Goal: Information Seeking & Learning: Learn about a topic

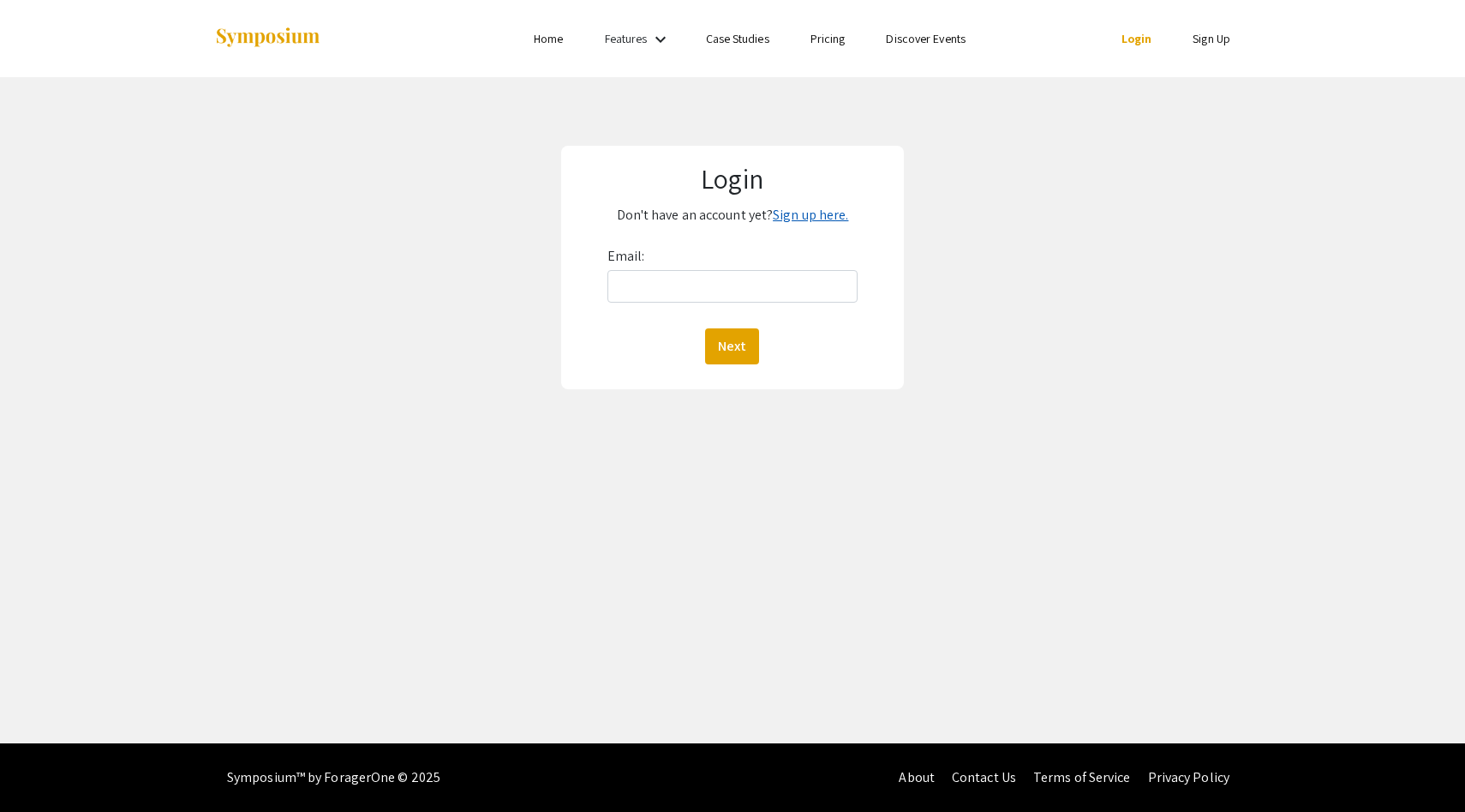
click at [796, 218] on link "Sign up here." at bounding box center [811, 214] width 76 height 18
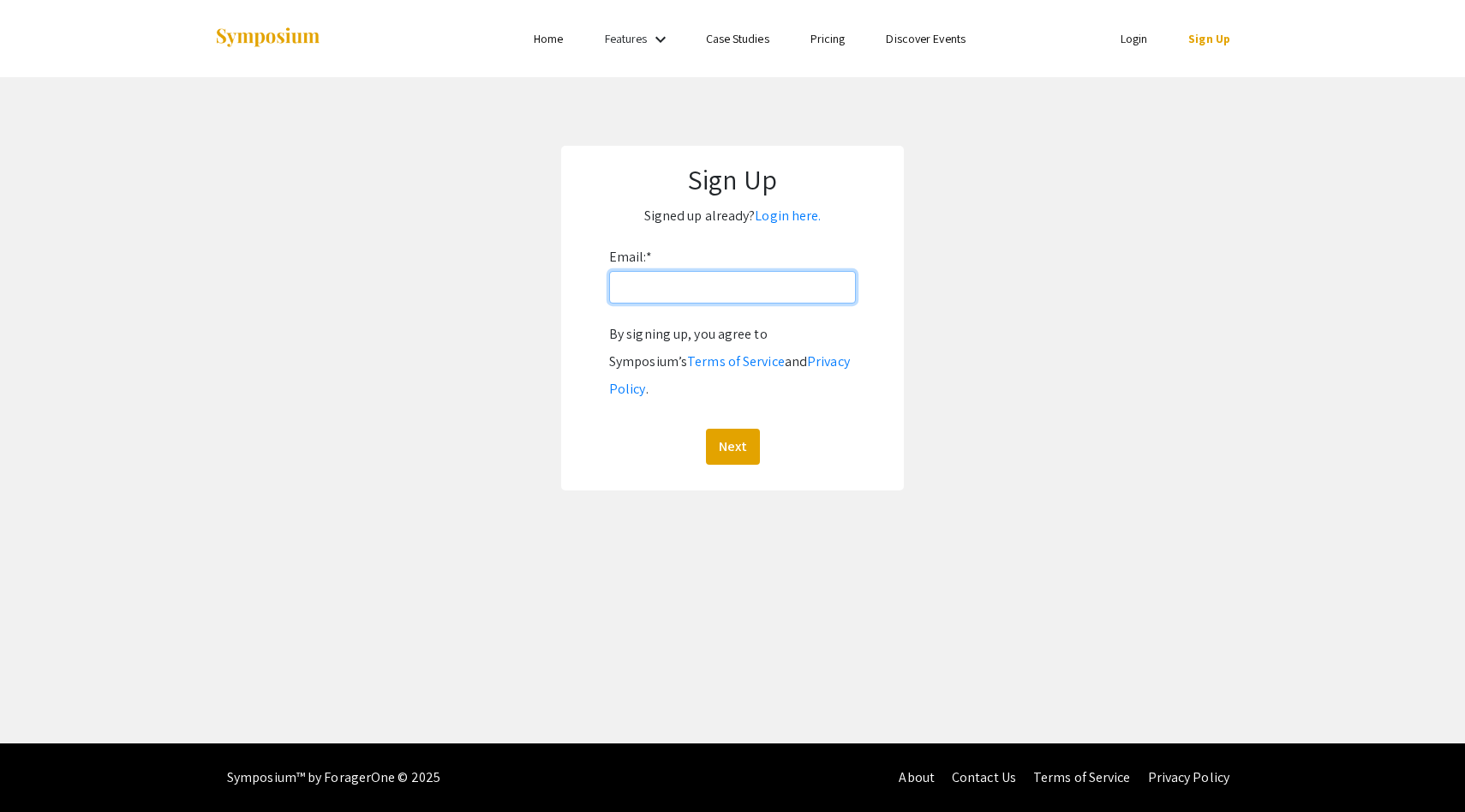
click at [750, 297] on input "Email: *" at bounding box center [732, 287] width 247 height 33
type input "k"
type input "[EMAIL_ADDRESS][DOMAIN_NAME]"
click at [706, 428] on button "Next" at bounding box center [733, 446] width 54 height 36
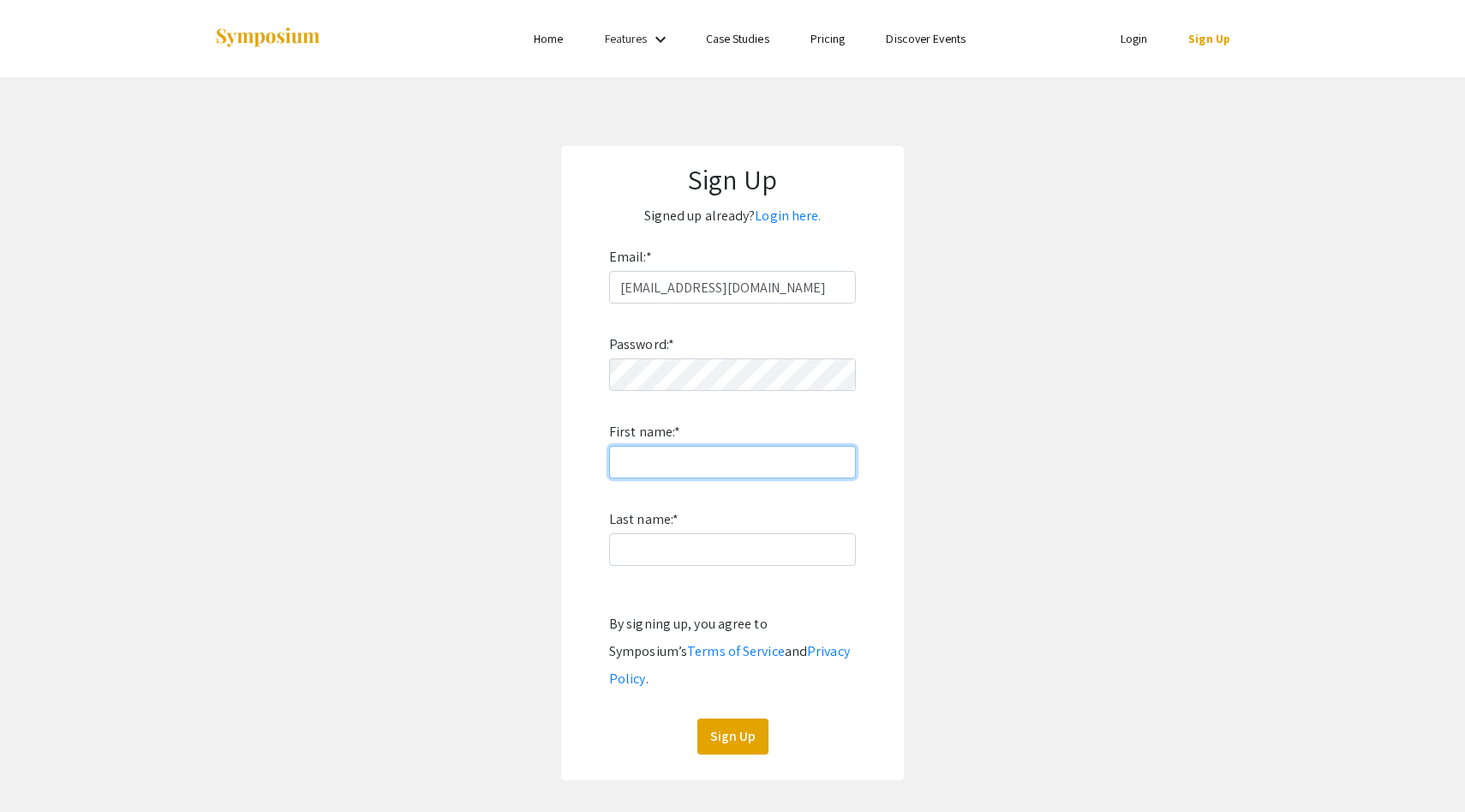
click at [641, 455] on input "First name: *" at bounding box center [732, 462] width 247 height 33
type input "Heeseo"
click at [637, 550] on input "Last name: *" at bounding box center [732, 549] width 247 height 33
type input "Kim"
click button "Sign Up" at bounding box center [732, 735] width 71 height 36
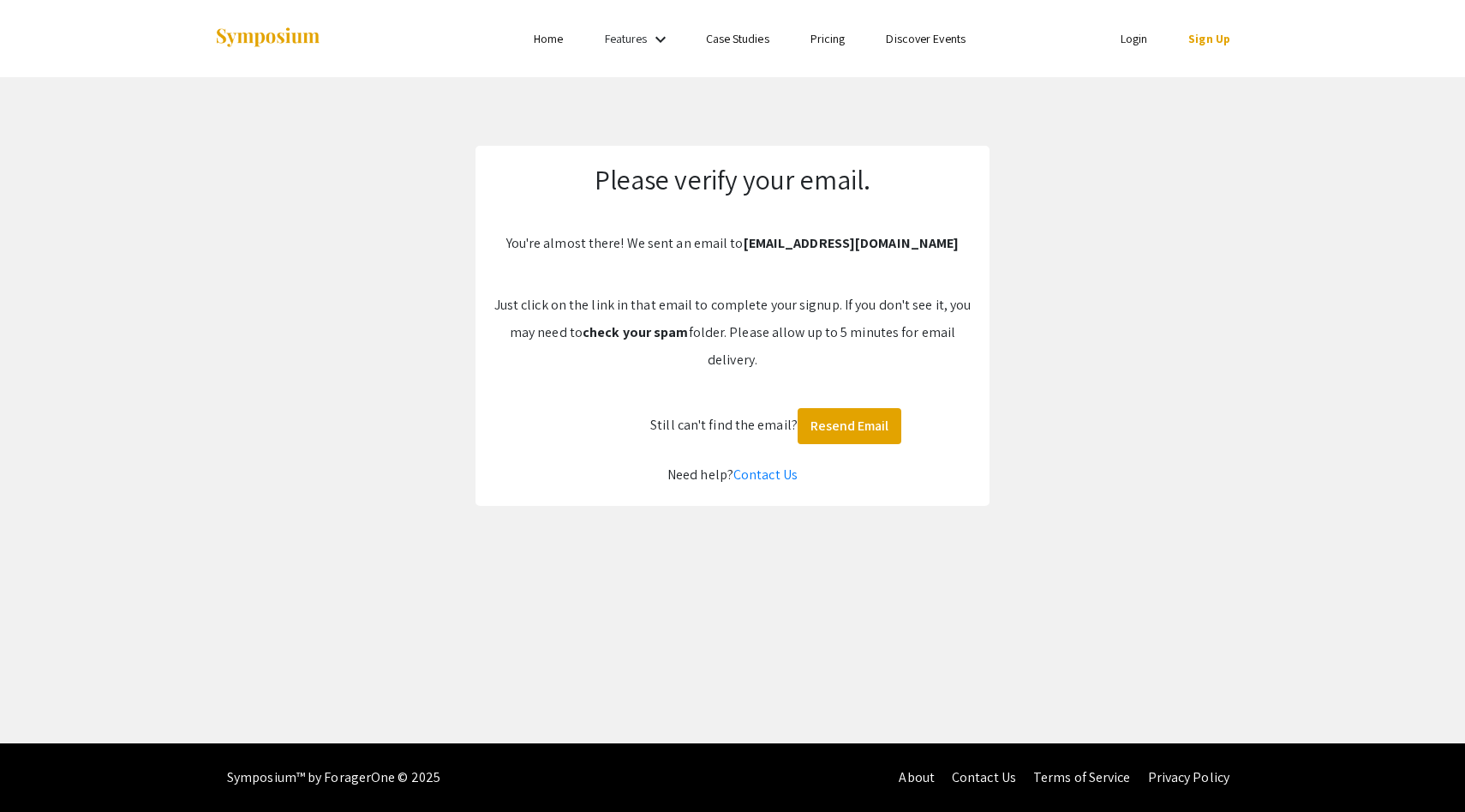
click at [893, 311] on p "Just click on the link in that email to complete your signup. If you don't see …" at bounding box center [732, 332] width 480 height 82
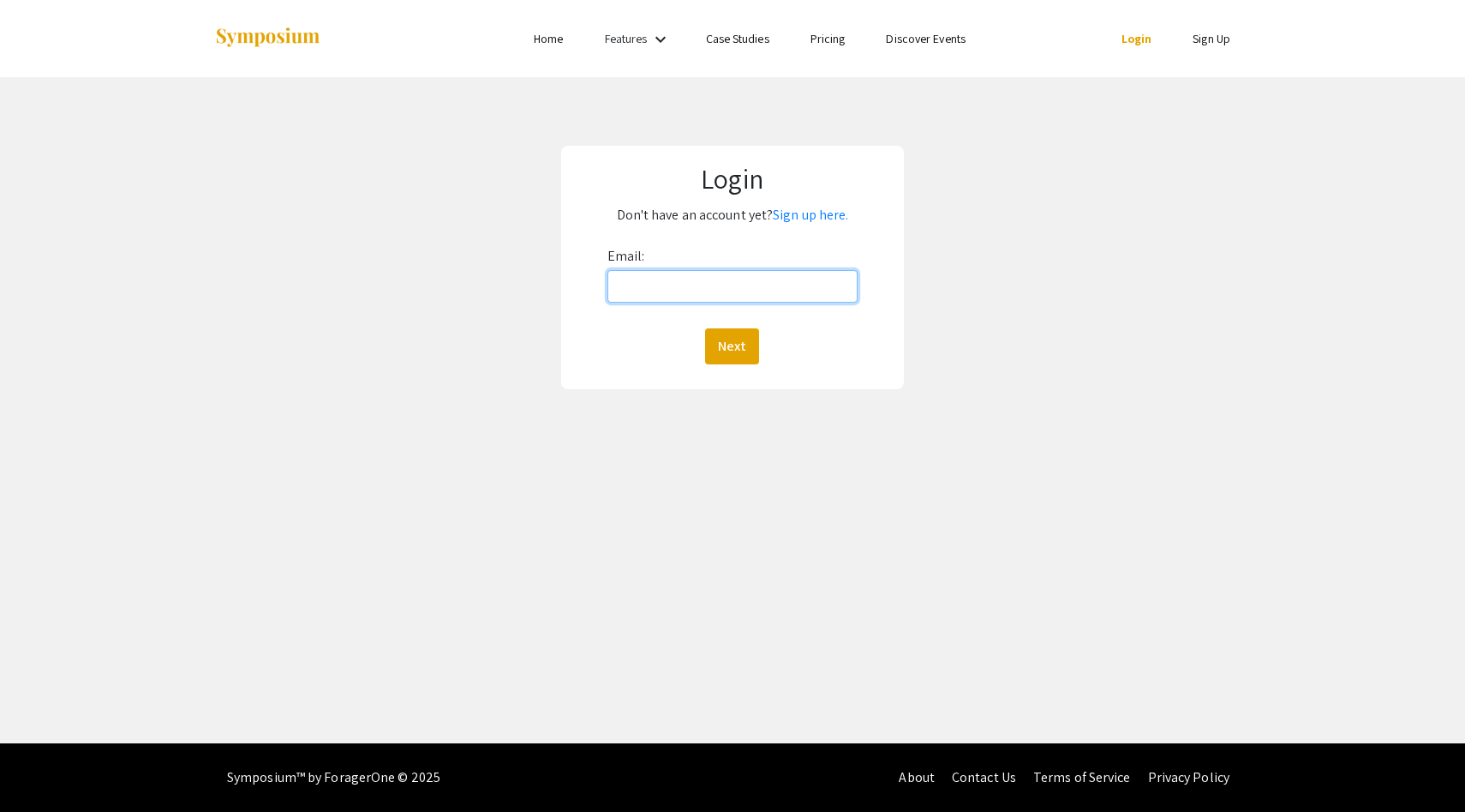
click at [718, 295] on input "Email:" at bounding box center [732, 287] width 251 height 33
type input "kimh24@oregonstate.edu"
click at [705, 328] on button "Next" at bounding box center [732, 346] width 54 height 36
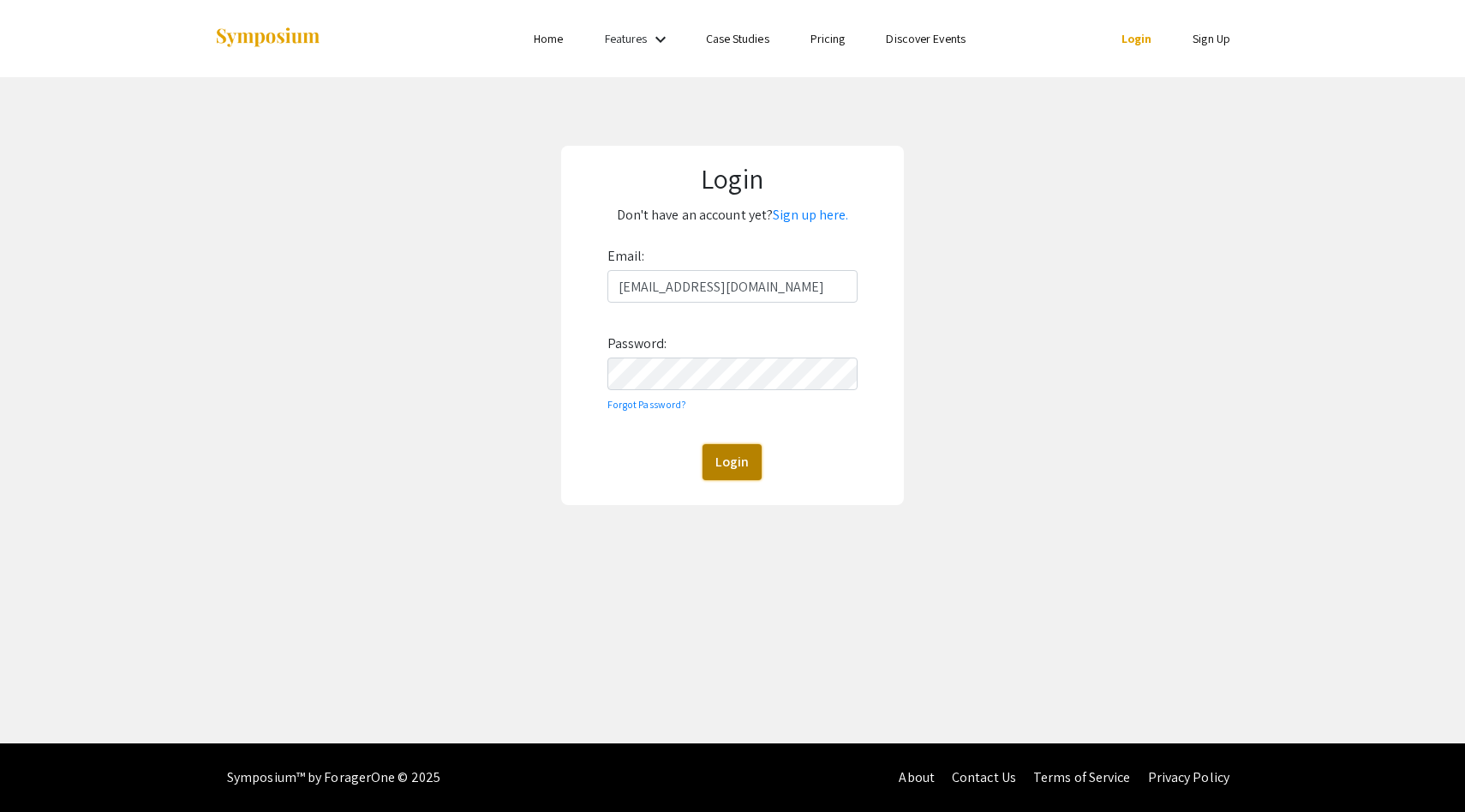
click at [723, 463] on button "Login" at bounding box center [732, 461] width 59 height 36
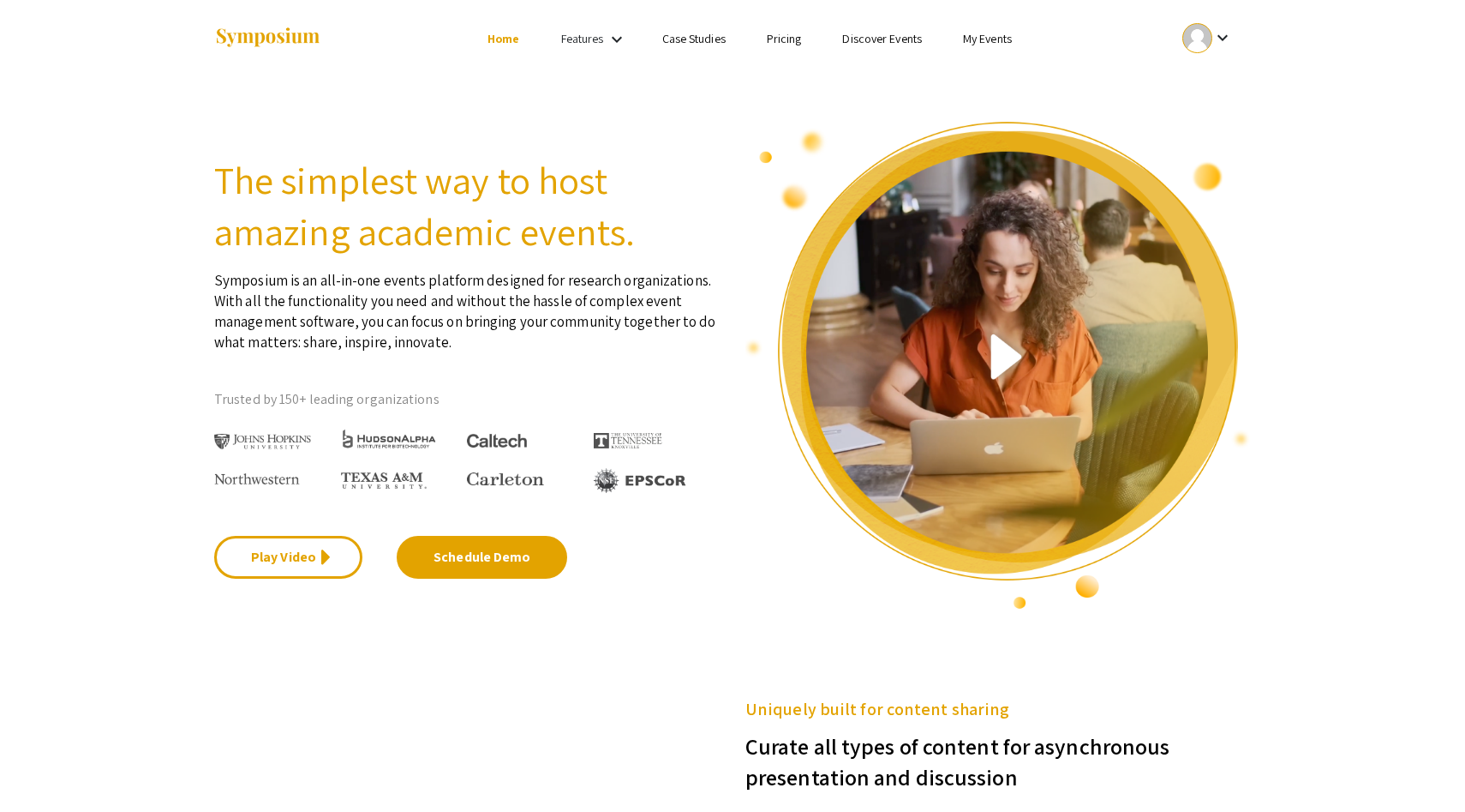
click at [603, 29] on div "Features keyboard_arrow_down" at bounding box center [595, 39] width 69 height 22
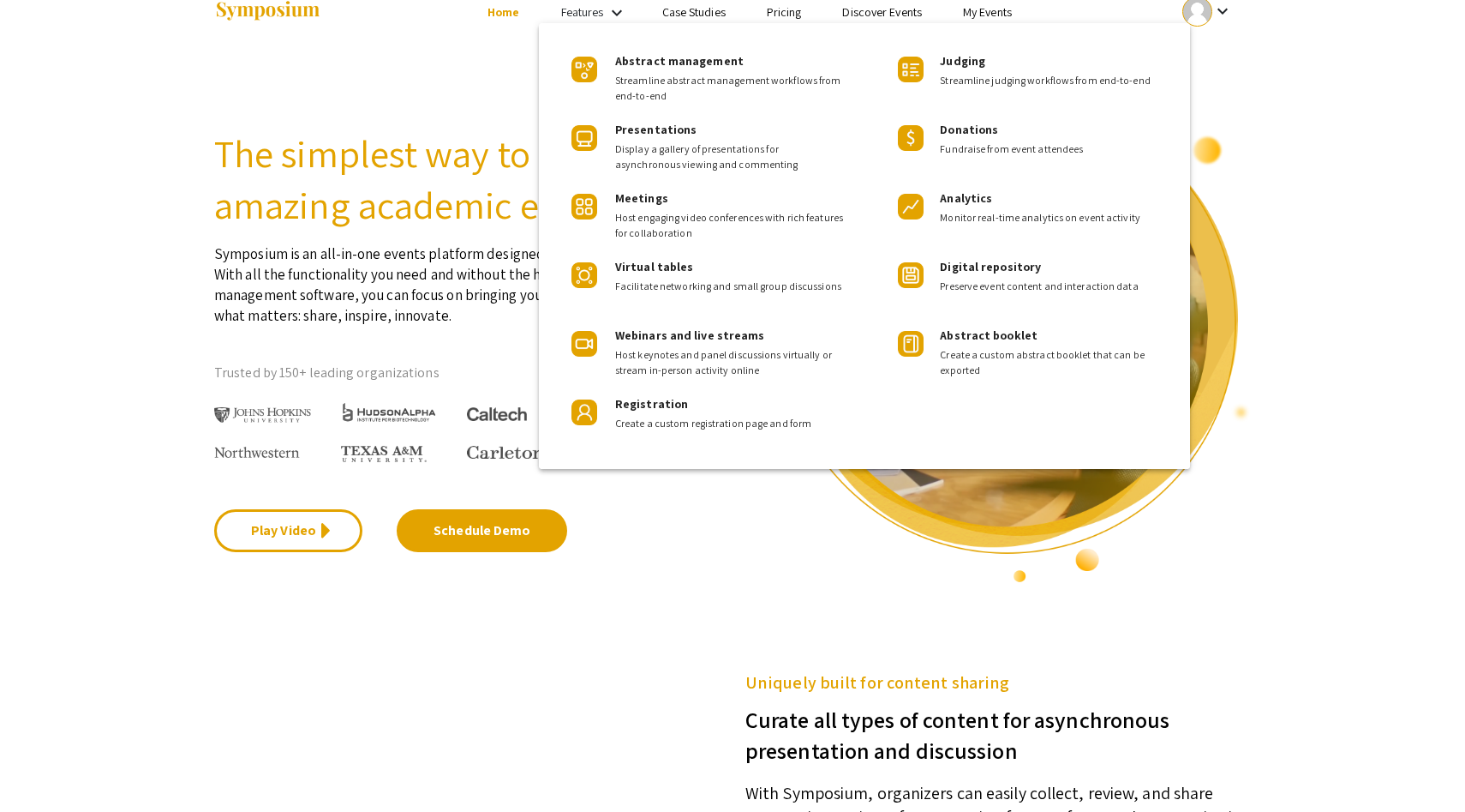
click at [429, 221] on div at bounding box center [732, 406] width 1465 height 812
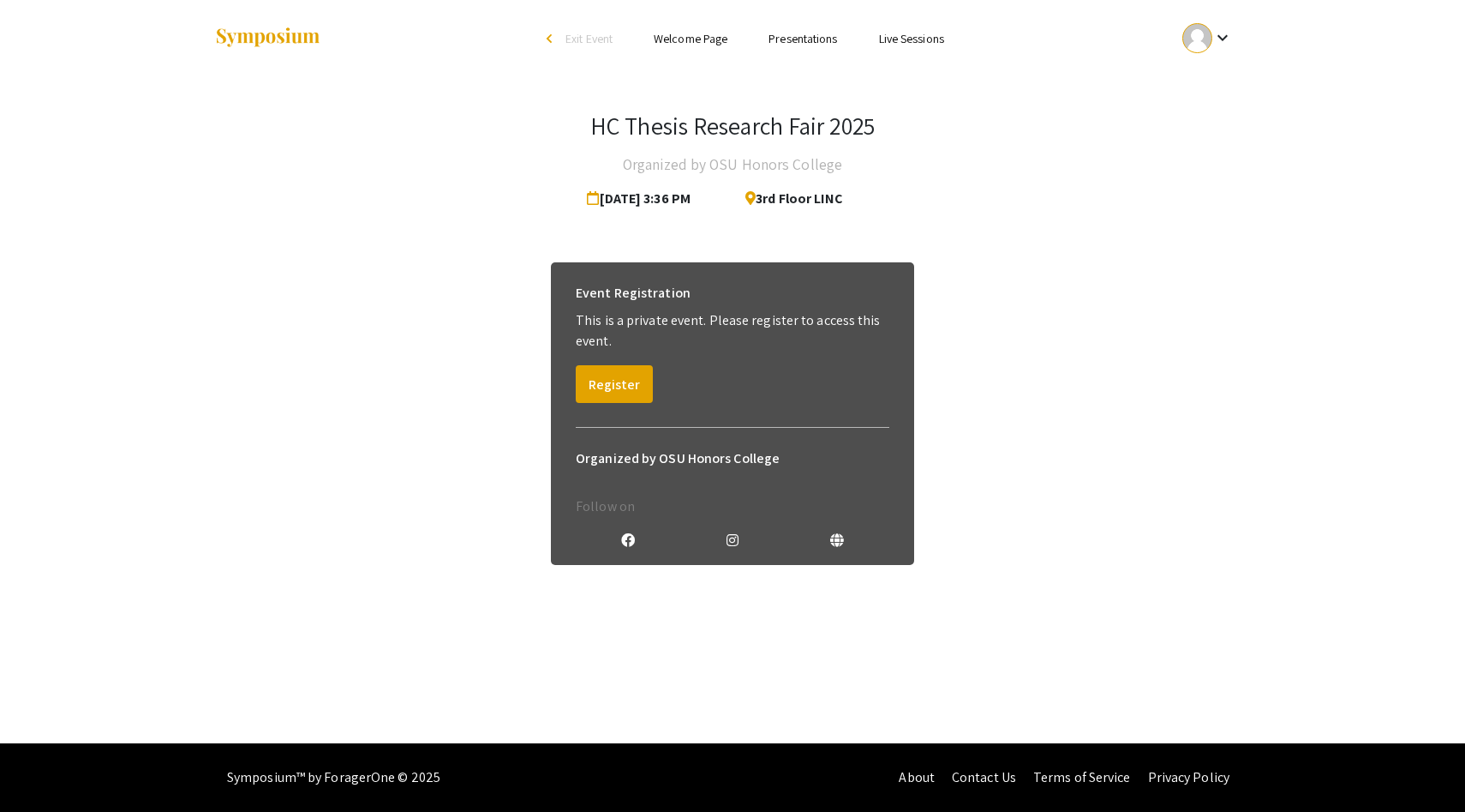
click at [1227, 31] on mat-icon "keyboard_arrow_down" at bounding box center [1223, 37] width 20 height 20
click at [1227, 31] on div at bounding box center [732, 406] width 1465 height 812
click at [607, 386] on button "Register" at bounding box center [614, 384] width 78 height 38
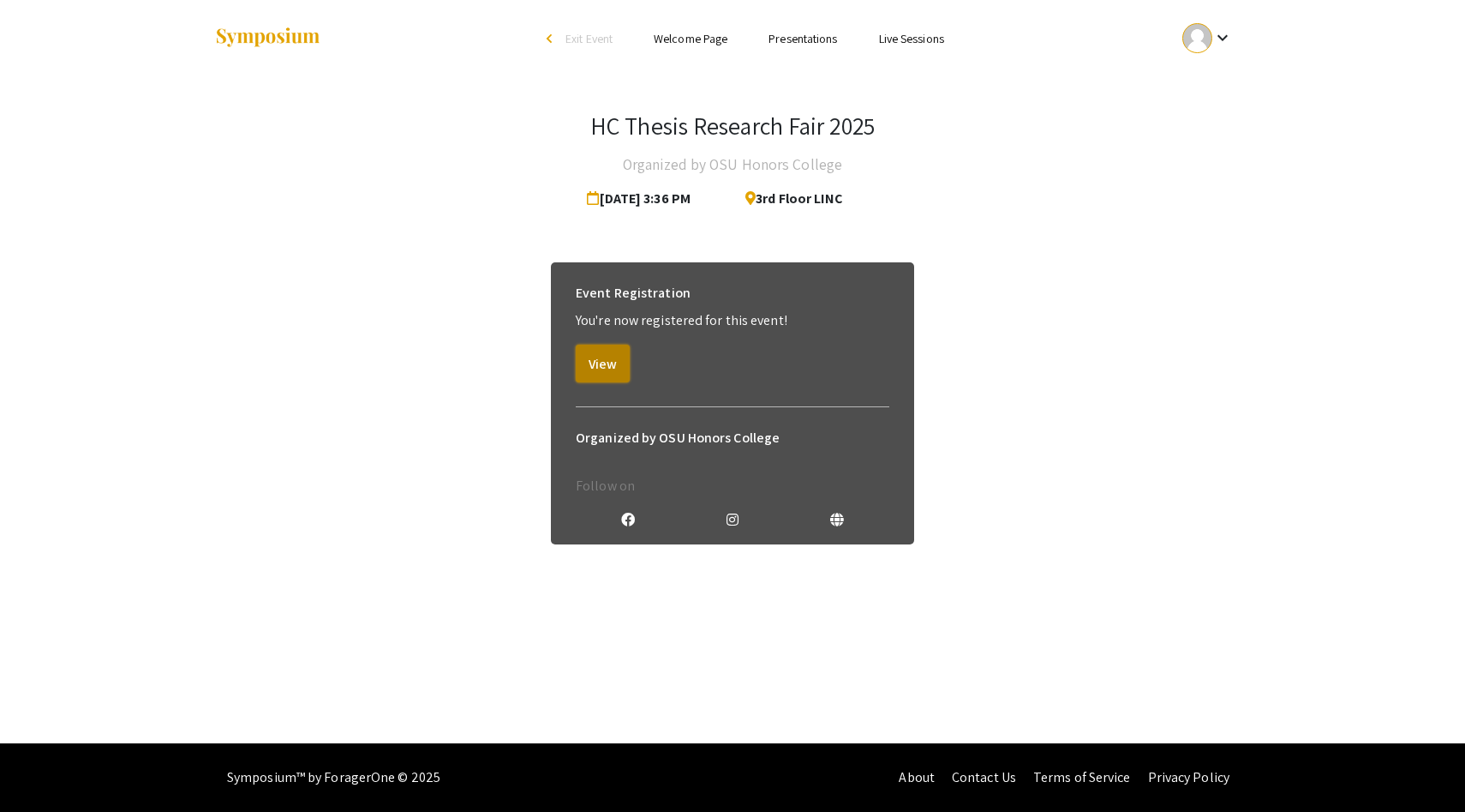
click at [604, 368] on button "View" at bounding box center [603, 363] width 54 height 38
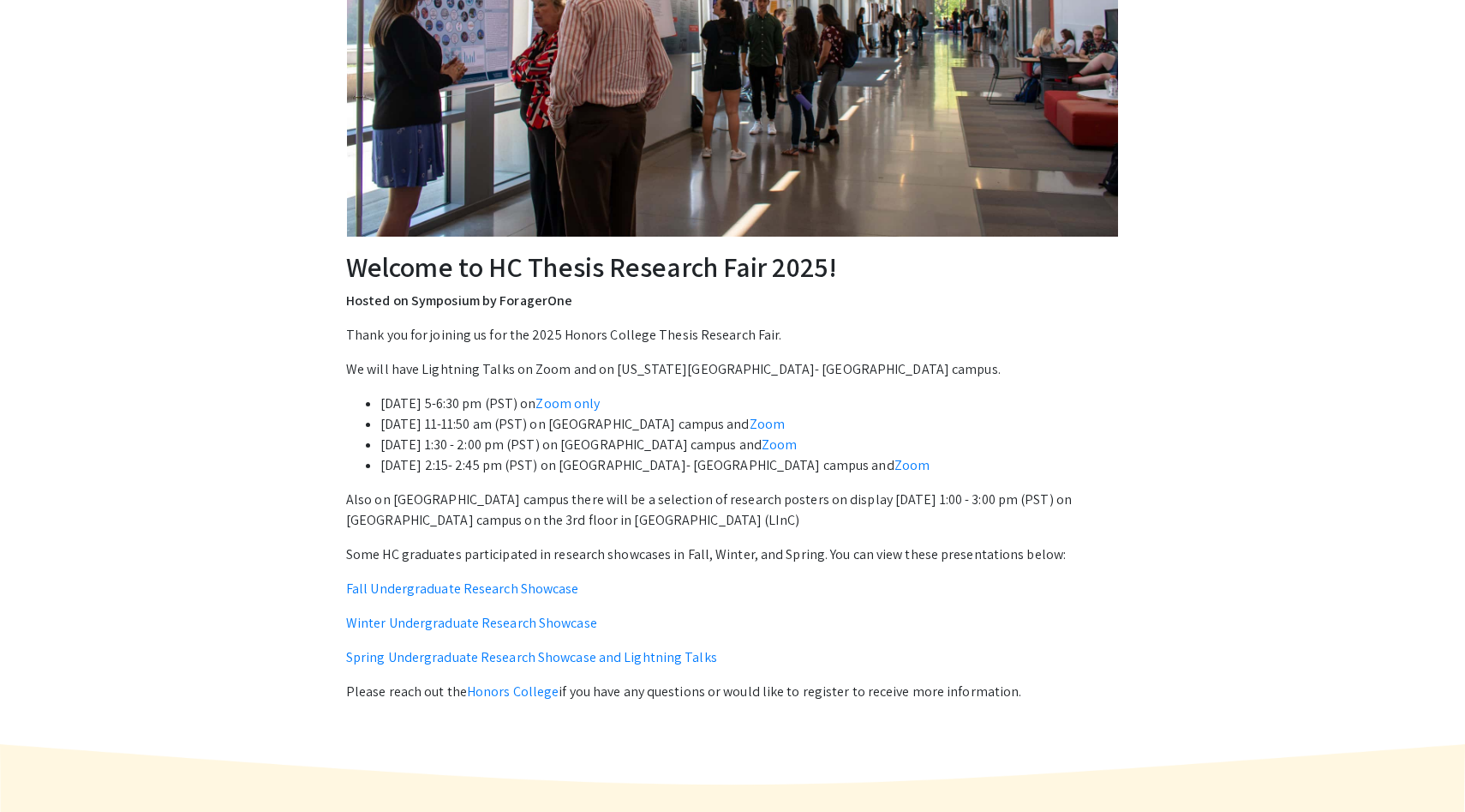
scroll to position [390, 0]
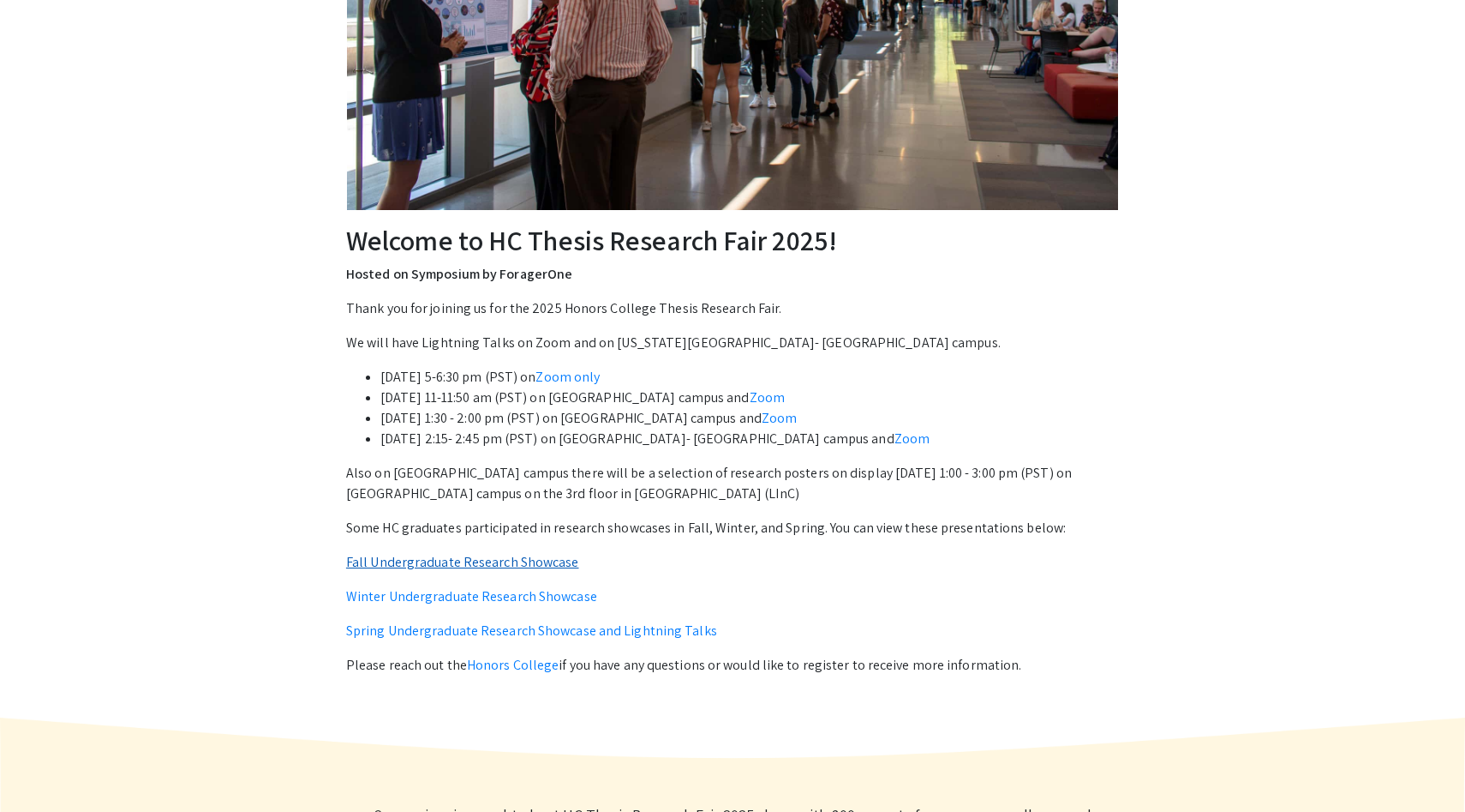
click at [509, 567] on link "Fall Undergraduate Research Showcase" at bounding box center [462, 561] width 234 height 18
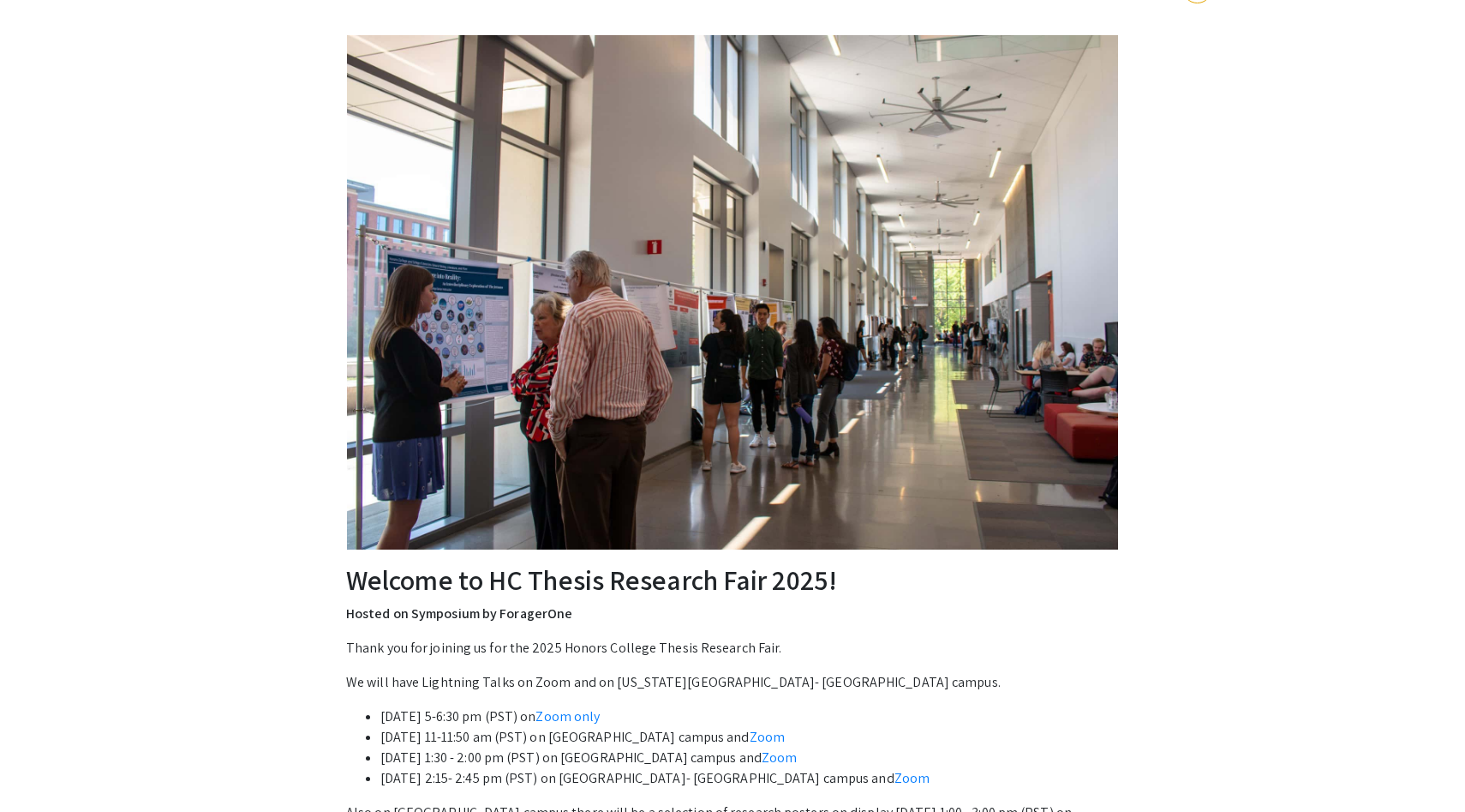
scroll to position [0, 0]
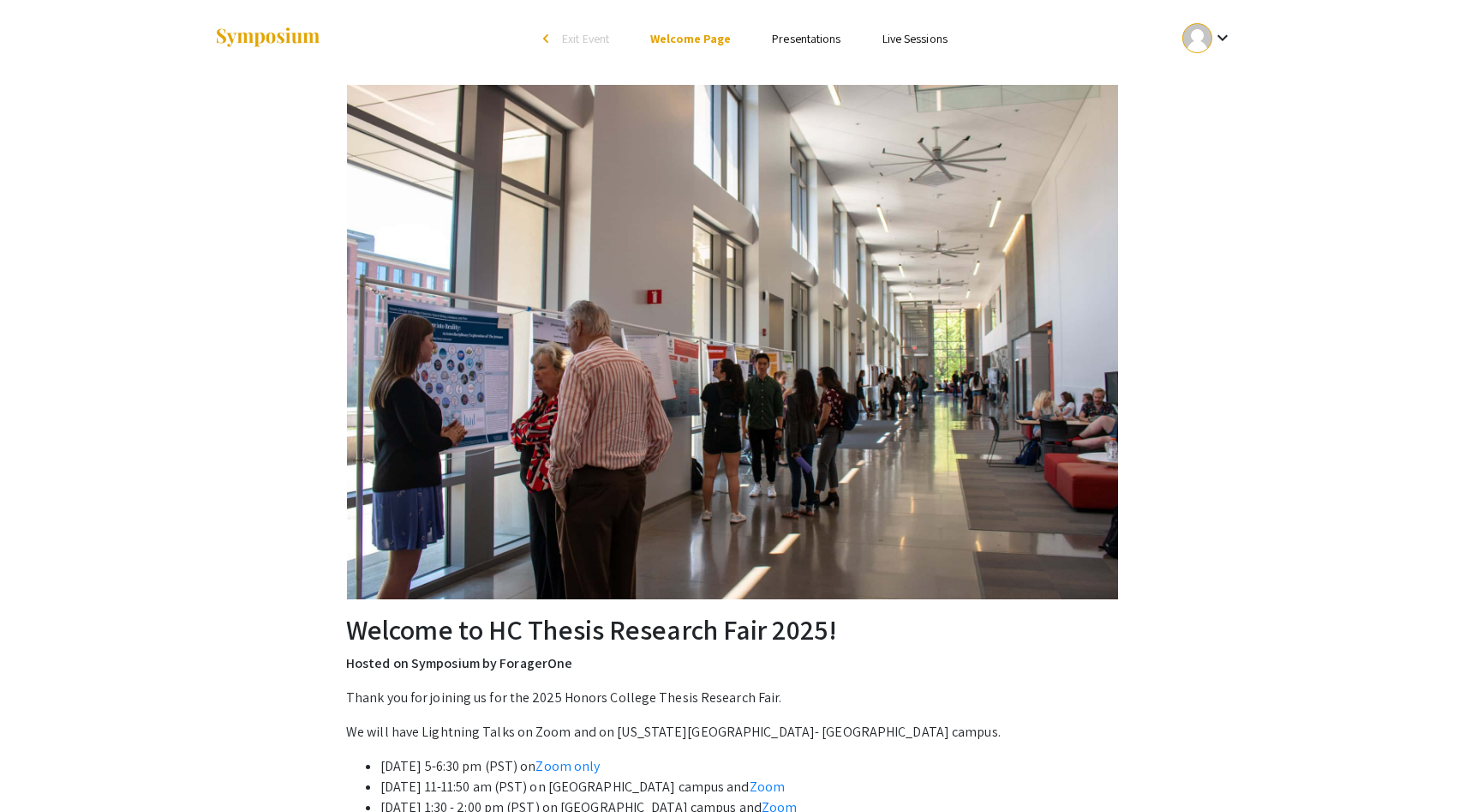
click at [799, 41] on link "Presentations" at bounding box center [806, 39] width 69 height 16
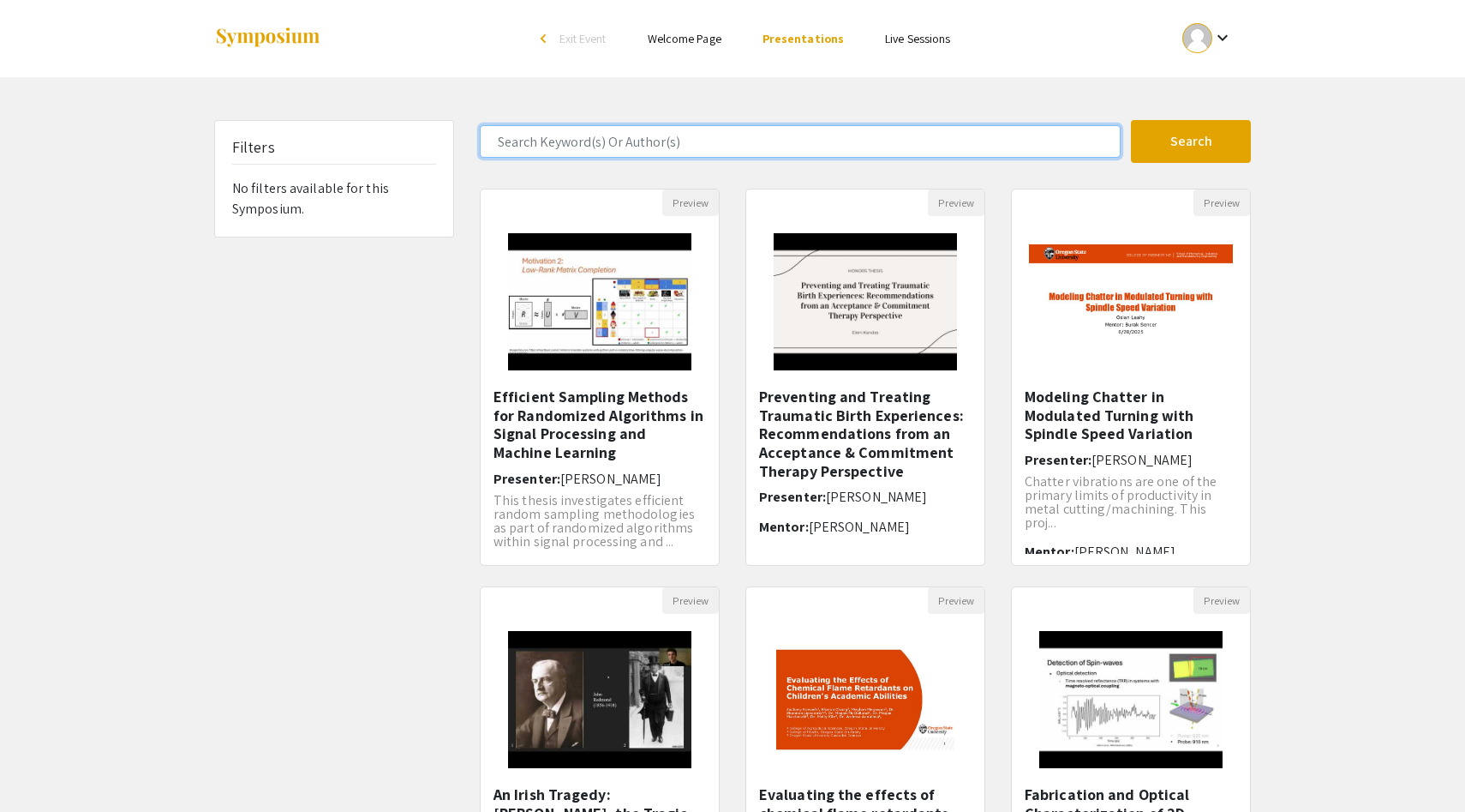
click at [648, 142] on input "Search Keyword(s) Or Author(s)" at bounding box center [800, 141] width 641 height 33
click at [1131, 120] on button "Search" at bounding box center [1191, 141] width 120 height 43
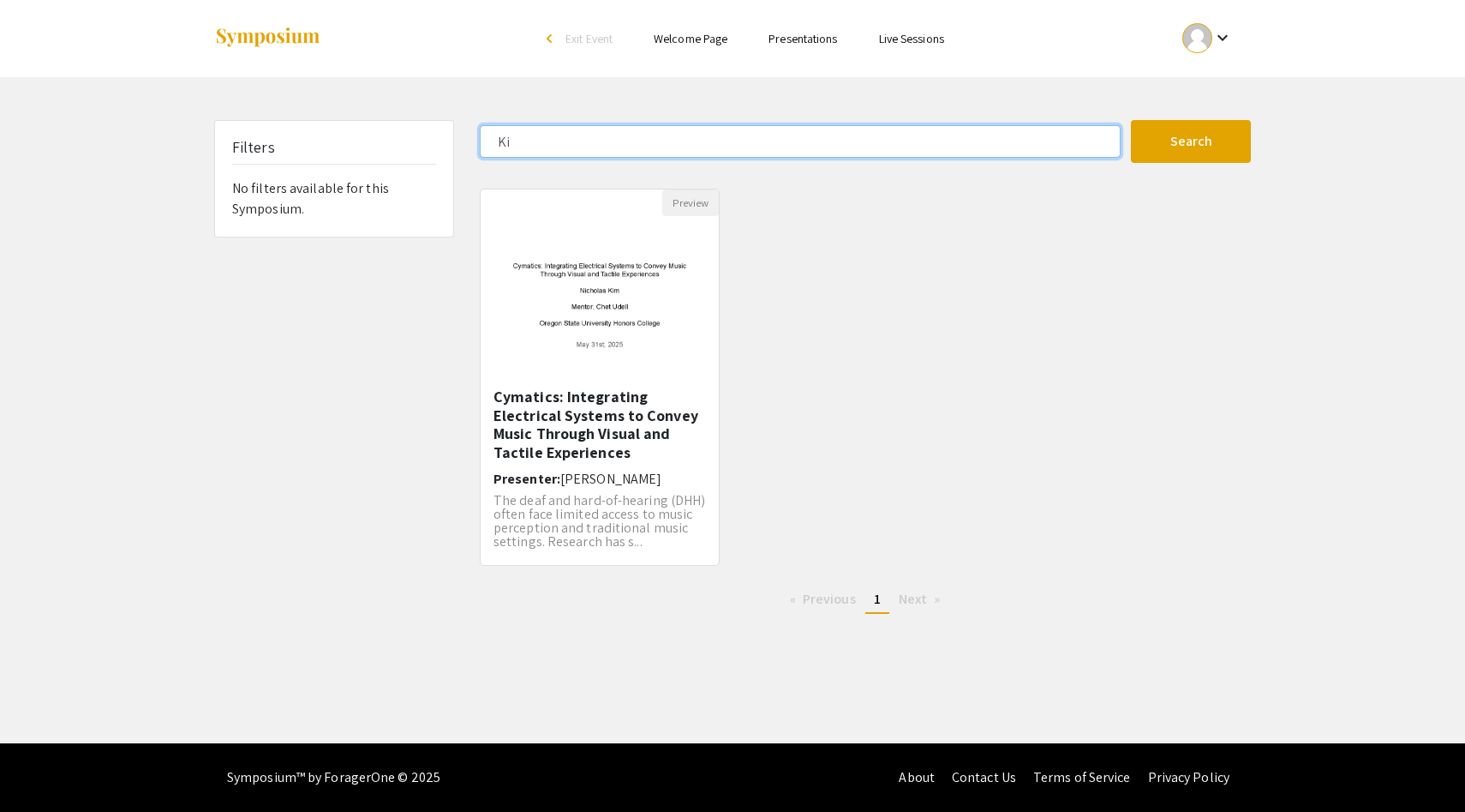
type input "K"
click at [1131, 120] on button "Search" at bounding box center [1191, 141] width 120 height 43
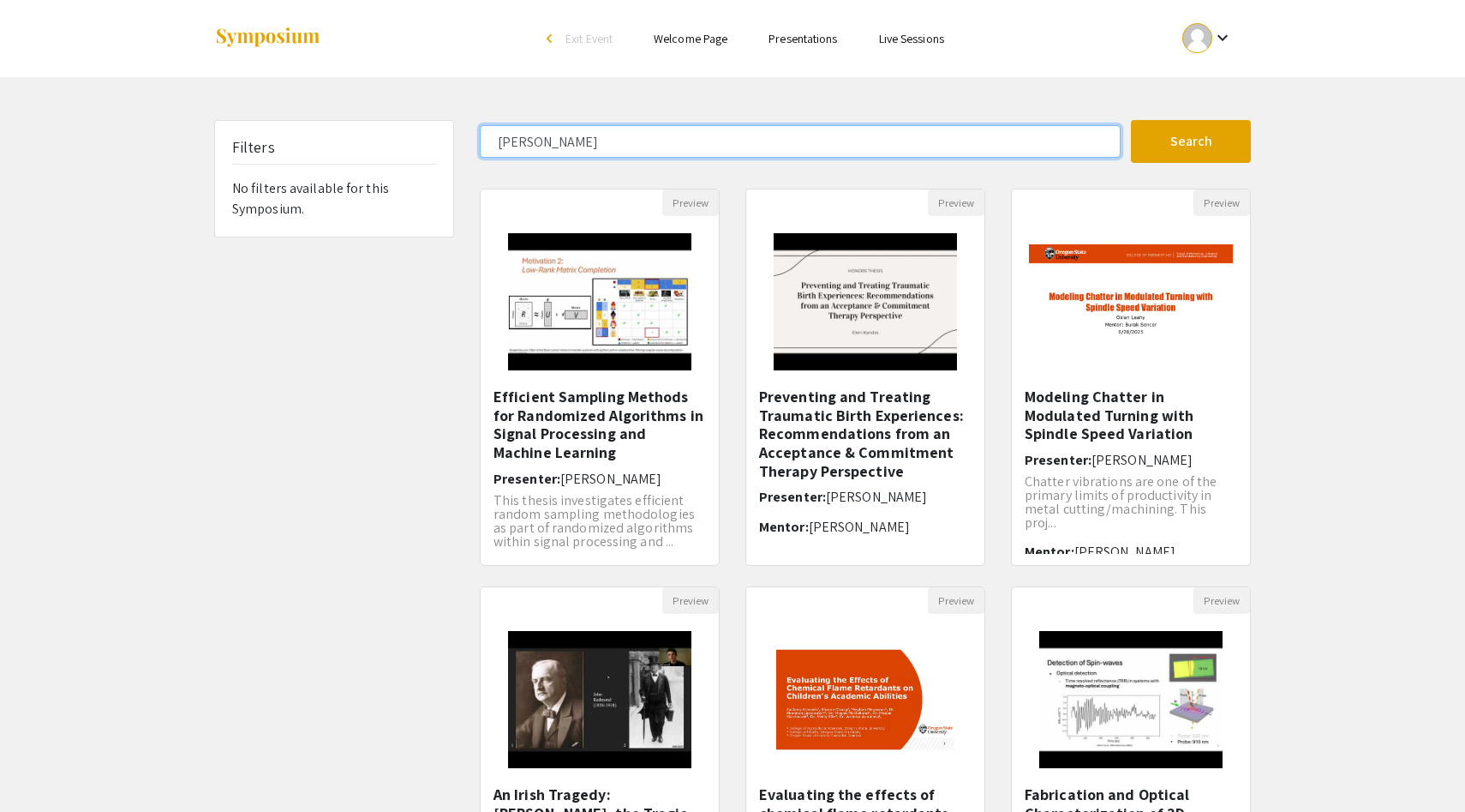
type input "Kim"
click at [1131, 120] on button "Search" at bounding box center [1191, 141] width 120 height 43
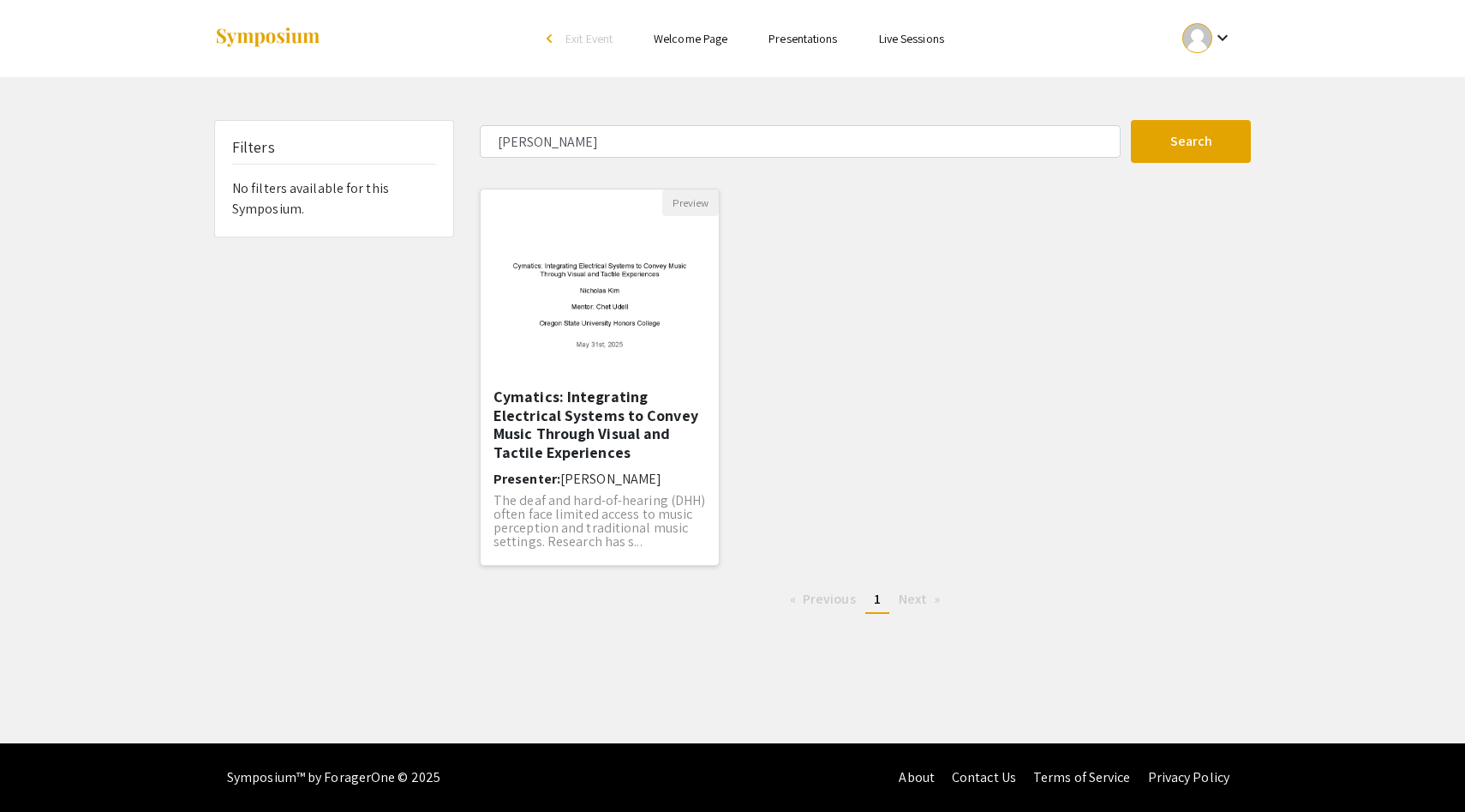
click at [569, 399] on h5 "Cymatics: Integrating Electrical Systems to Convey Music Through Visual and Tac…" at bounding box center [599, 424] width 212 height 74
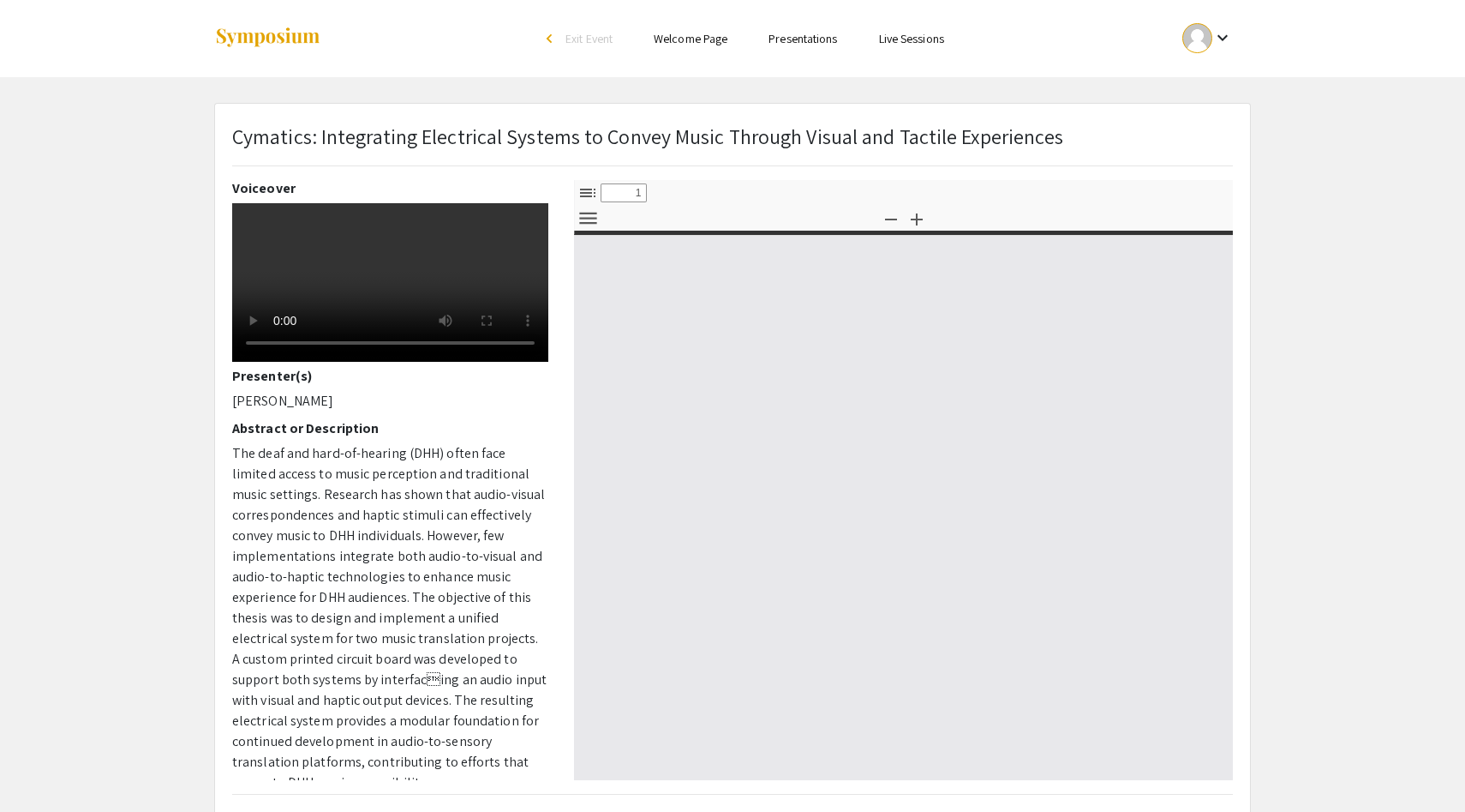
select select "custom"
type input "0"
select select "custom"
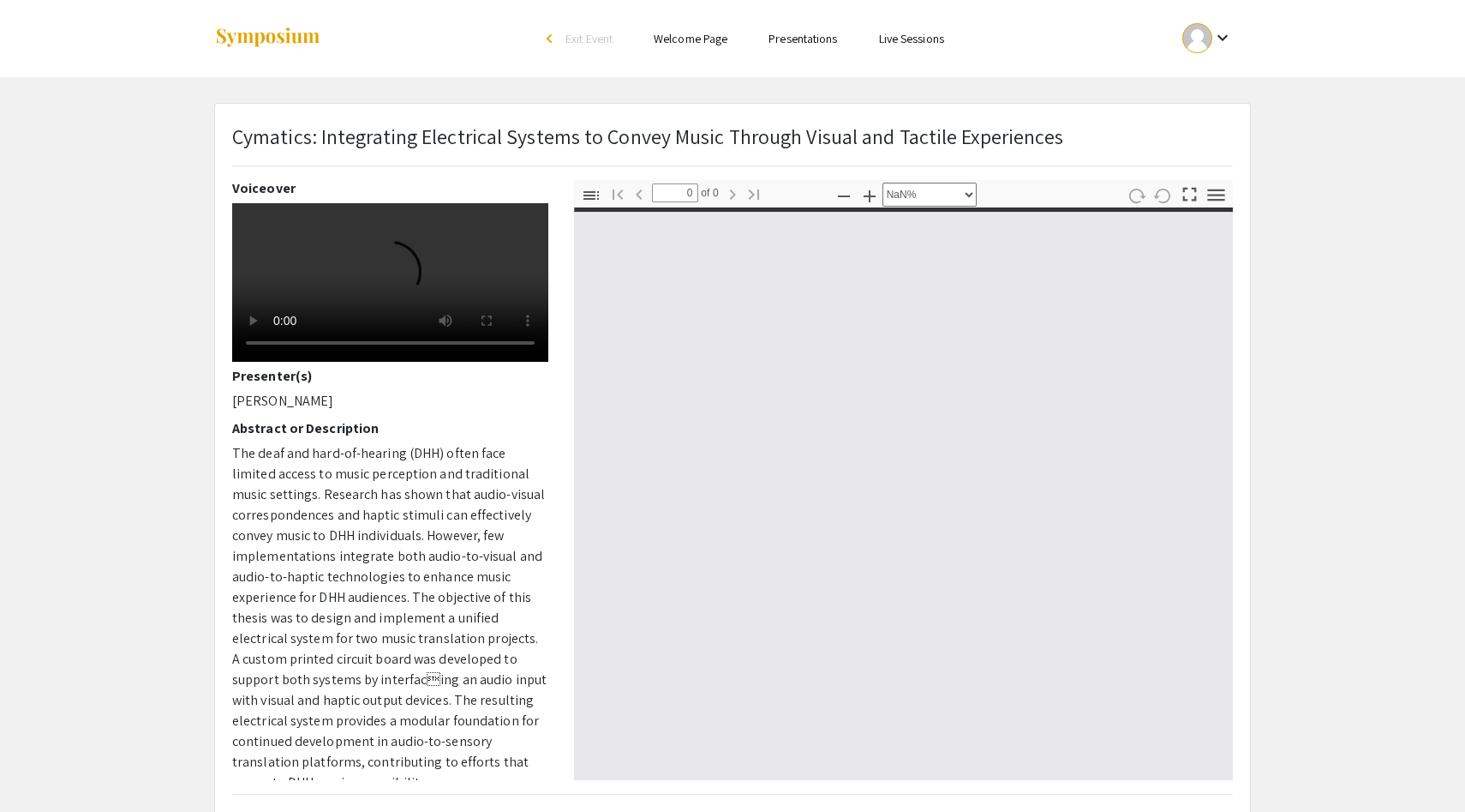
type input "1"
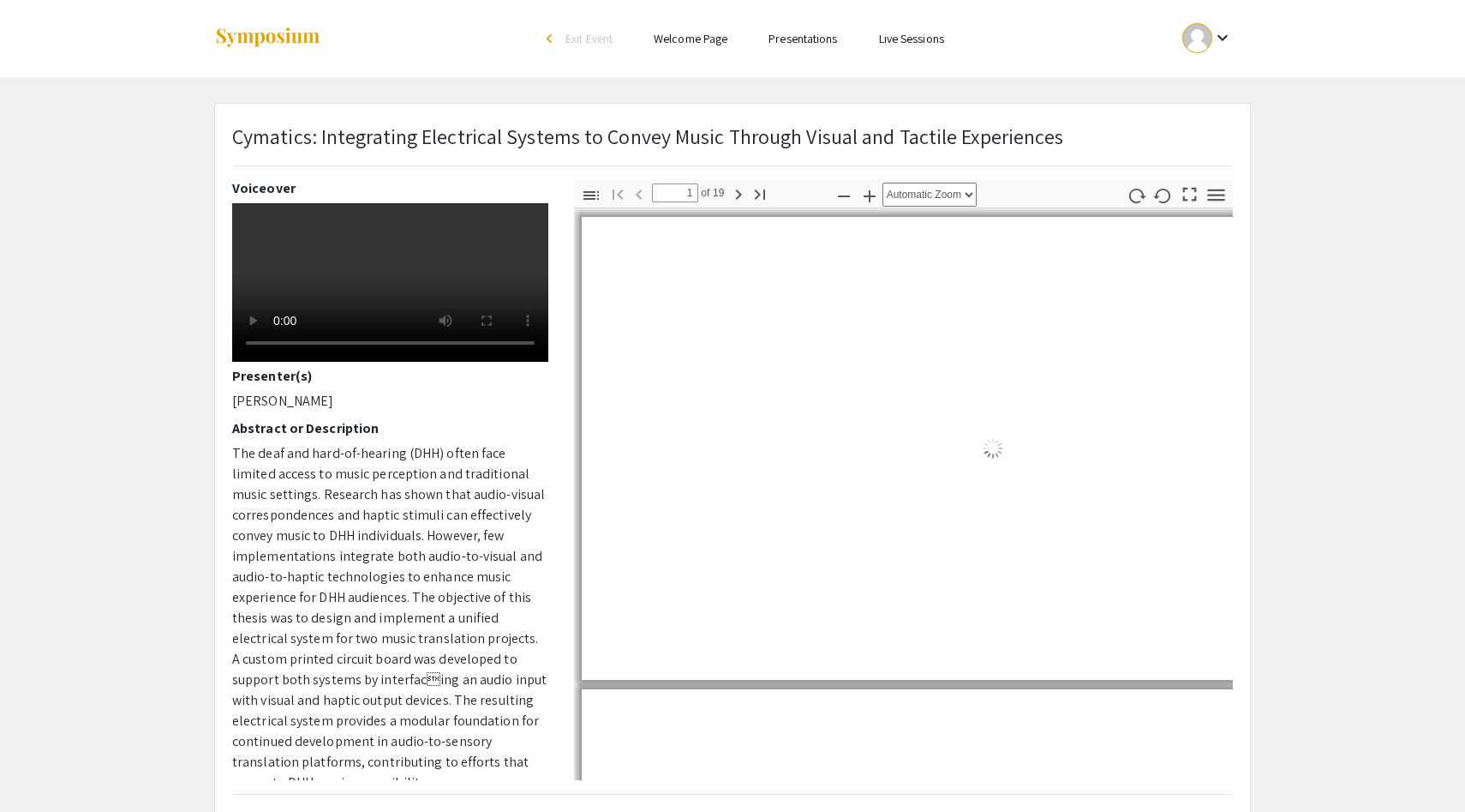
select select "auto"
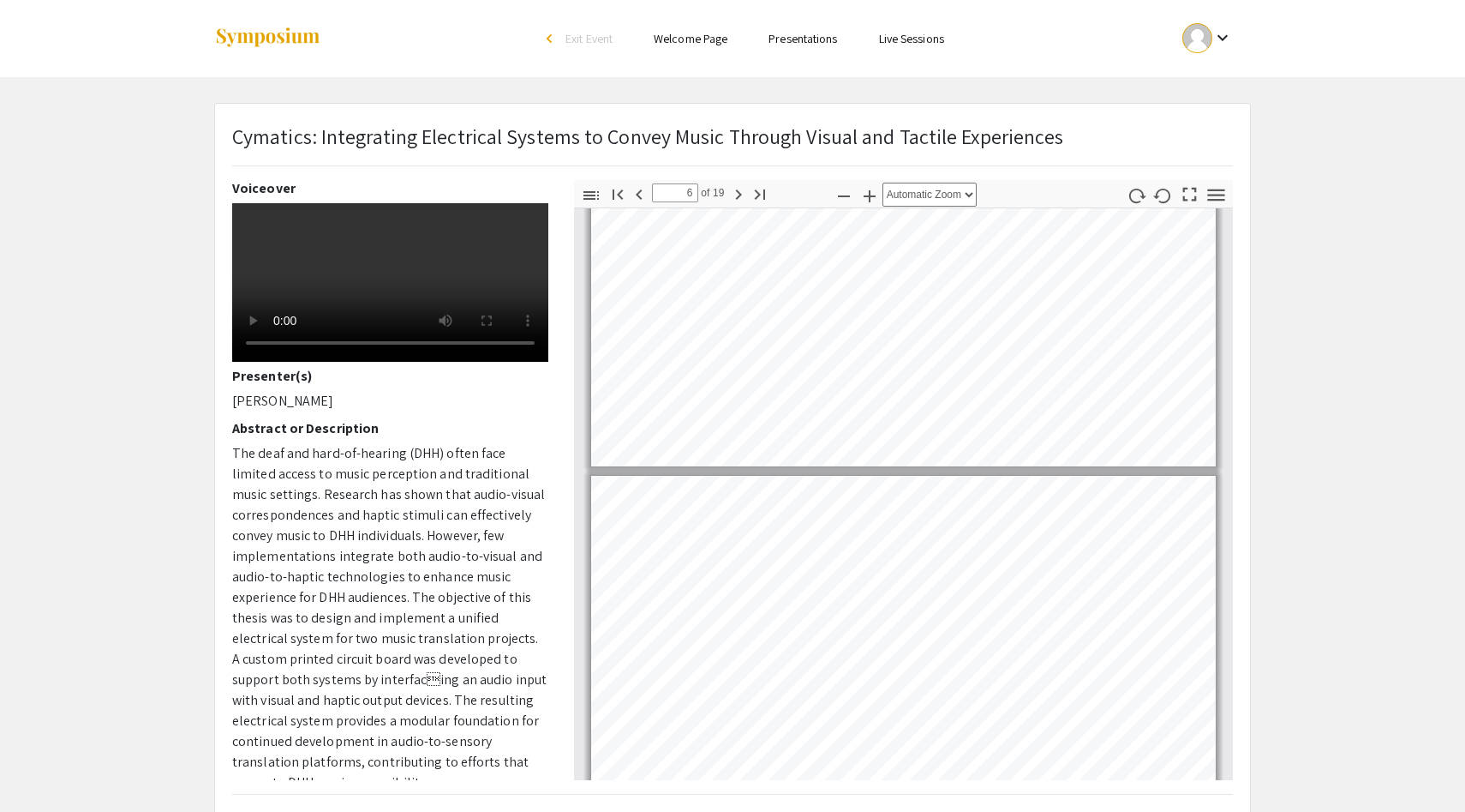
scroll to position [1620, 0]
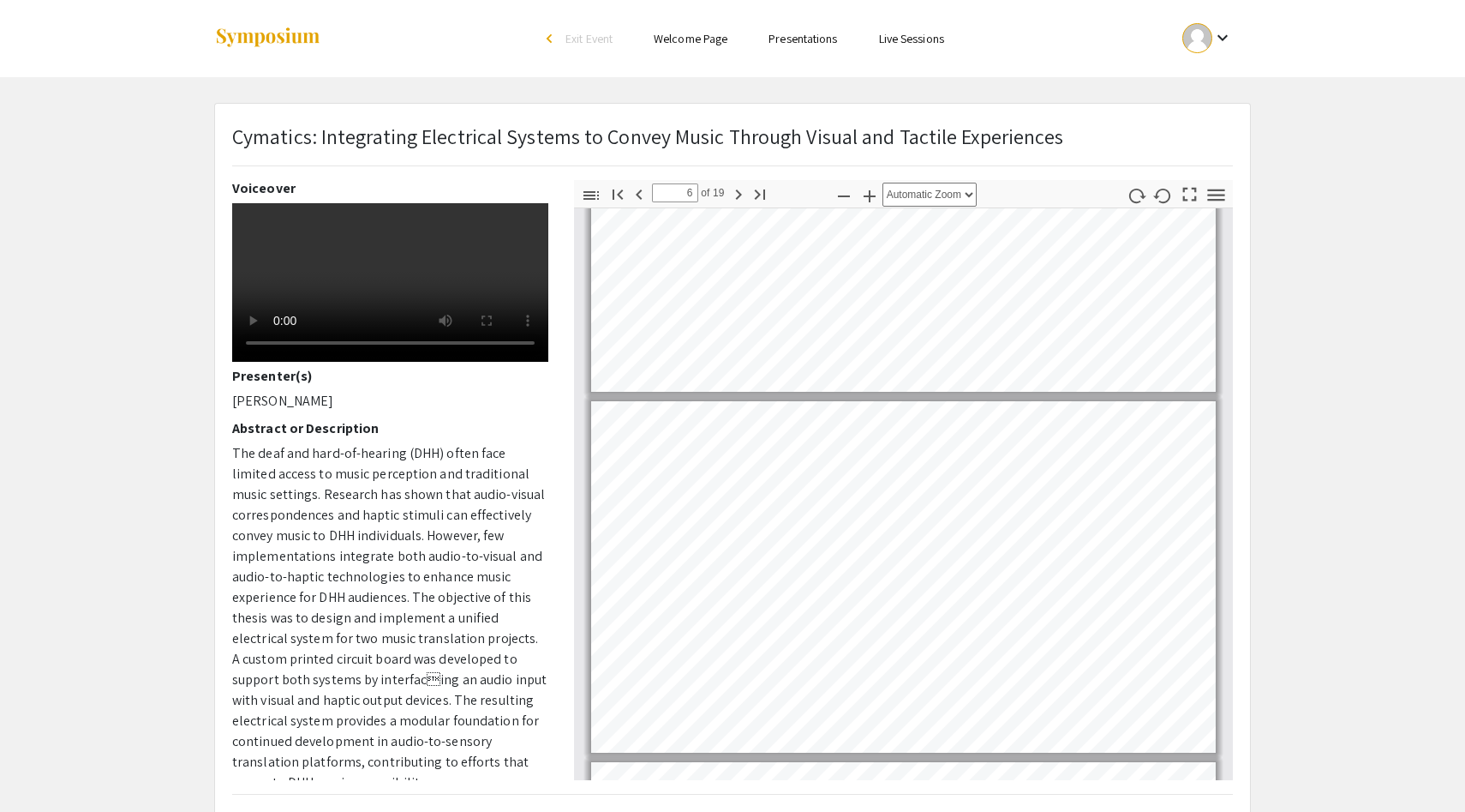
type input "5"
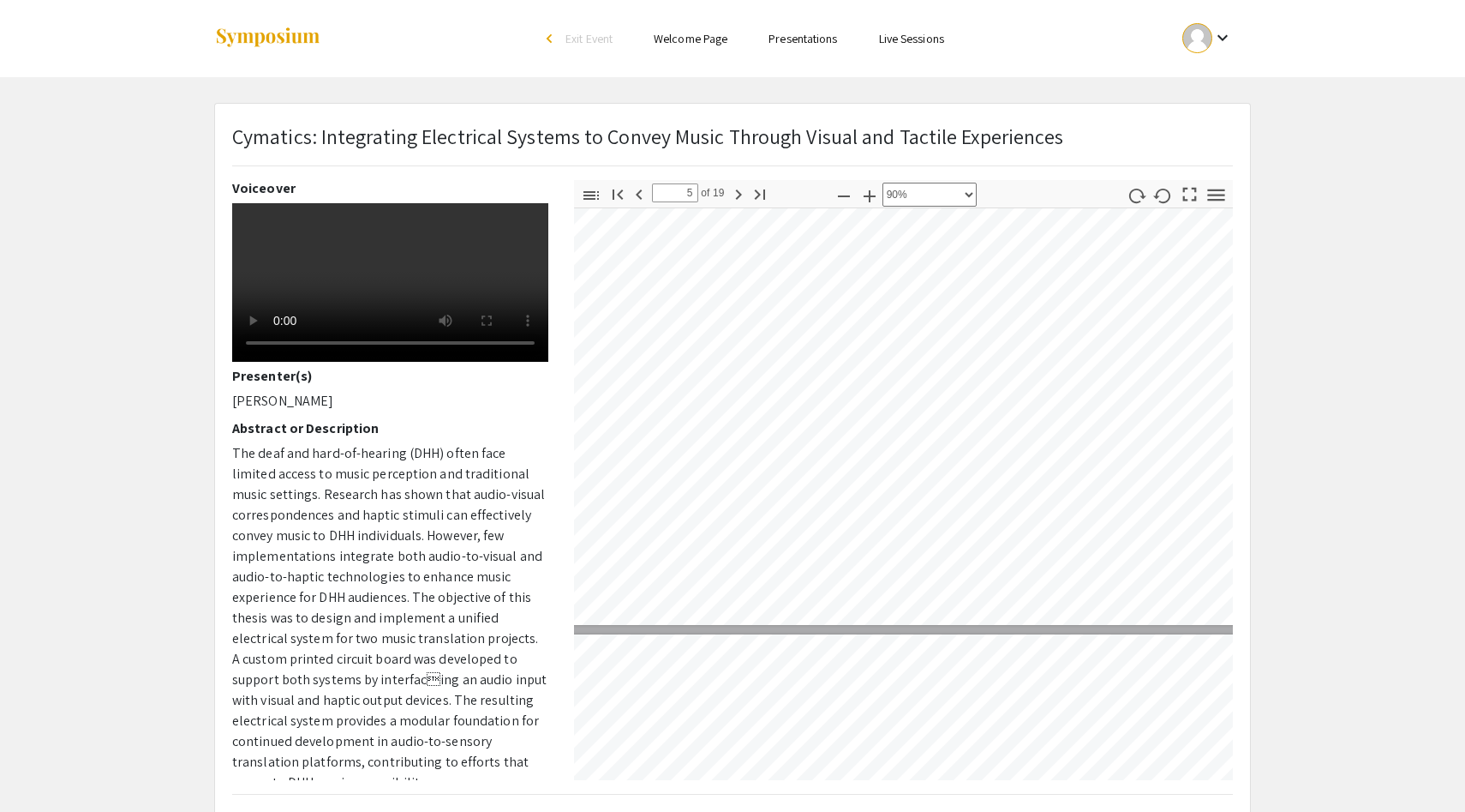
select select "custom"
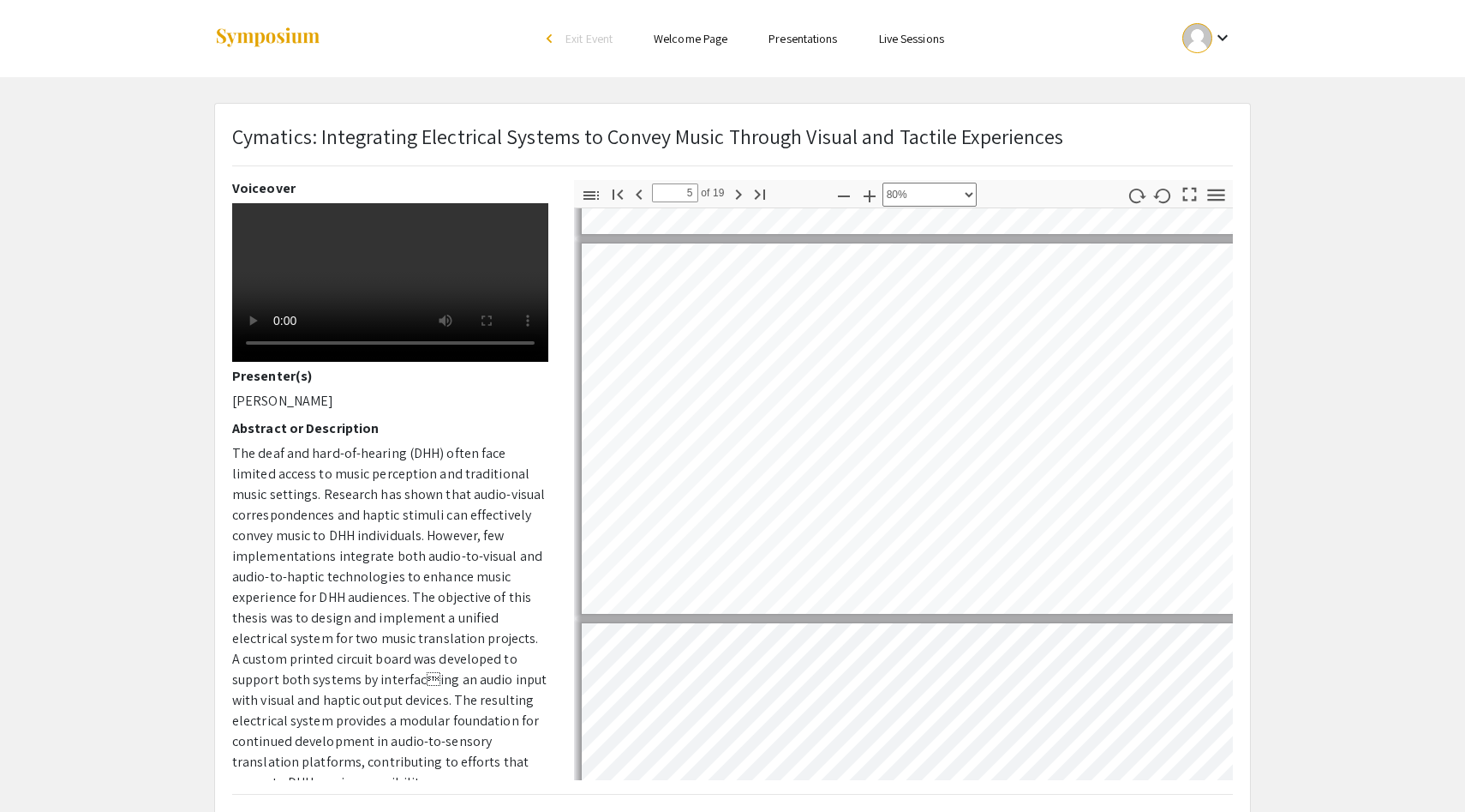
type input "4"
select select "custom"
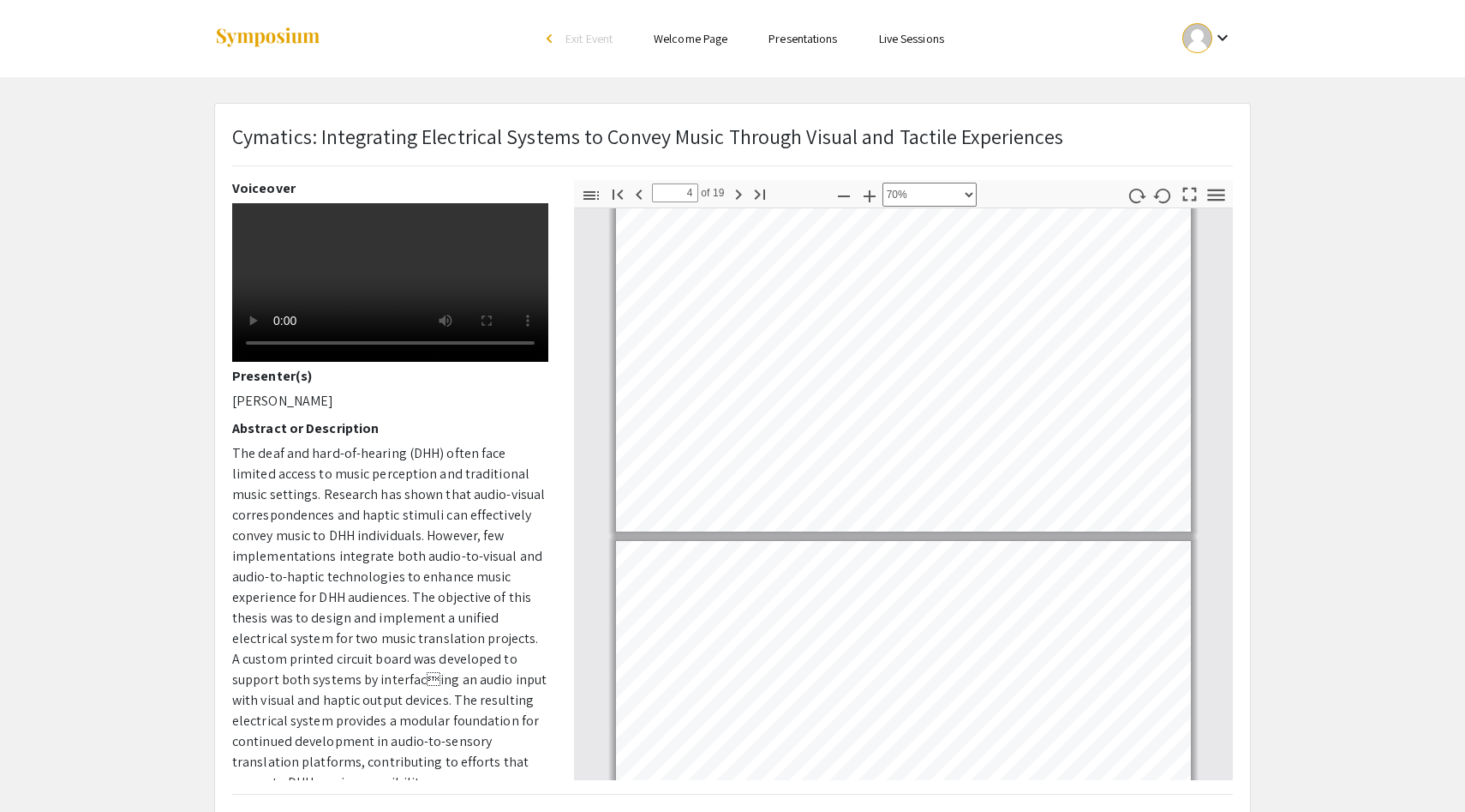
type input "5"
select select "custom"
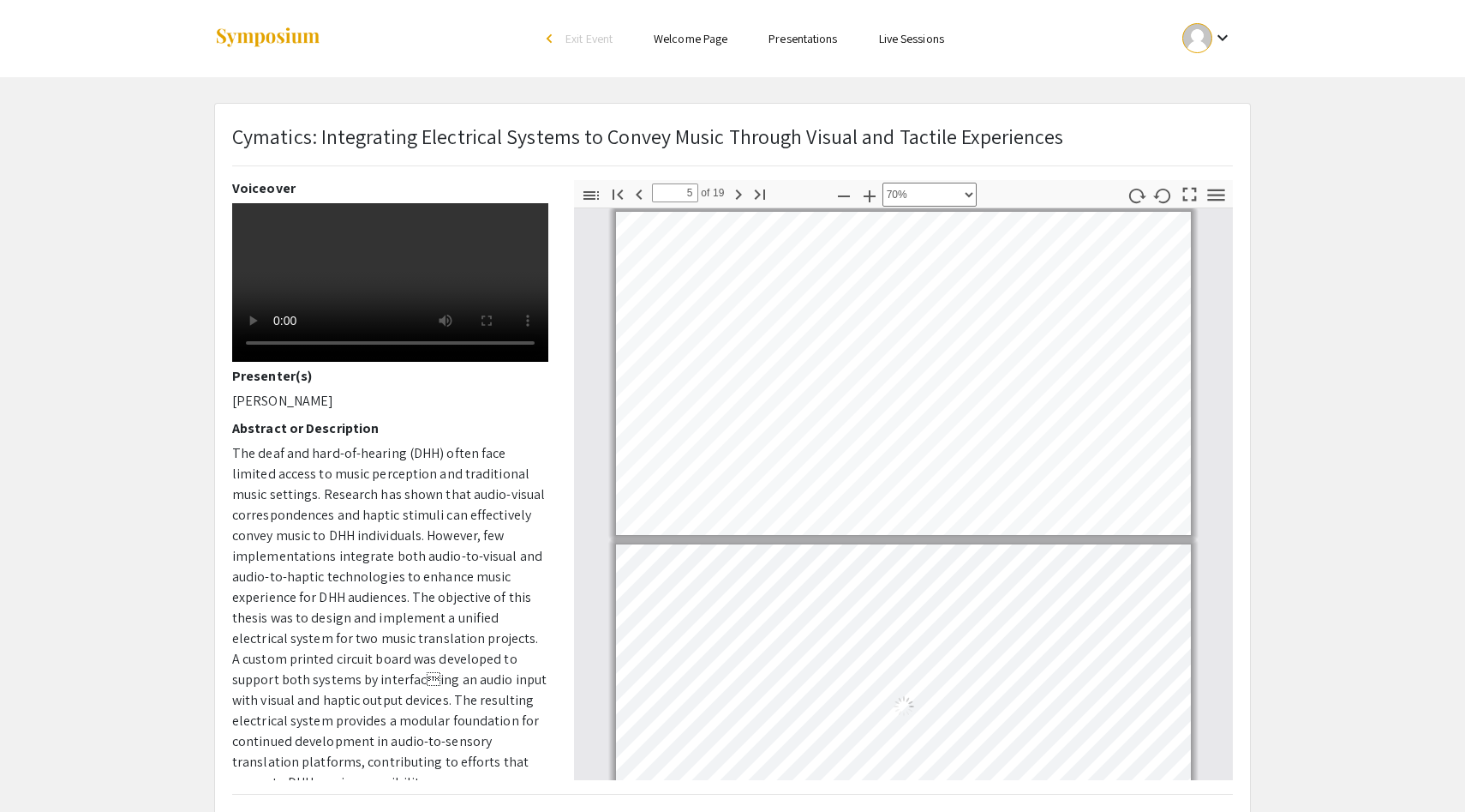
type input "6"
select select "custom"
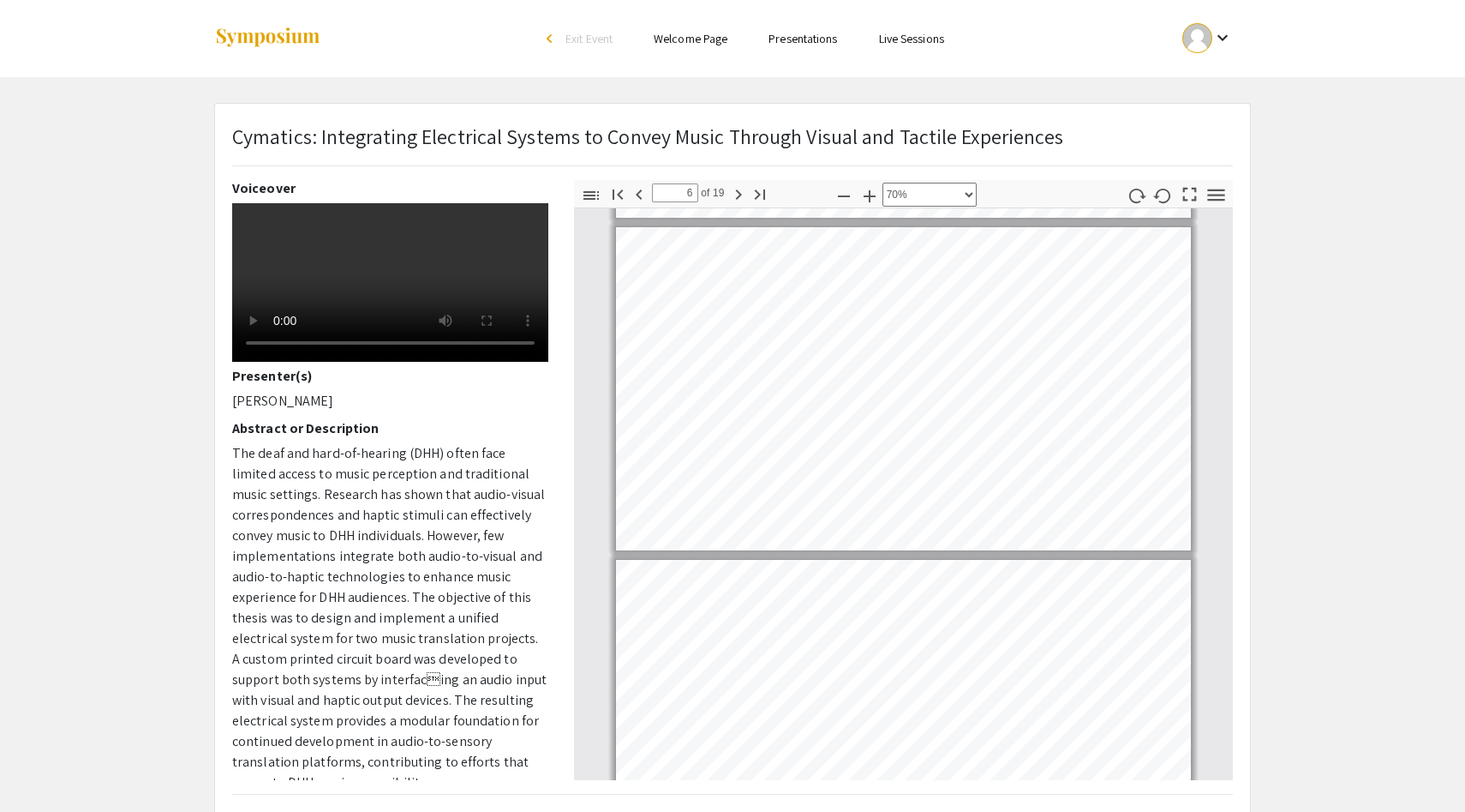
type input "7"
select select "custom"
type input "8"
select select "custom"
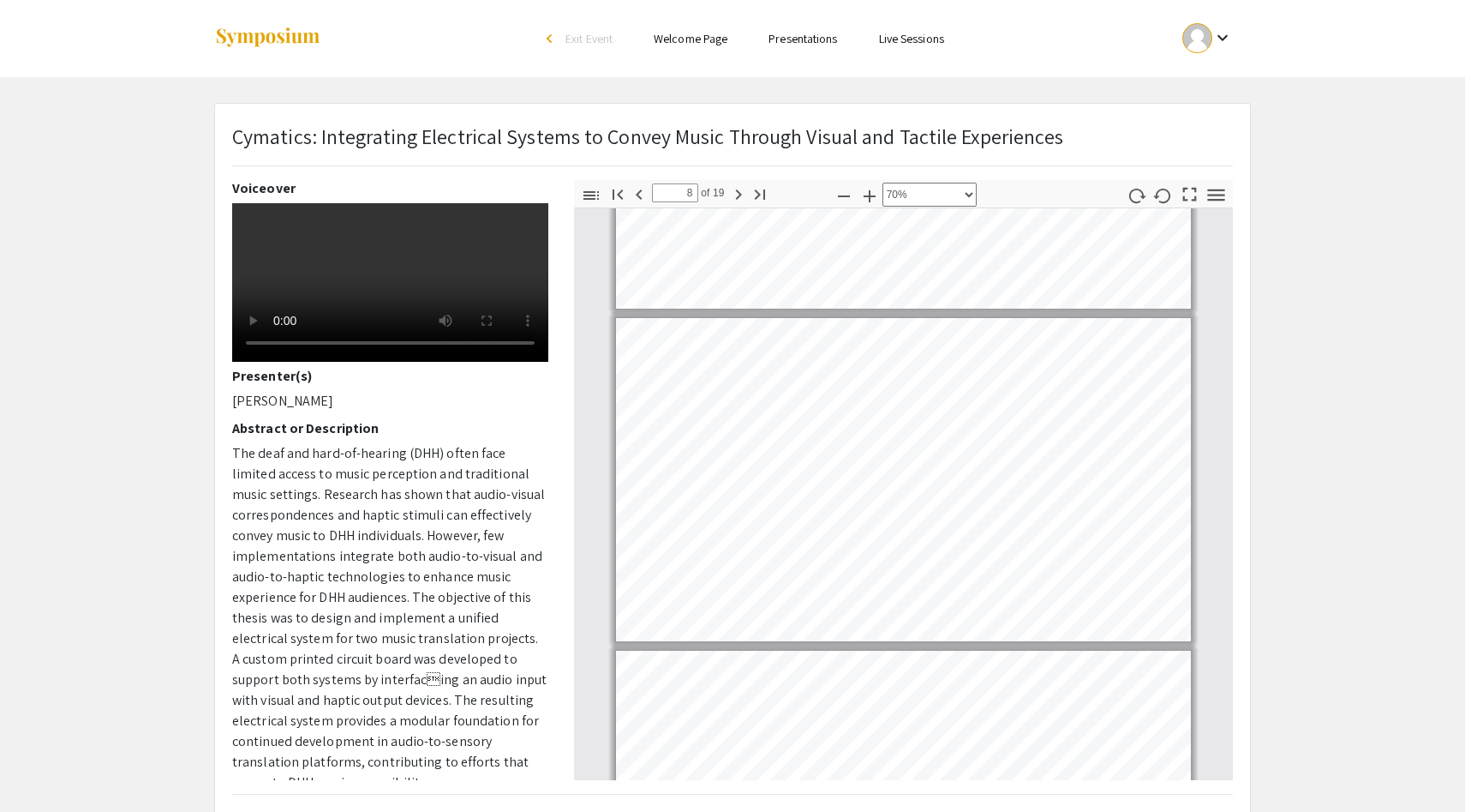
type input "9"
select select "custom"
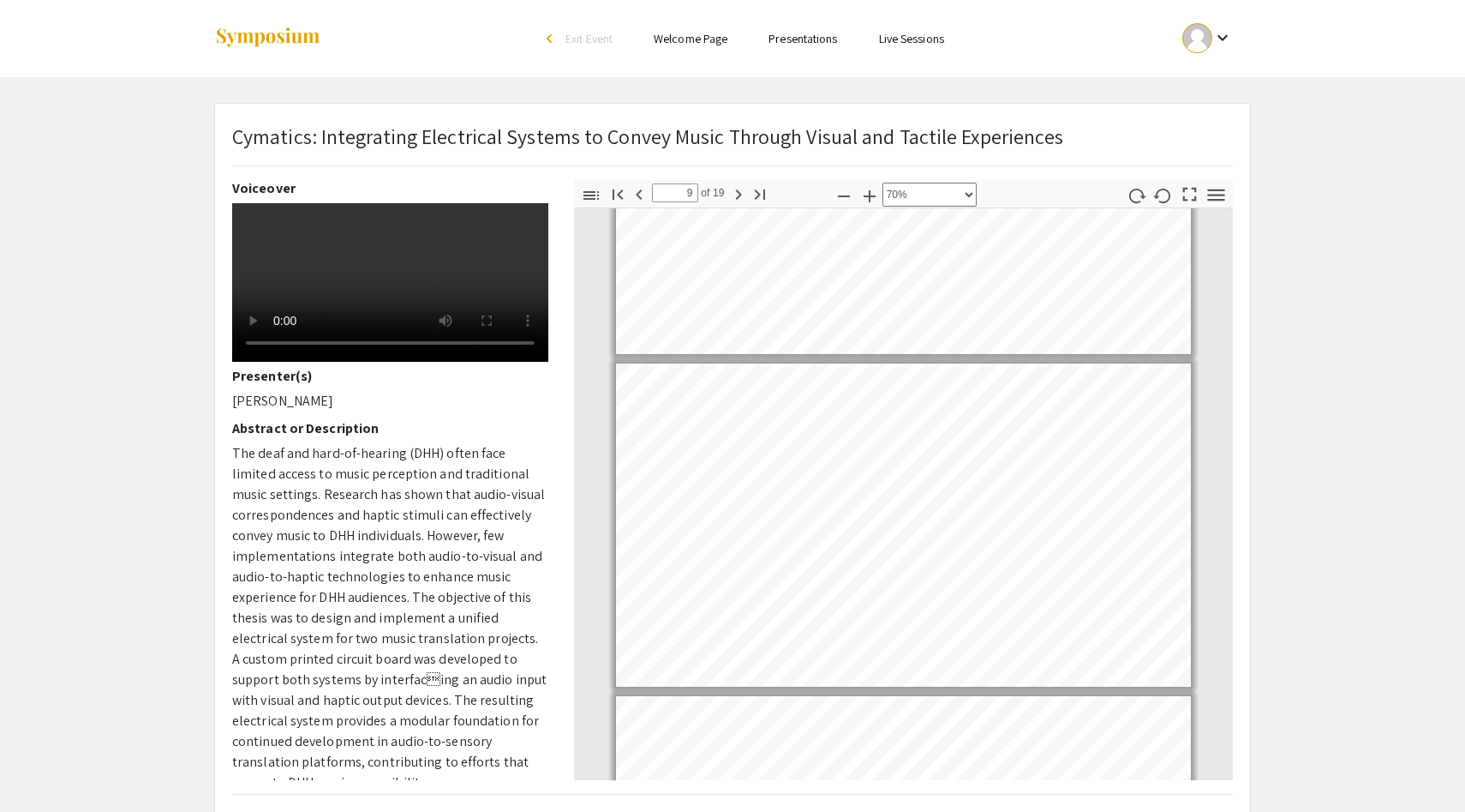
type input "10"
select select "custom"
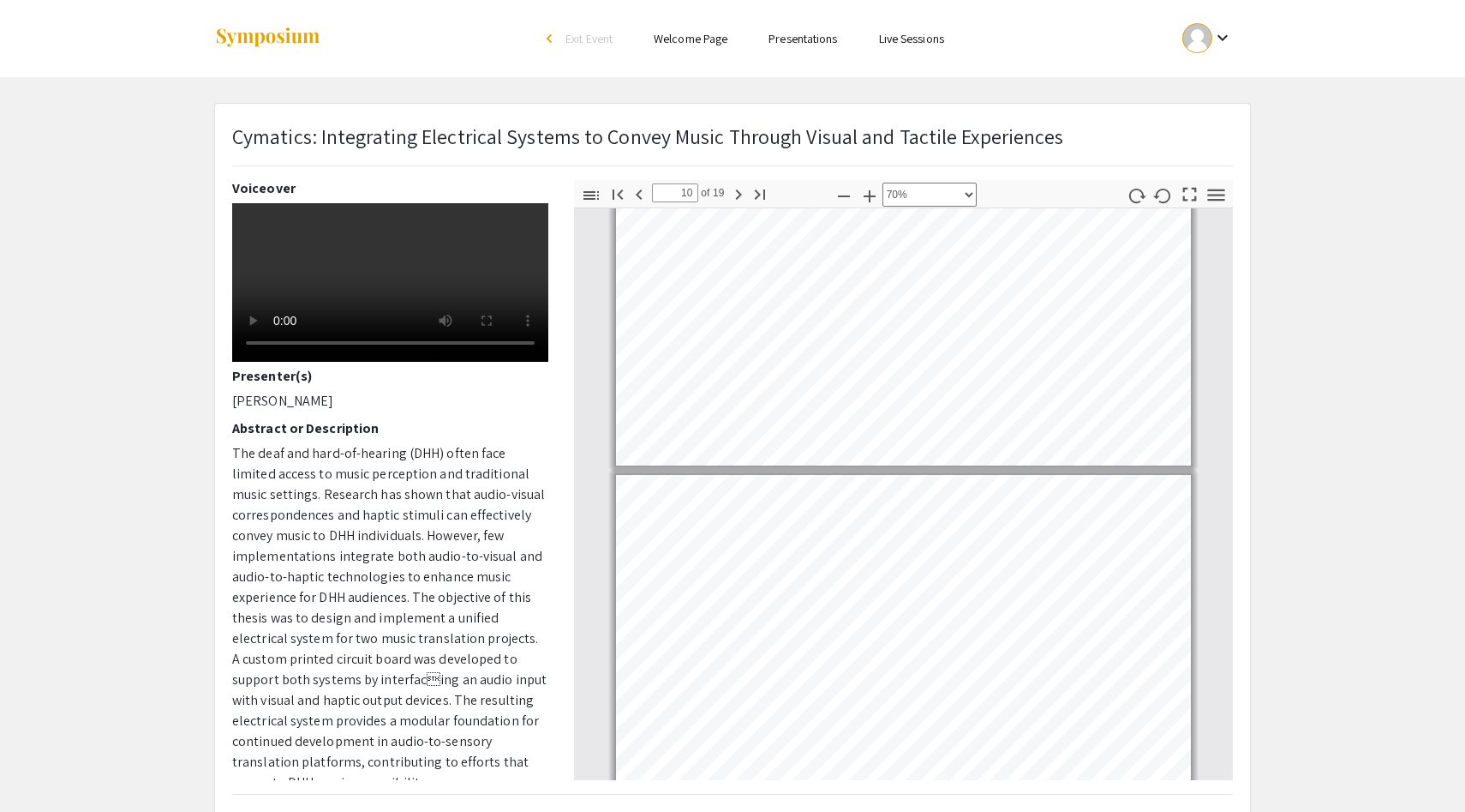
type input "11"
select select "custom"
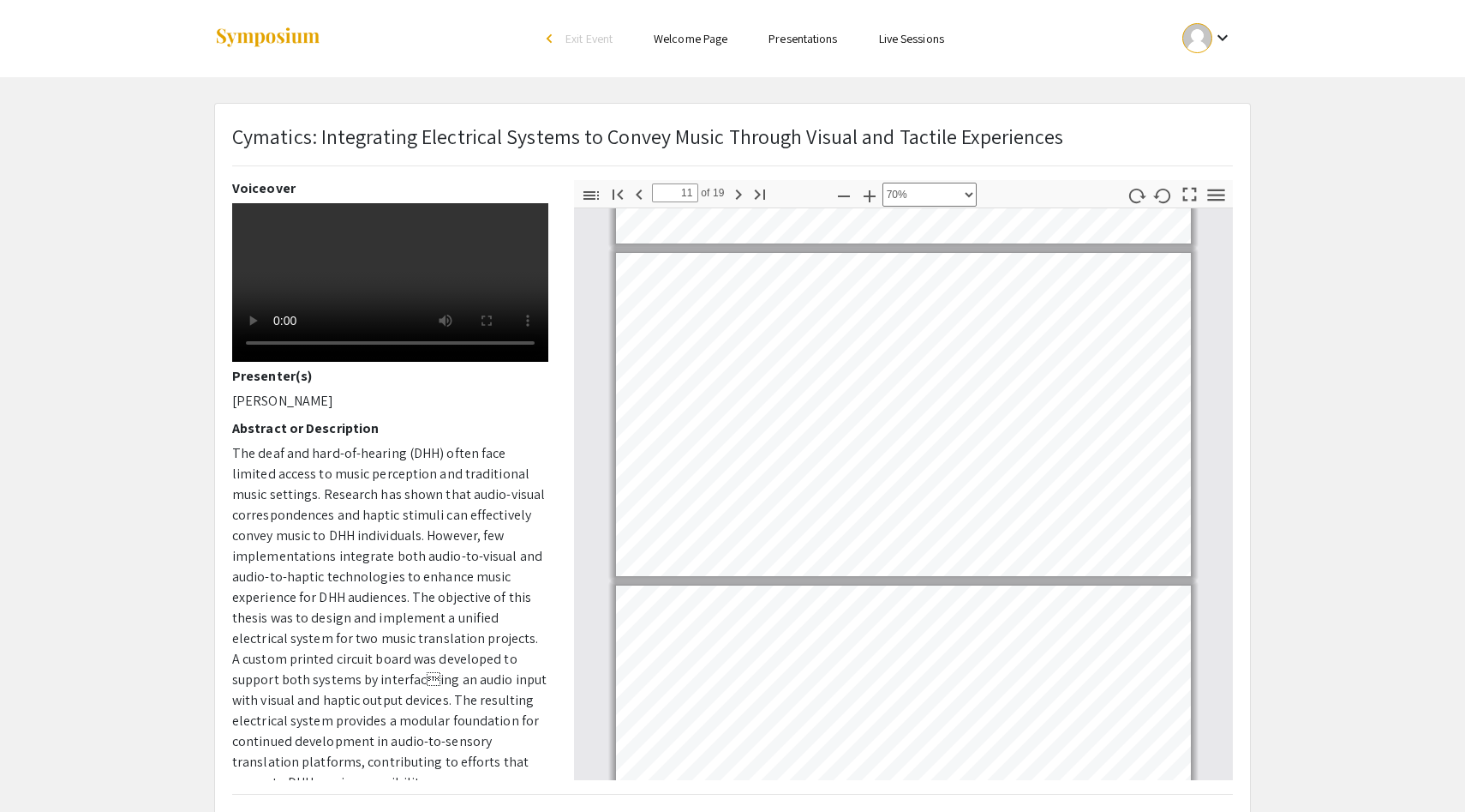
type input "12"
select select "custom"
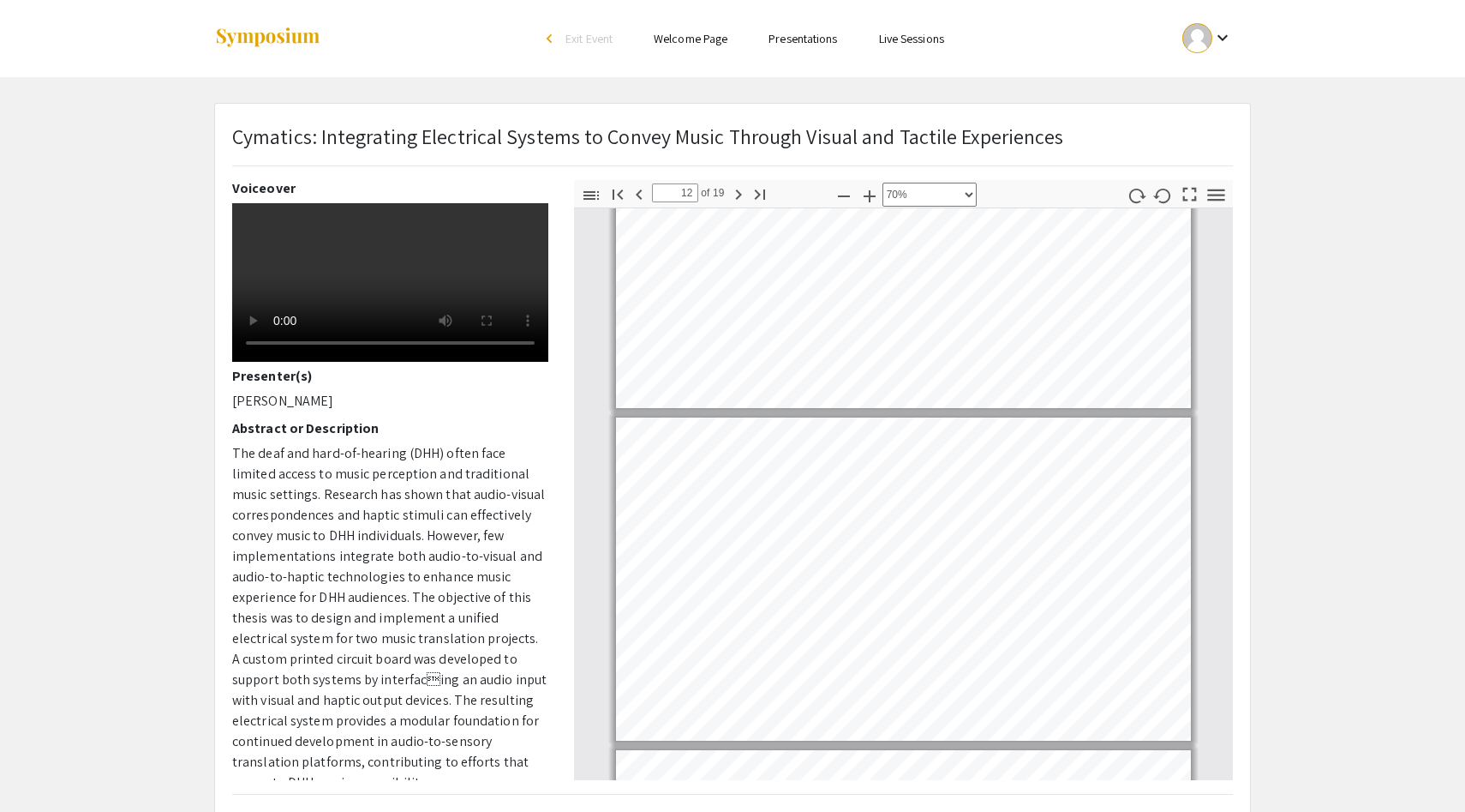
type input "13"
select select "custom"
type input "14"
select select "custom"
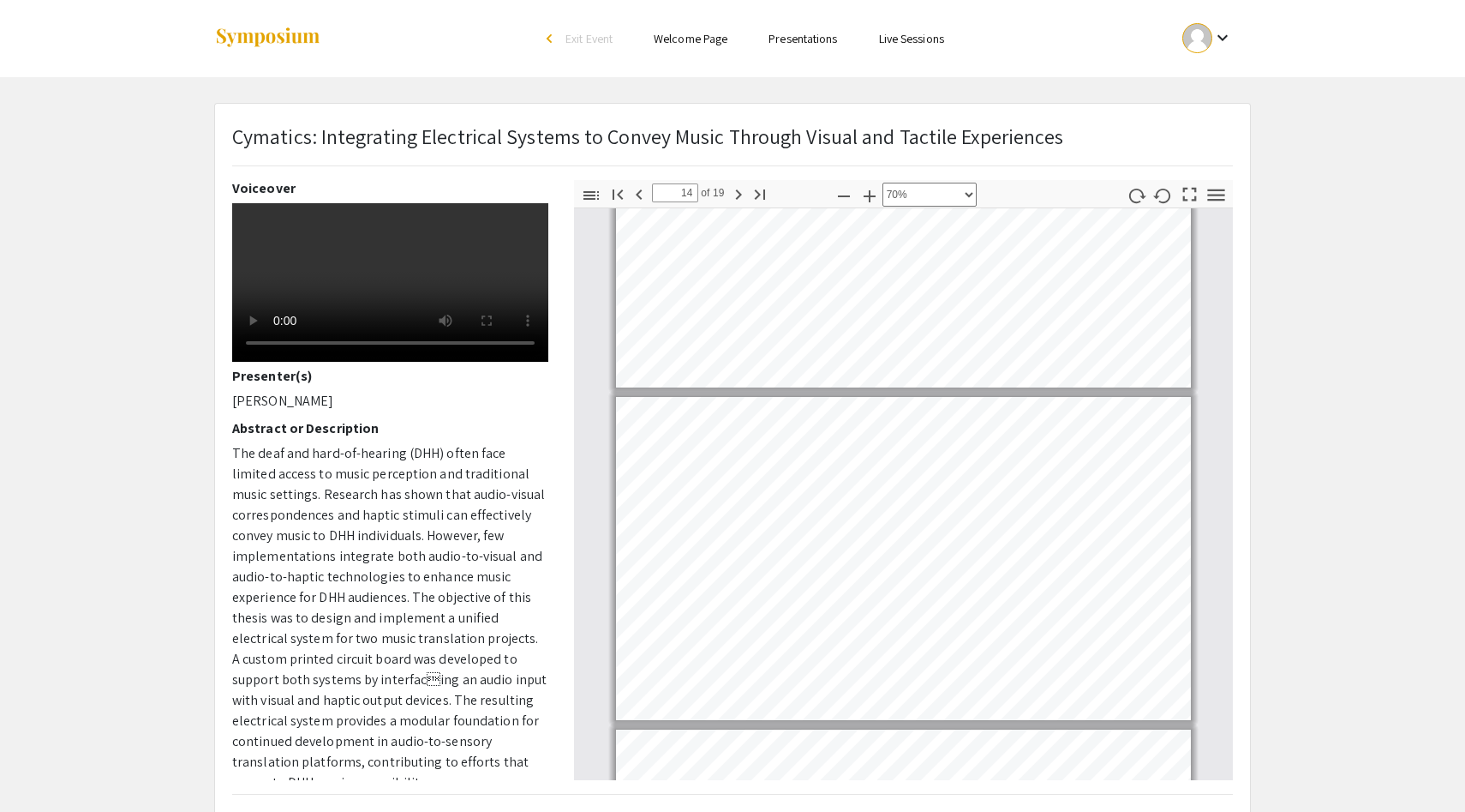
type input "15"
select select "custom"
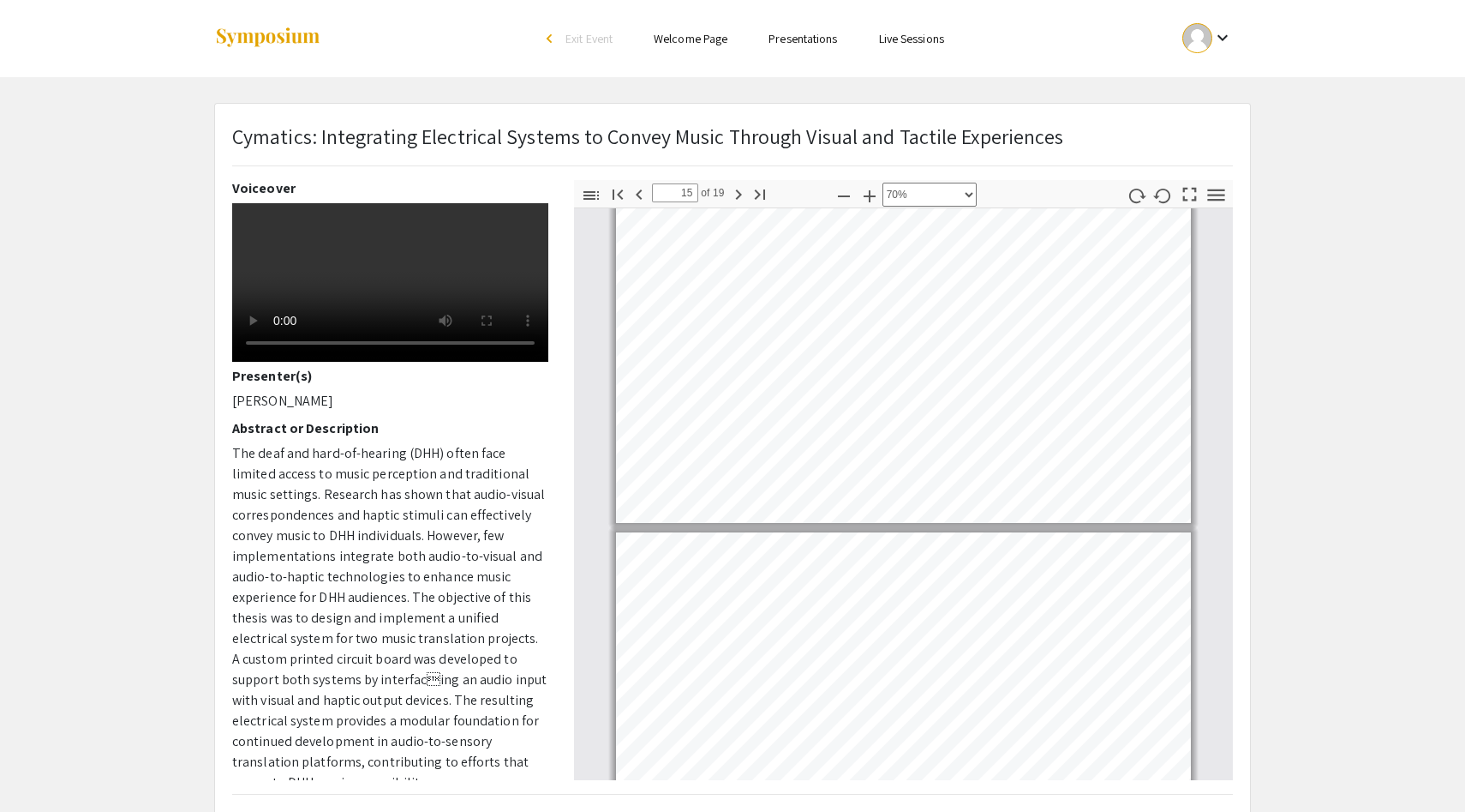
type input "16"
select select "custom"
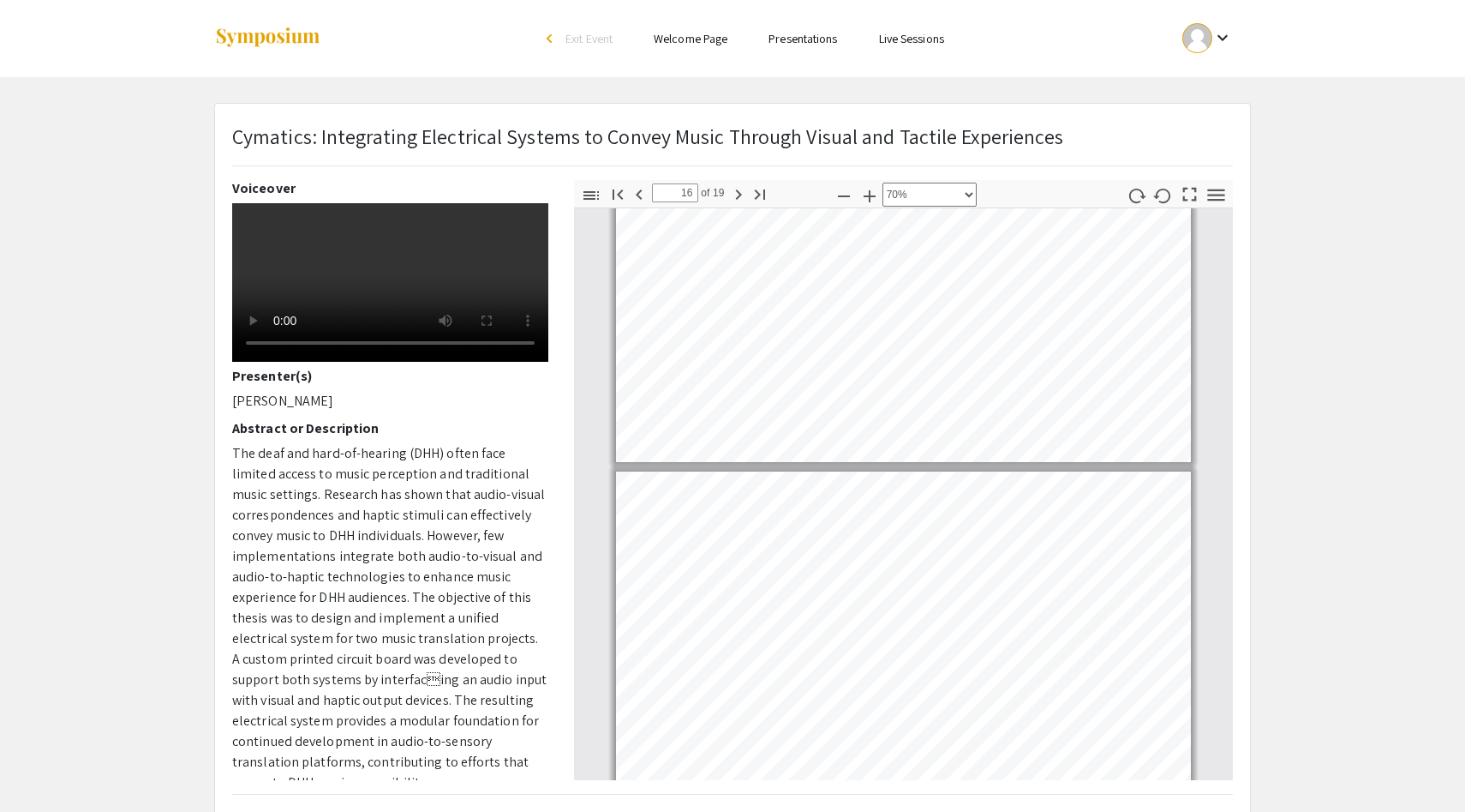
type input "17"
select select "custom"
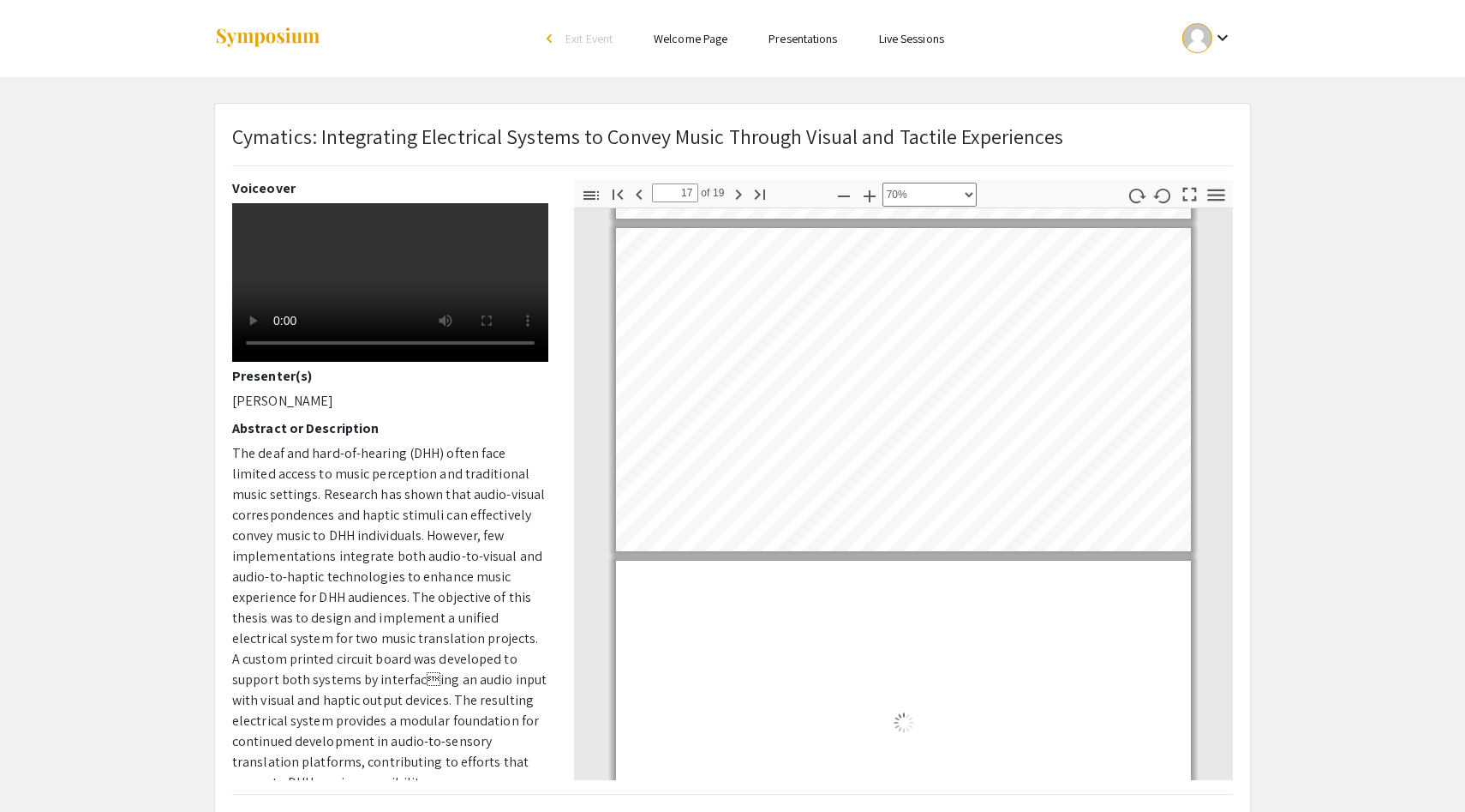
type input "18"
select select "custom"
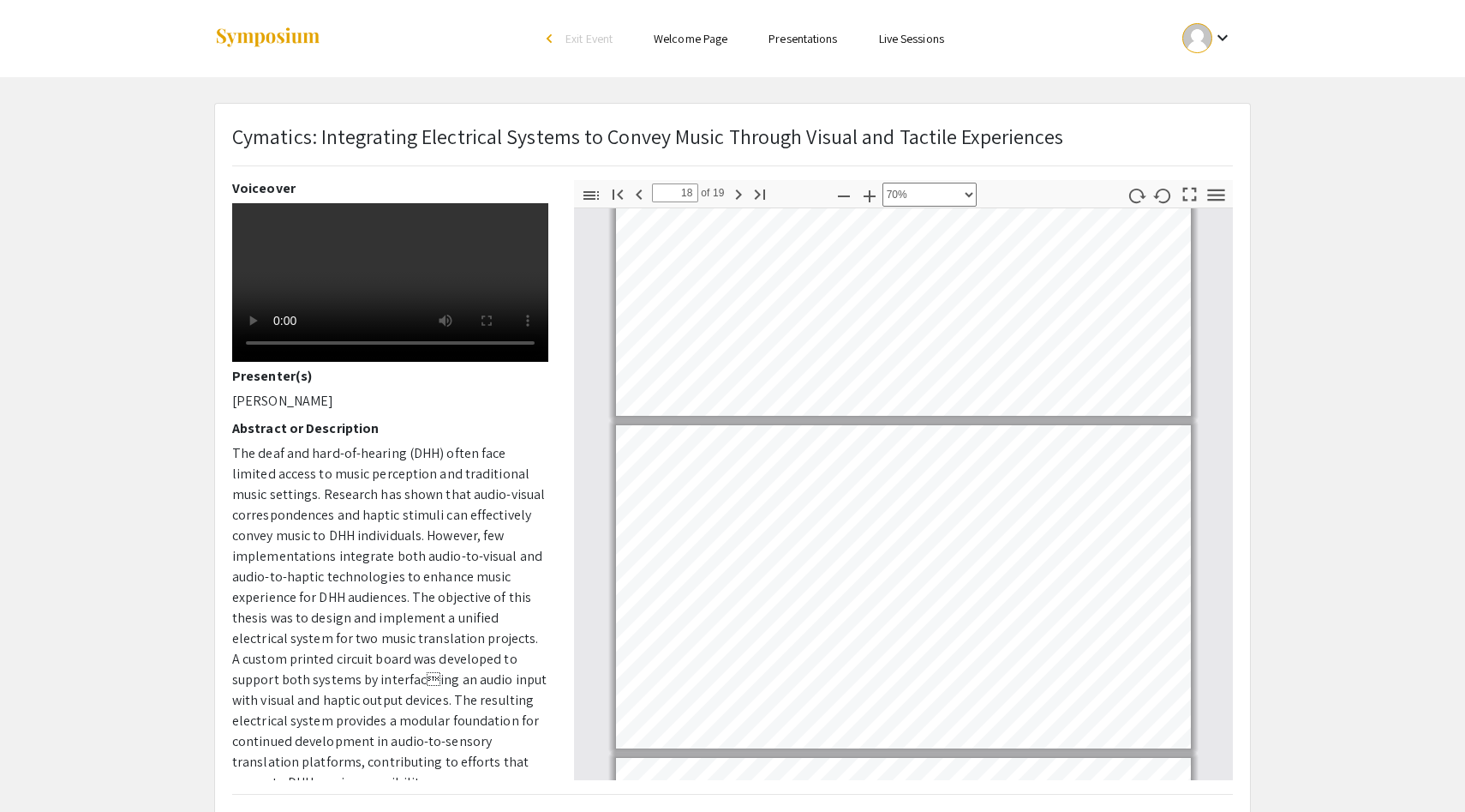
scroll to position [5753, 0]
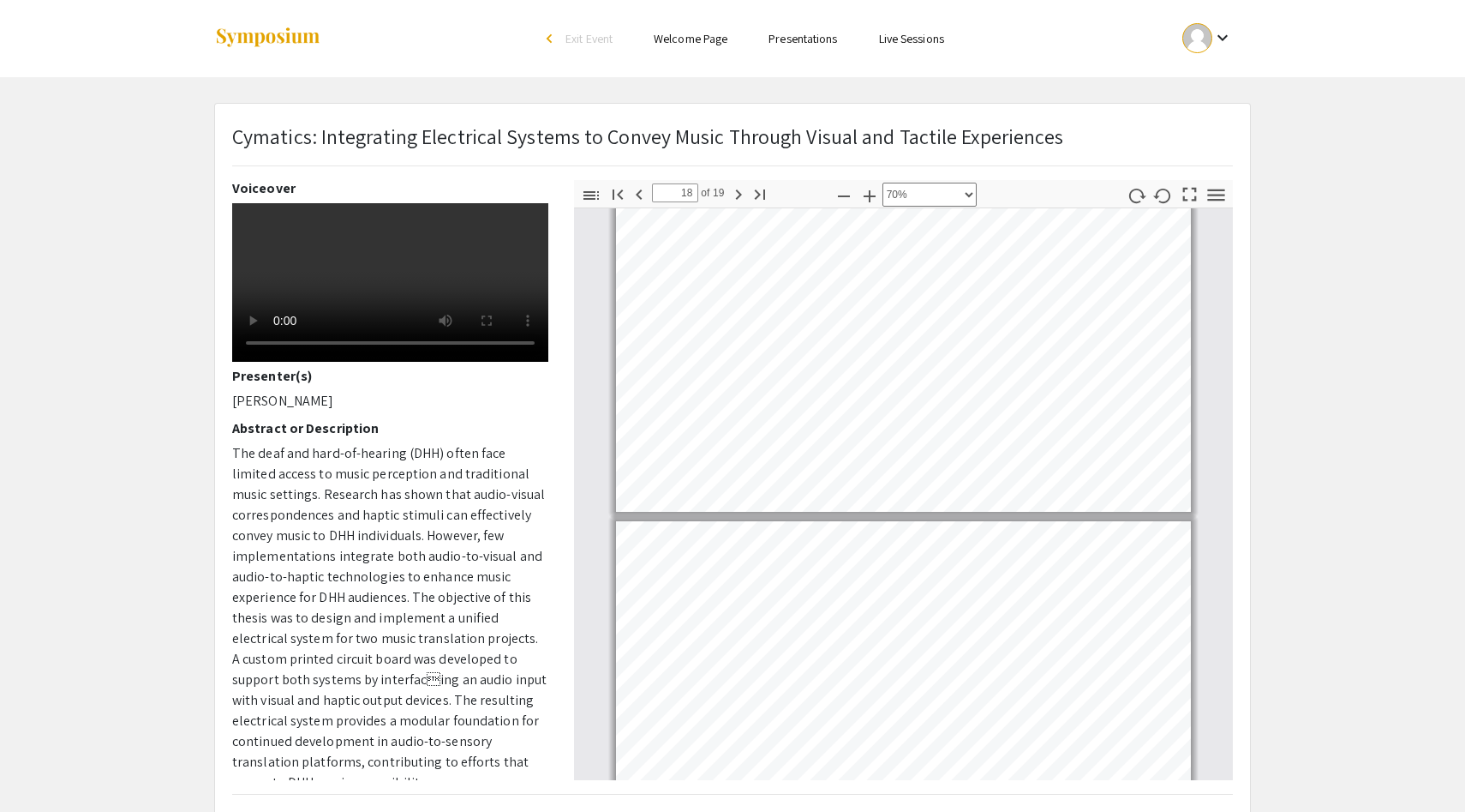
type input "19"
select select "custom"
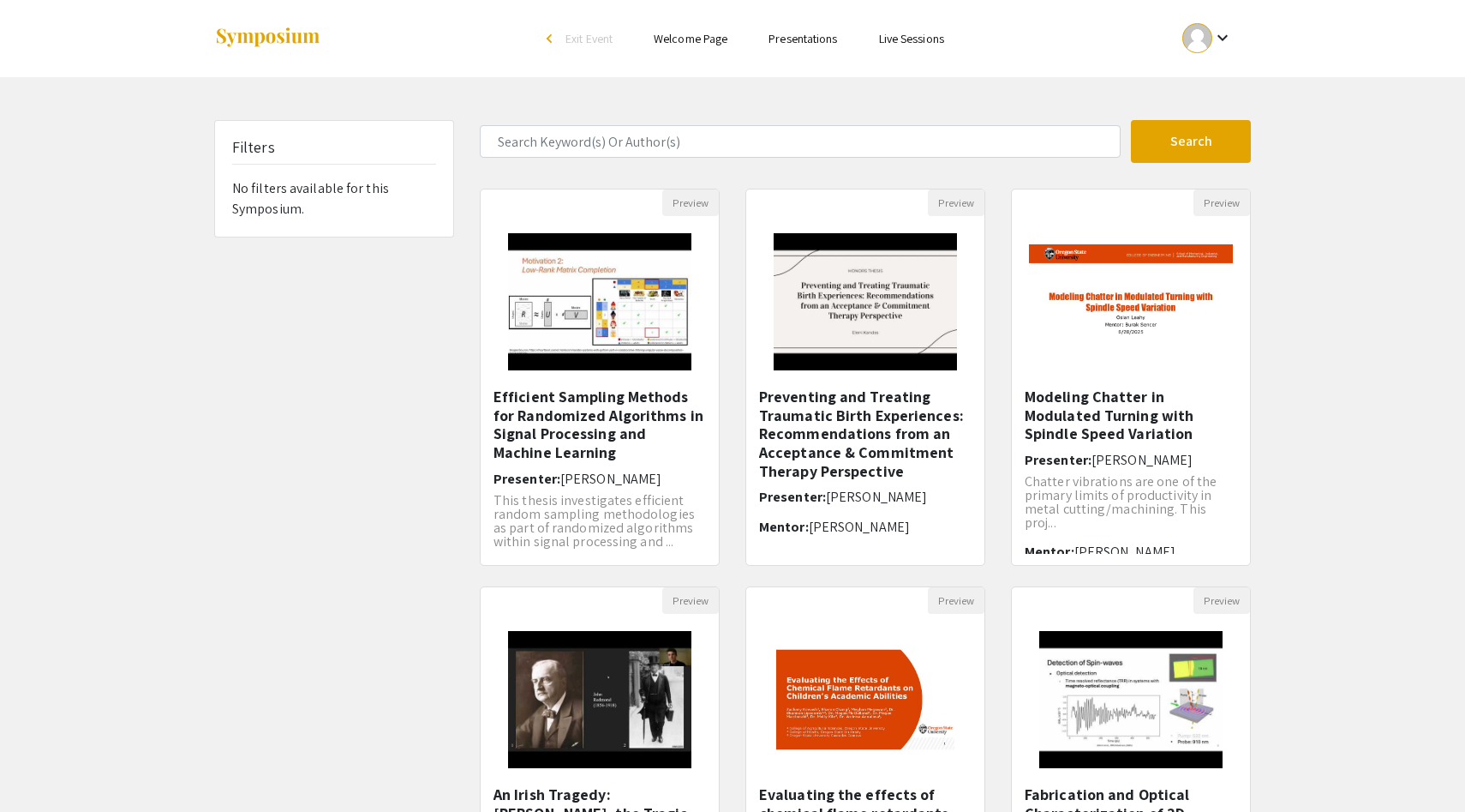
click at [345, 158] on div "Filters" at bounding box center [334, 150] width 203 height 26
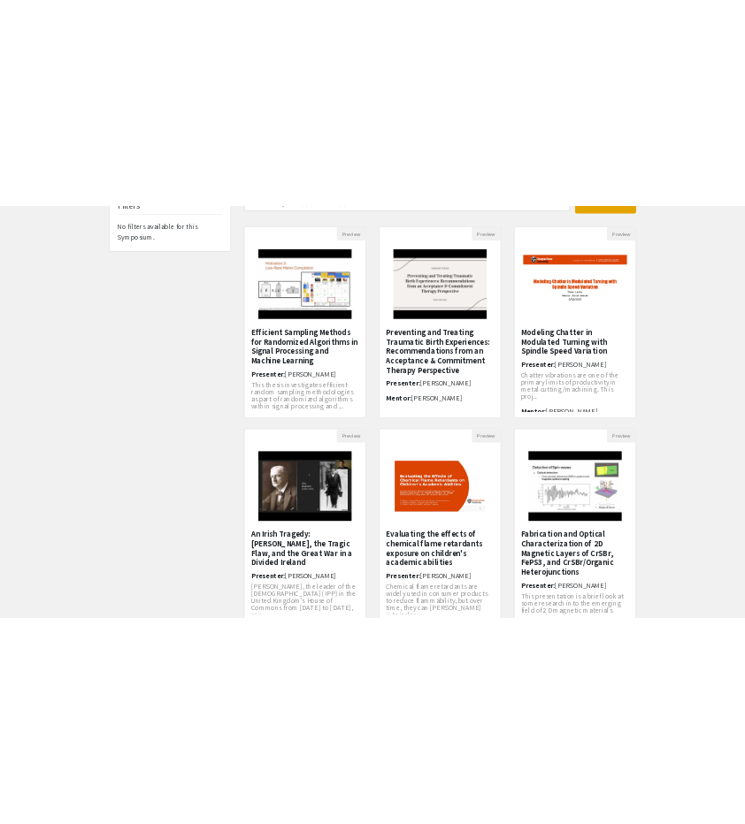
scroll to position [292, 0]
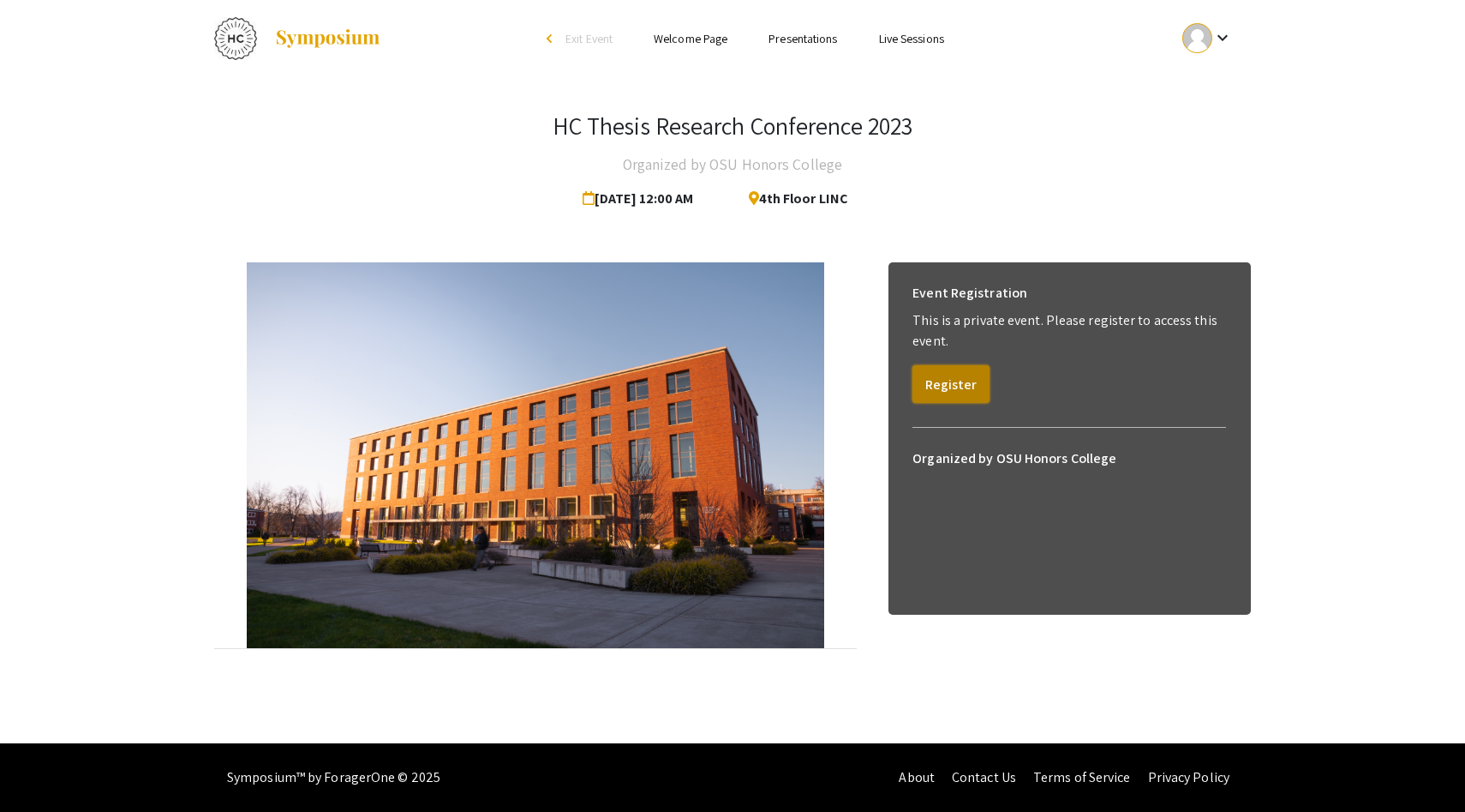
click at [930, 375] on button "Register" at bounding box center [951, 384] width 78 height 38
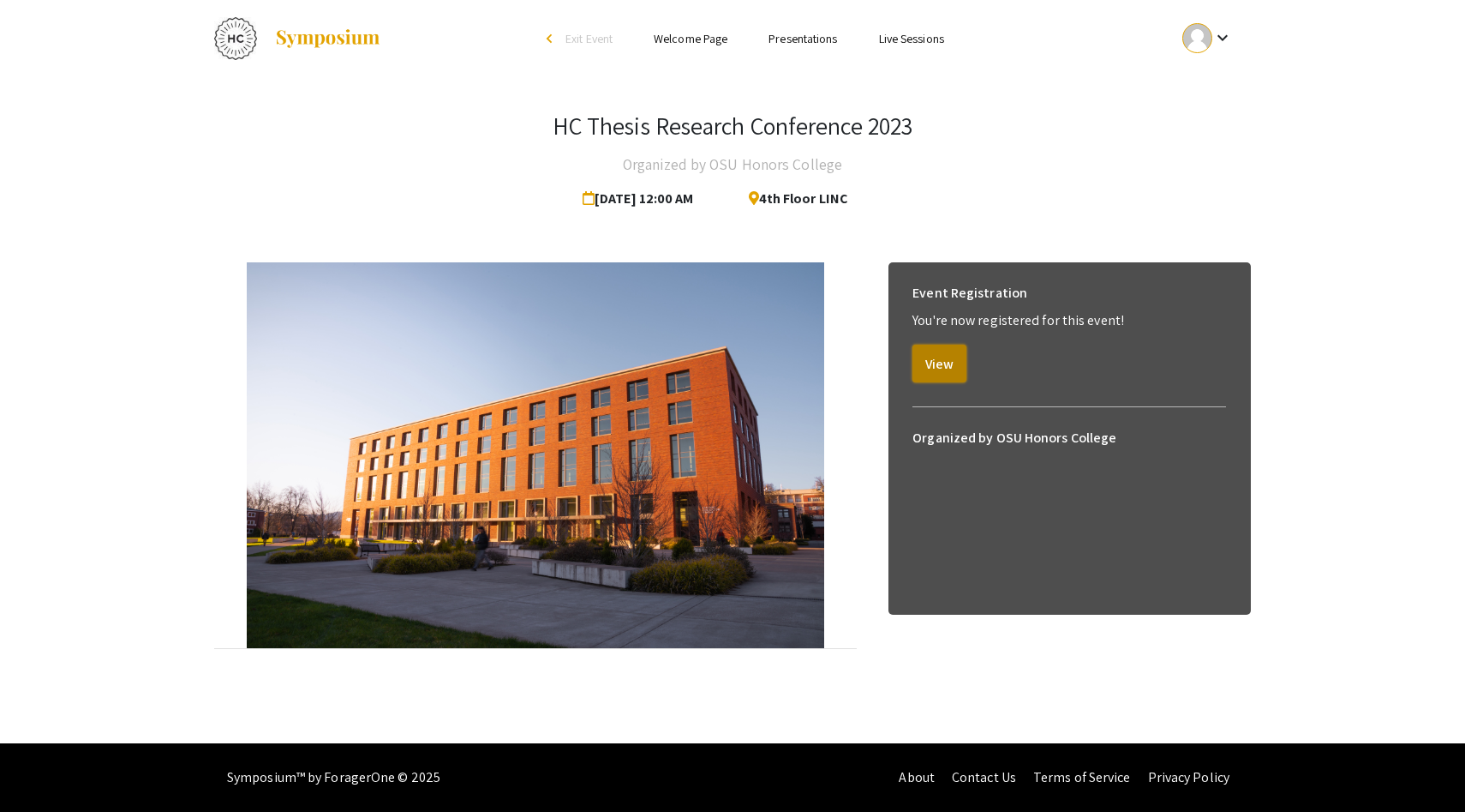
click at [940, 361] on button "View" at bounding box center [940, 363] width 54 height 38
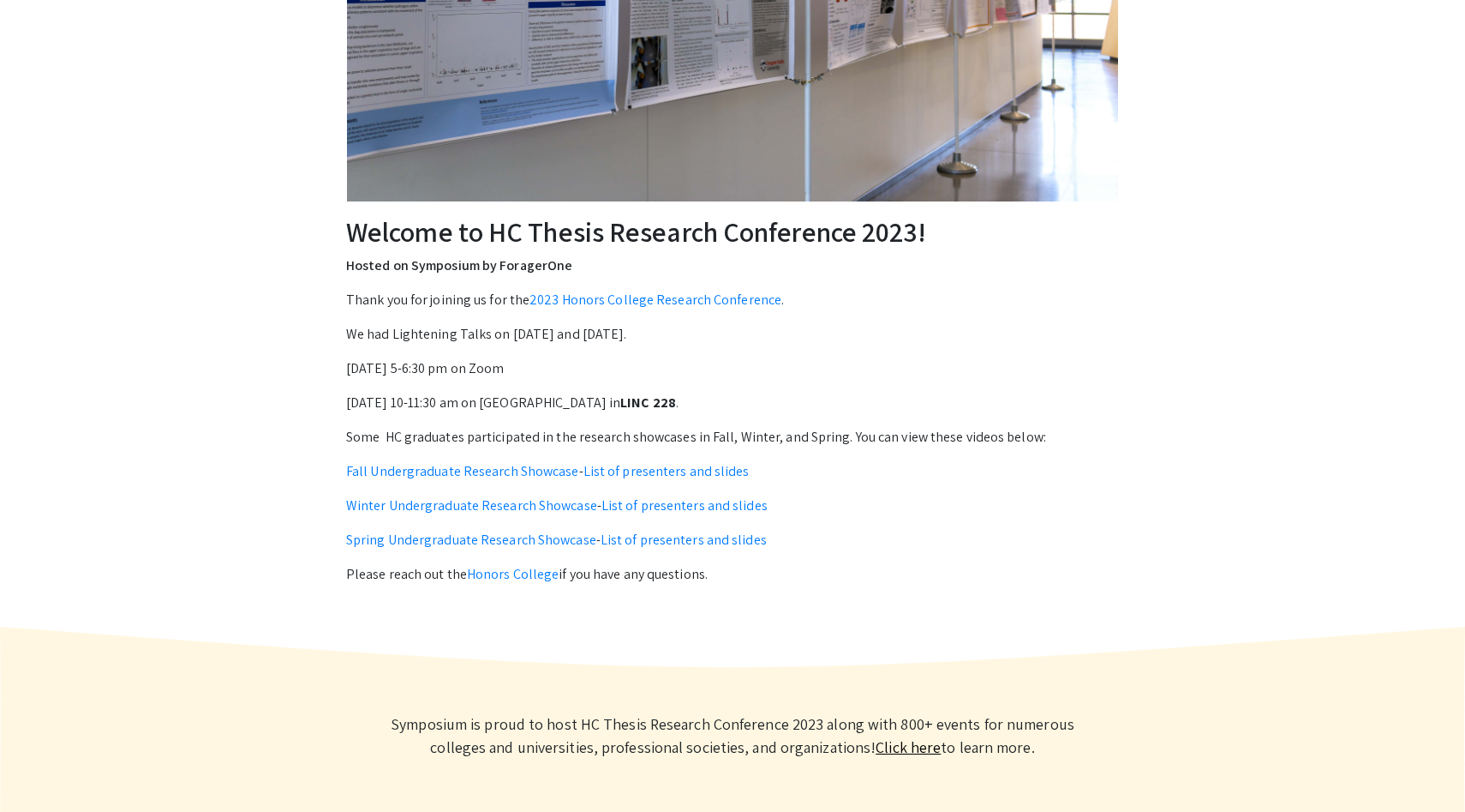
scroll to position [405, 0]
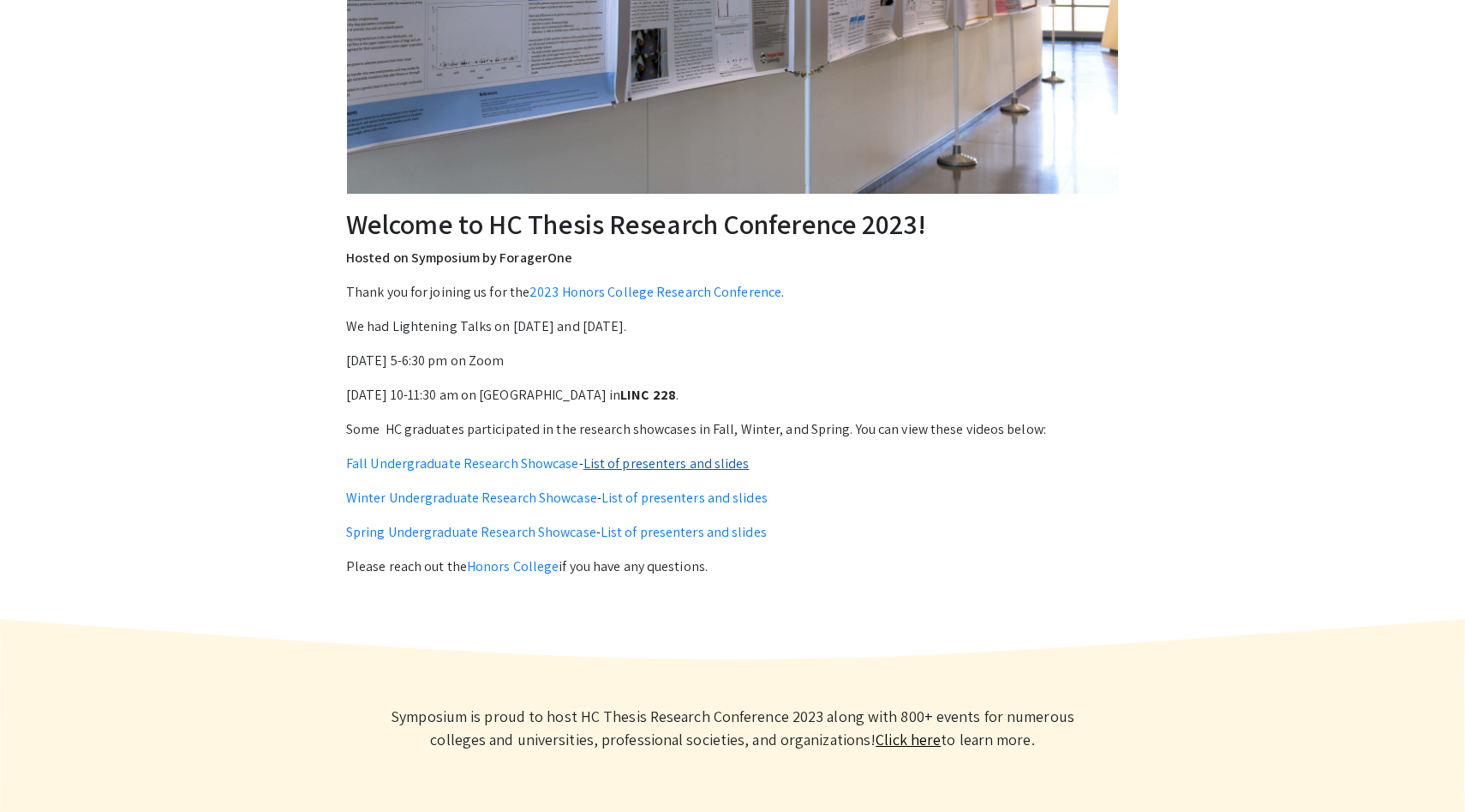
click at [711, 467] on link "List of presenters and slides" at bounding box center [667, 463] width 167 height 18
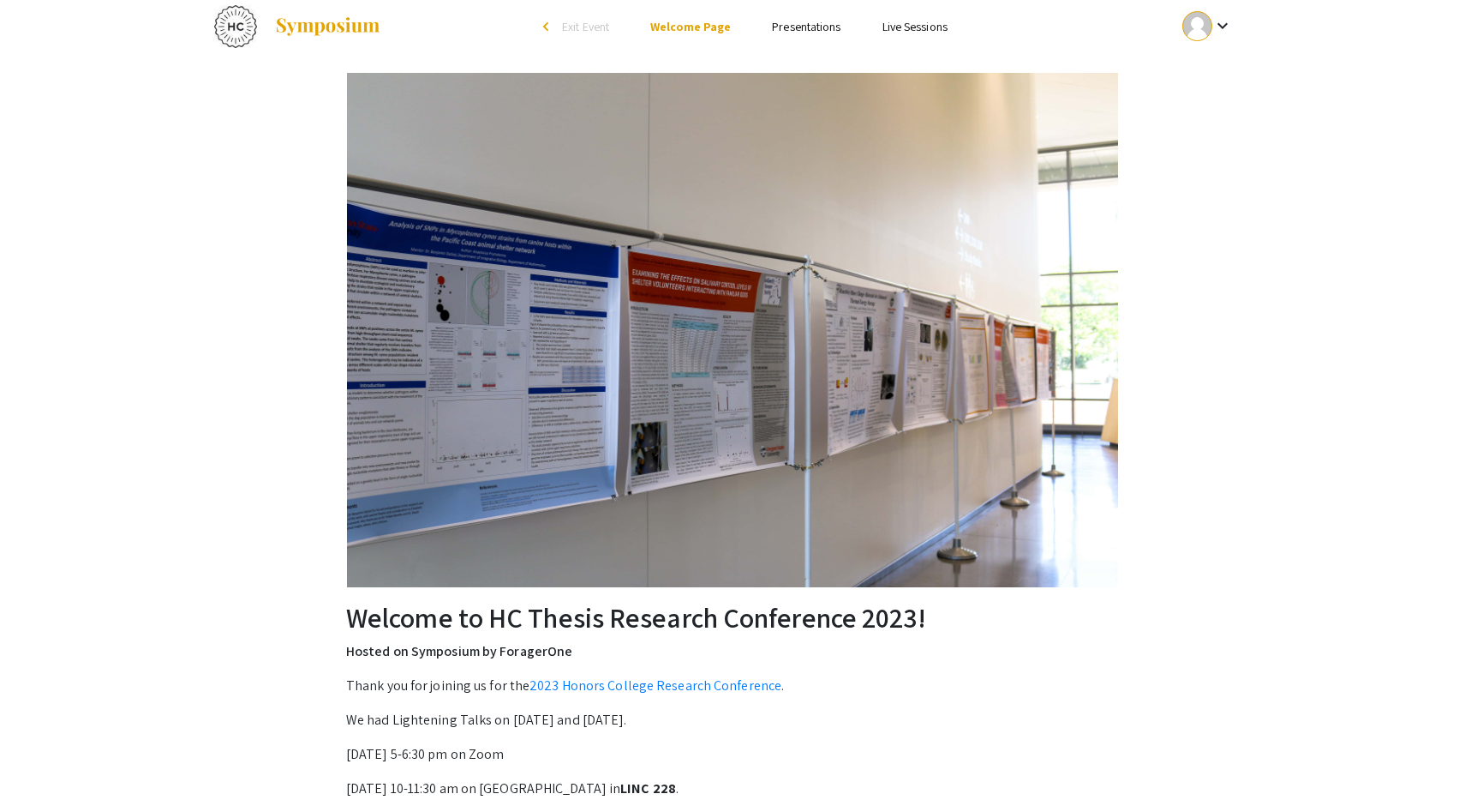
scroll to position [0, 0]
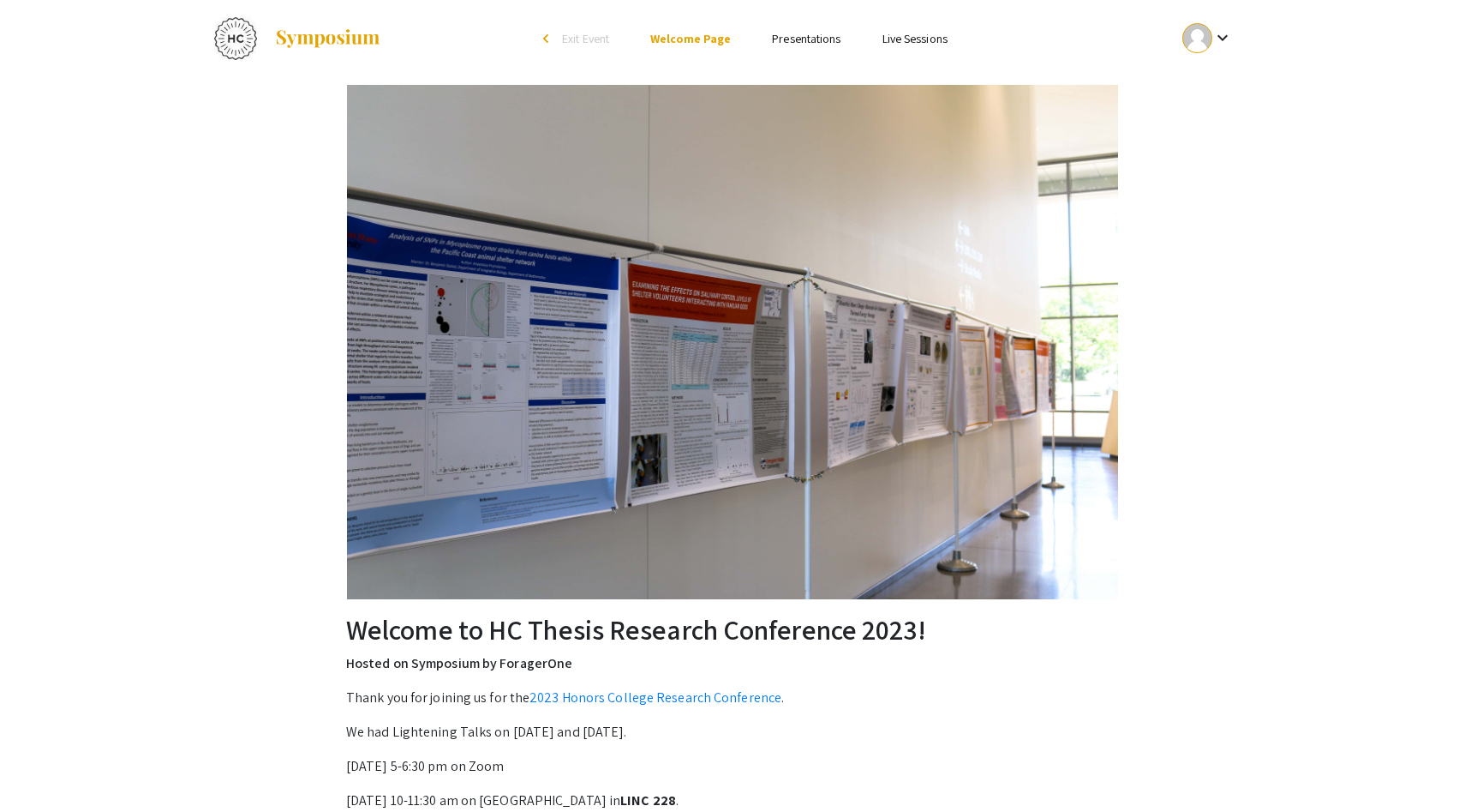
click at [789, 37] on link "Presentations" at bounding box center [806, 39] width 69 height 16
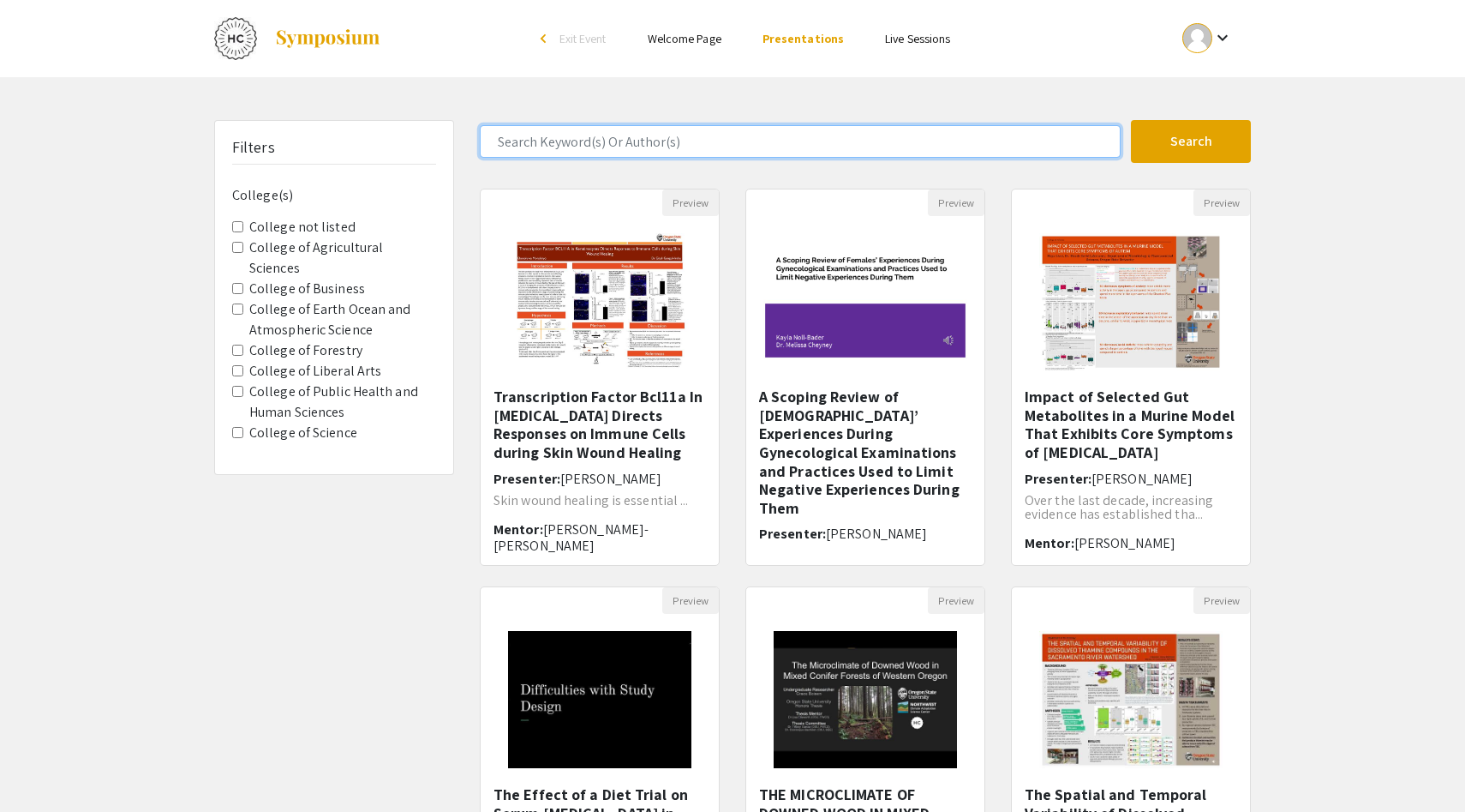
click at [658, 140] on input "Search Keyword(s) Or Author(s)" at bounding box center [800, 141] width 641 height 33
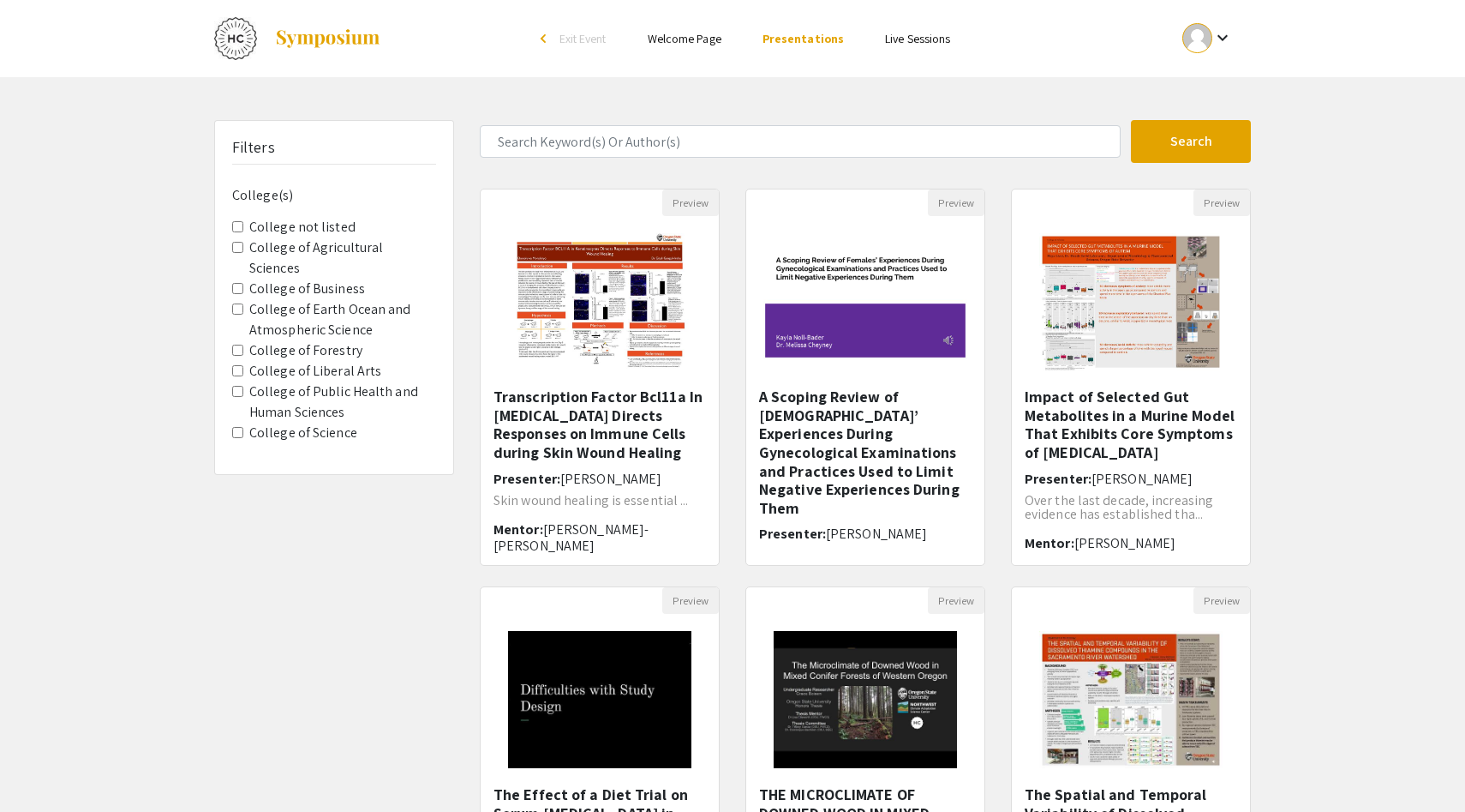
click at [778, 115] on div "Skip navigation arrow_back_ios Exit Event Welcome Page Presentations Live Sessi…" at bounding box center [732, 534] width 1465 height 1068
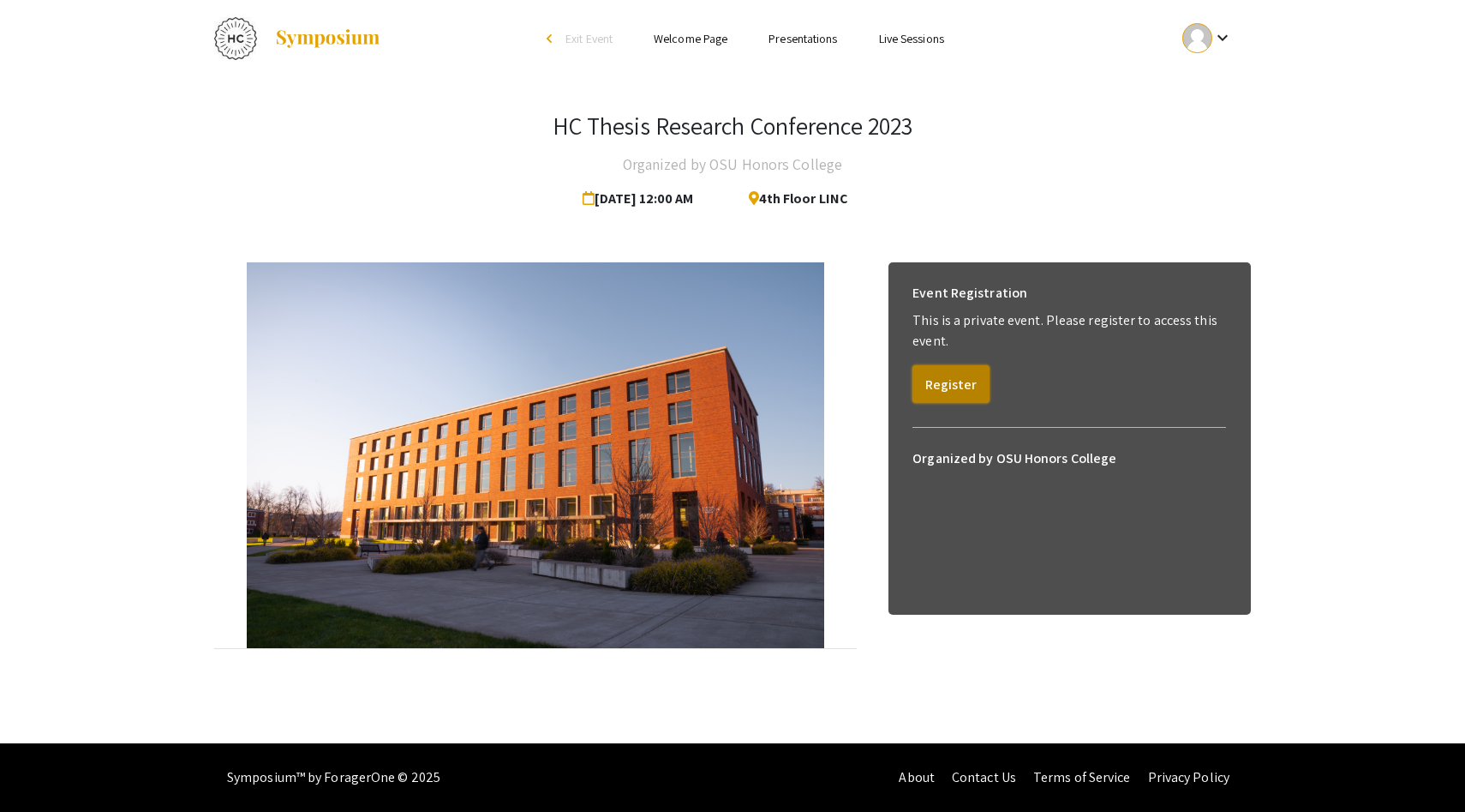
click at [952, 385] on button "Register" at bounding box center [951, 384] width 78 height 38
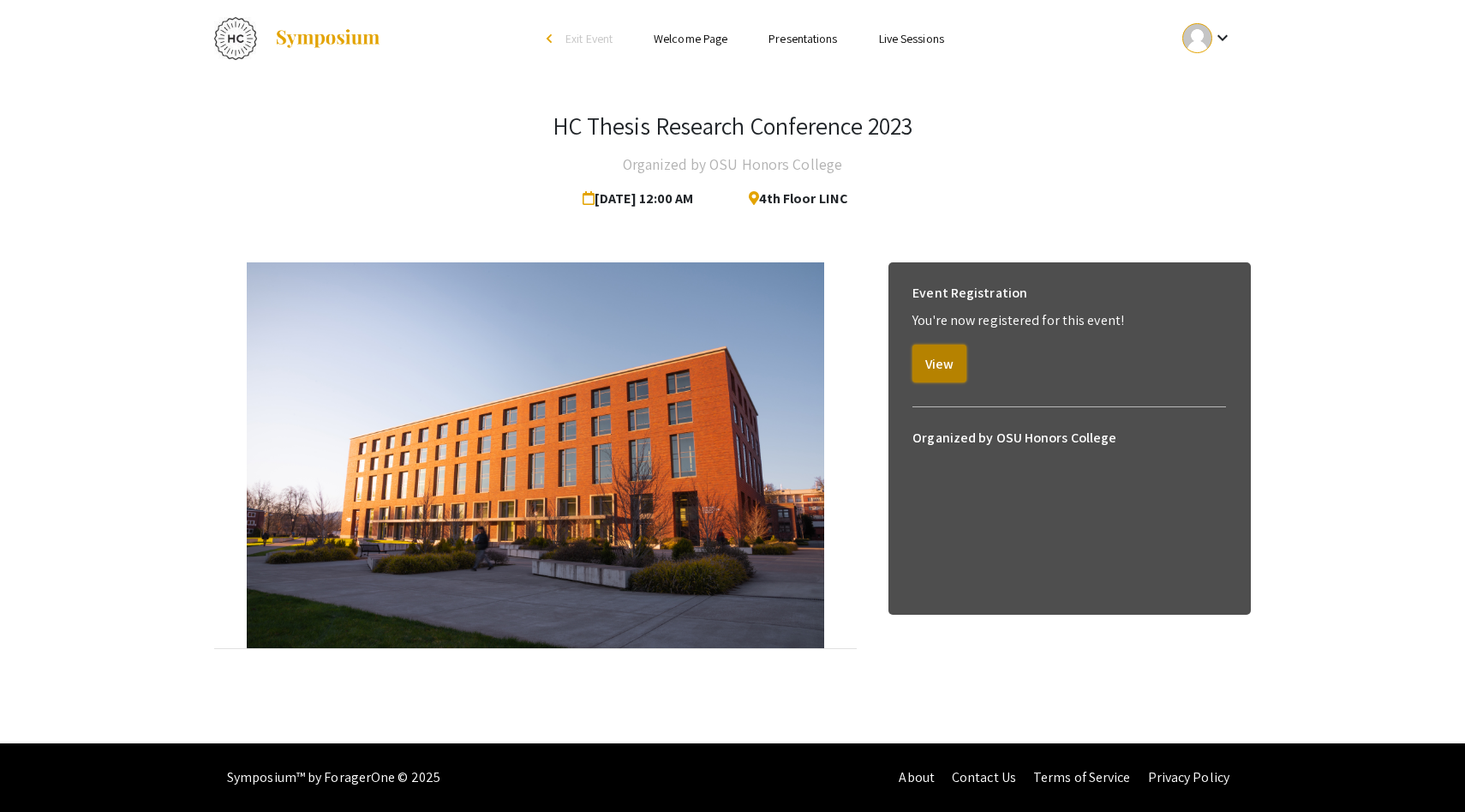
click at [931, 361] on button "View" at bounding box center [940, 363] width 54 height 38
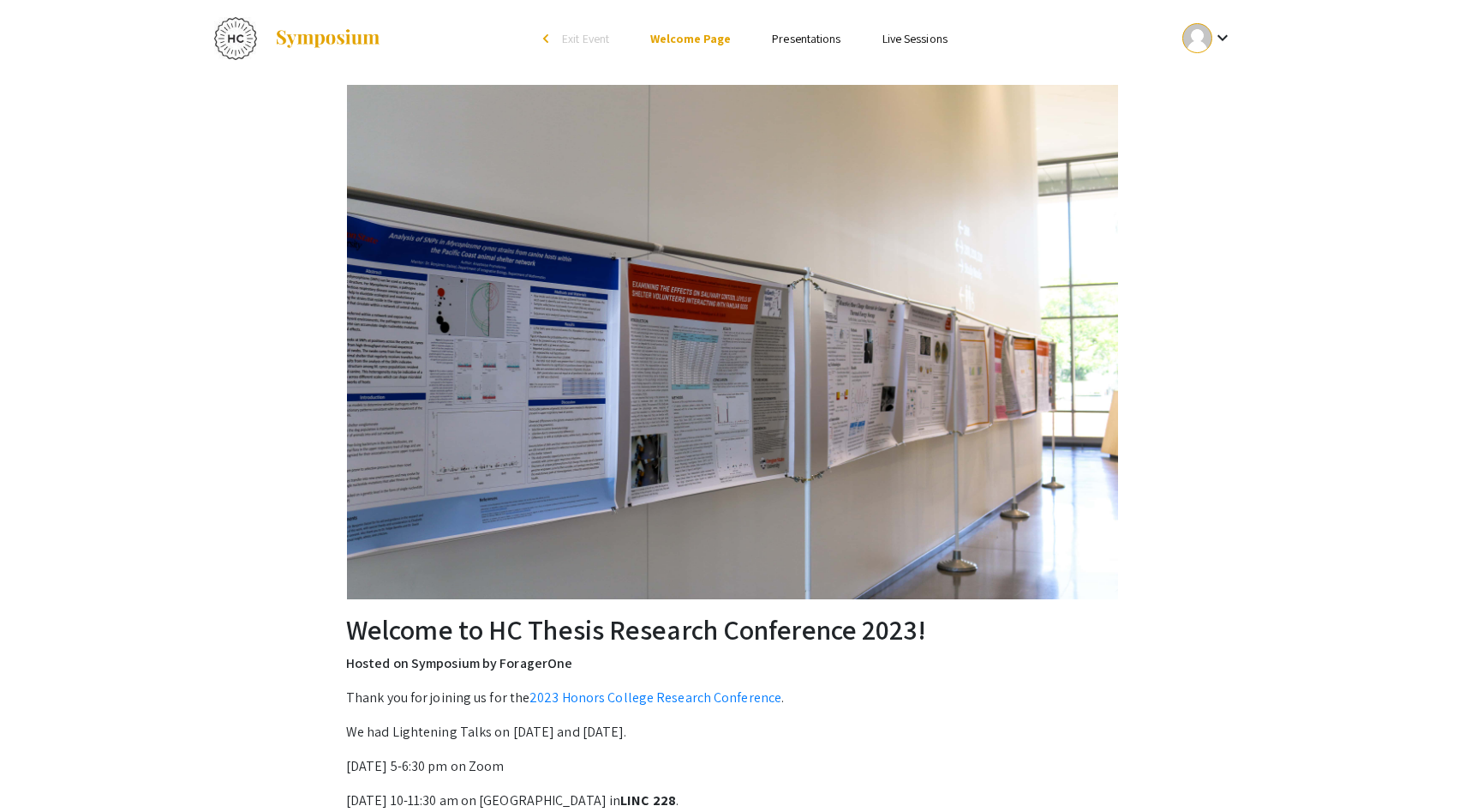
click at [815, 40] on link "Presentations" at bounding box center [806, 39] width 69 height 16
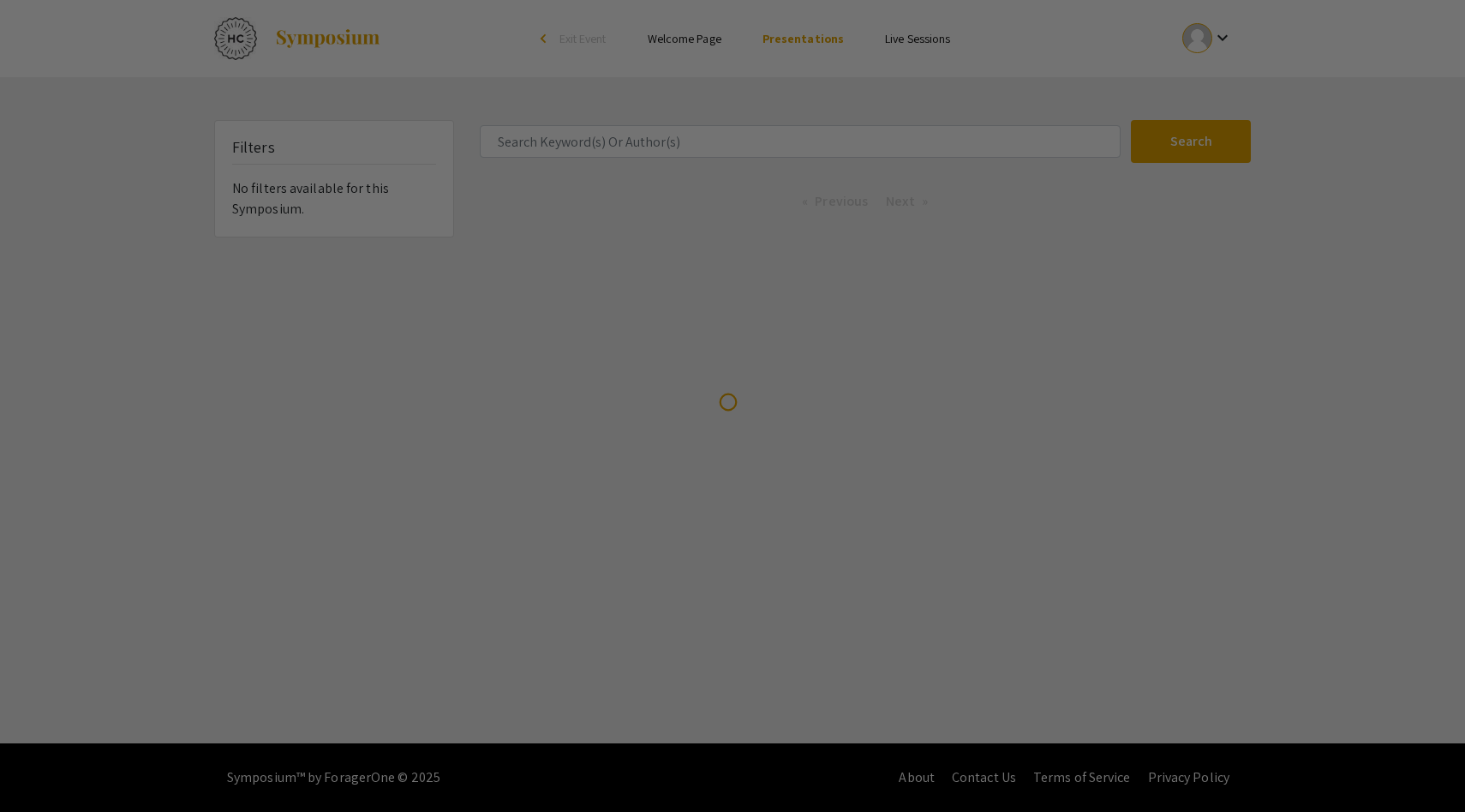
click at [403, 457] on div at bounding box center [732, 406] width 1465 height 812
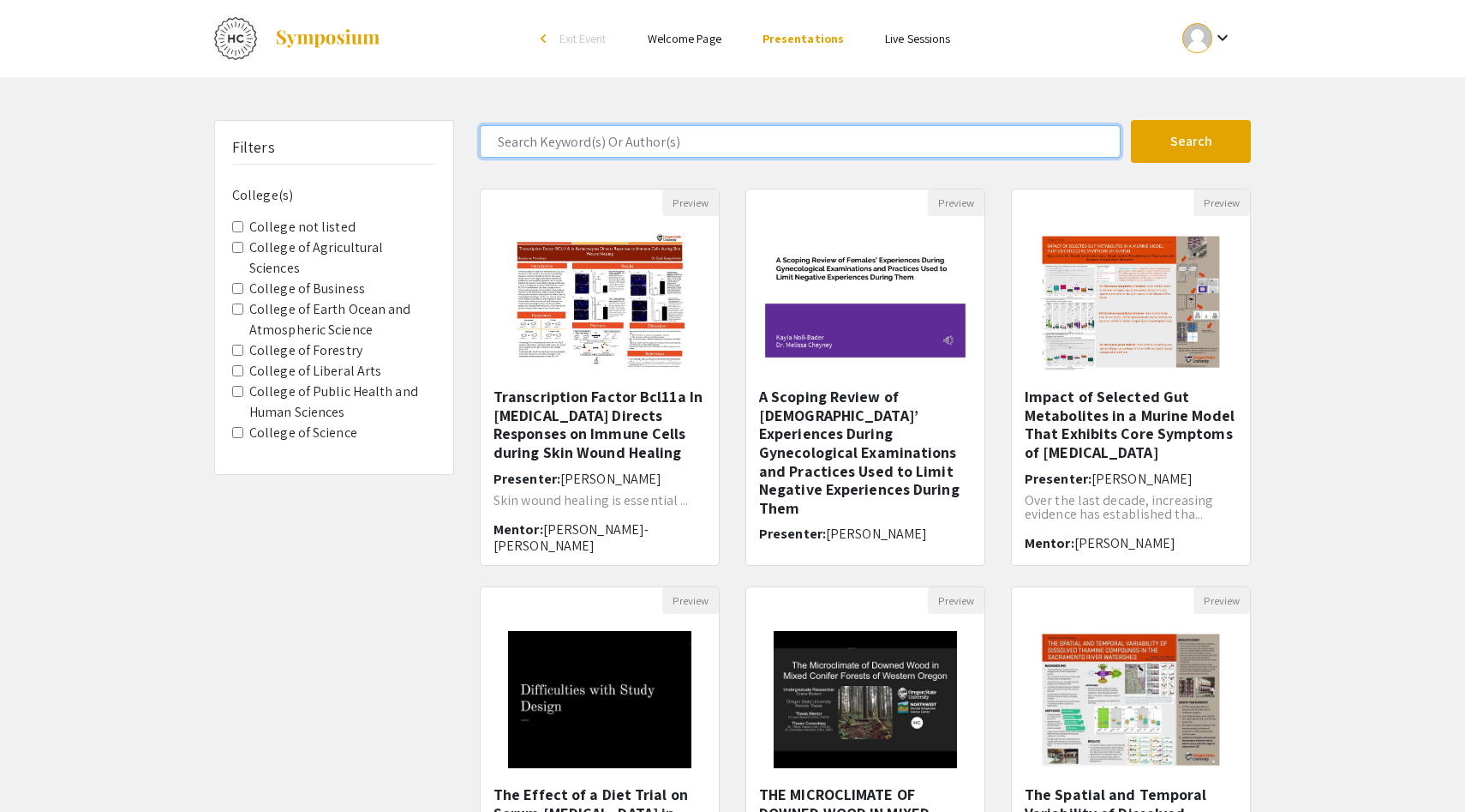
click at [635, 141] on input "Search Keyword(s) Or Author(s)" at bounding box center [800, 141] width 641 height 33
type input "ㅗ"
click at [1131, 120] on button "Search" at bounding box center [1191, 141] width 120 height 43
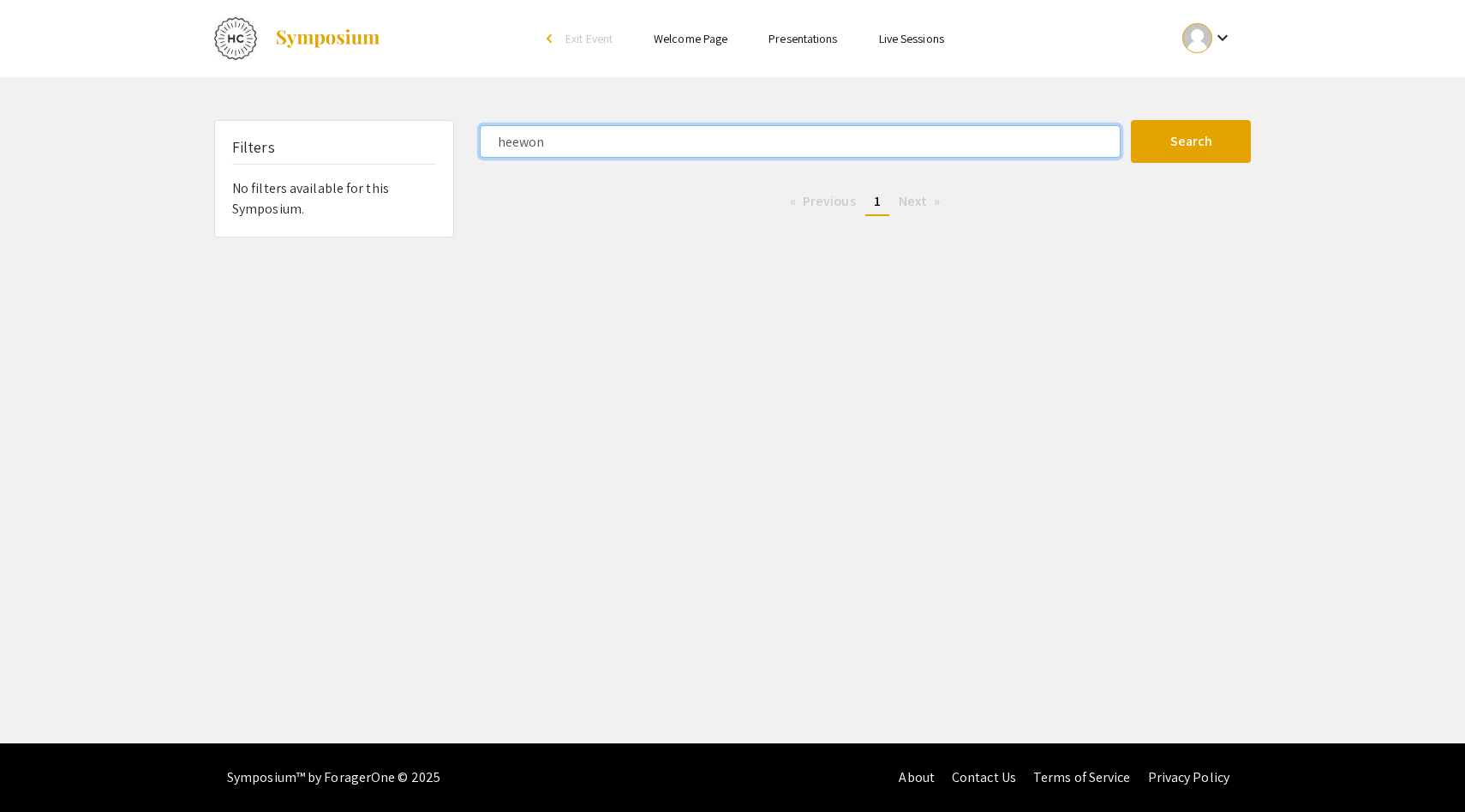
click at [634, 148] on input "heewon" at bounding box center [800, 141] width 641 height 33
click at [1131, 120] on button "Search" at bounding box center [1191, 141] width 120 height 43
click at [666, 142] on input "Heewon" at bounding box center [800, 141] width 641 height 33
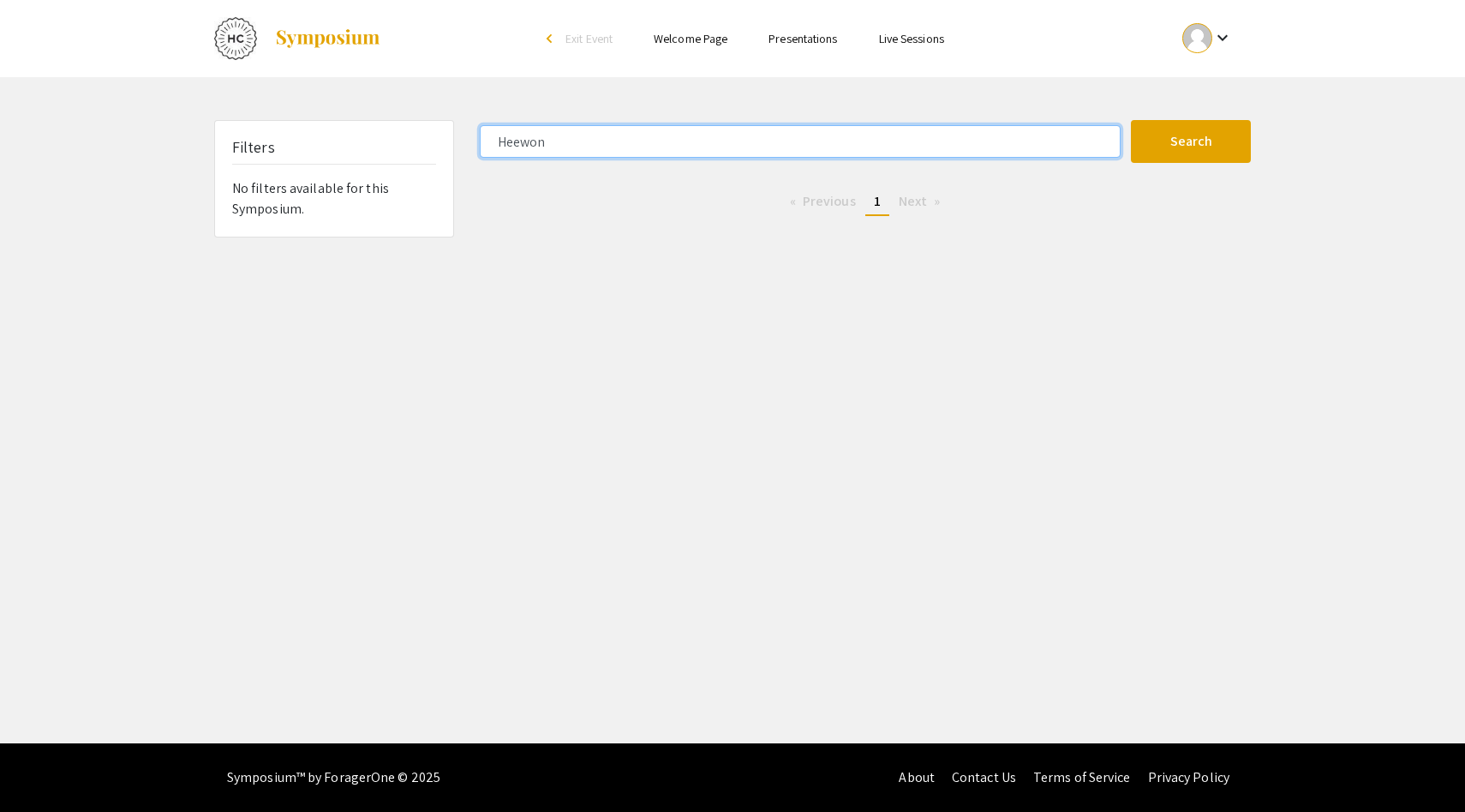
click at [666, 142] on input "Heewon" at bounding box center [800, 141] width 641 height 33
click at [1131, 120] on button "Search" at bounding box center [1191, 141] width 120 height 43
type input "K"
click at [1131, 120] on button "Search" at bounding box center [1191, 141] width 120 height 43
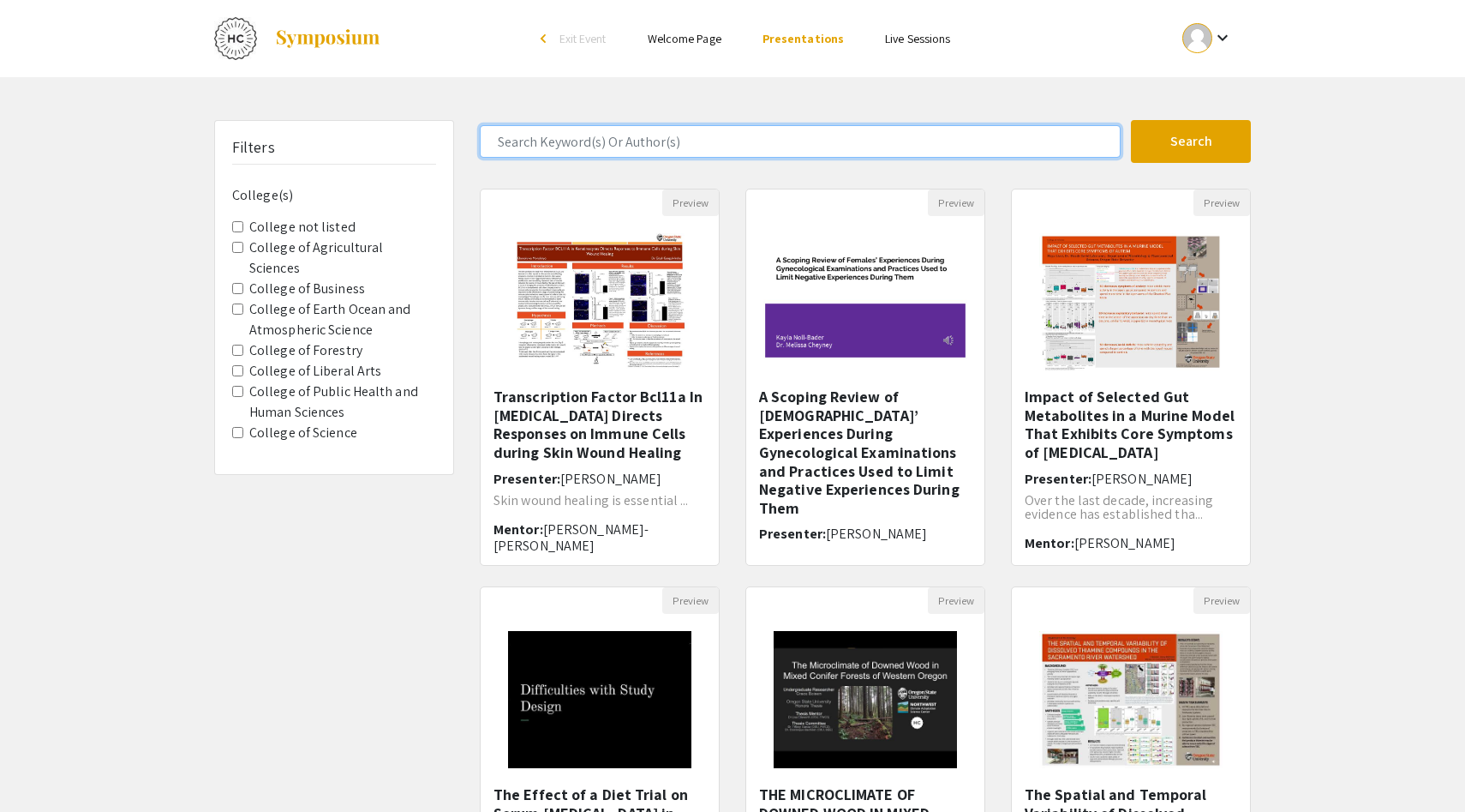
click at [777, 136] on input "Search Keyword(s) Or Author(s)" at bounding box center [800, 141] width 641 height 33
click at [1131, 120] on button "Search" at bounding box center [1191, 141] width 120 height 43
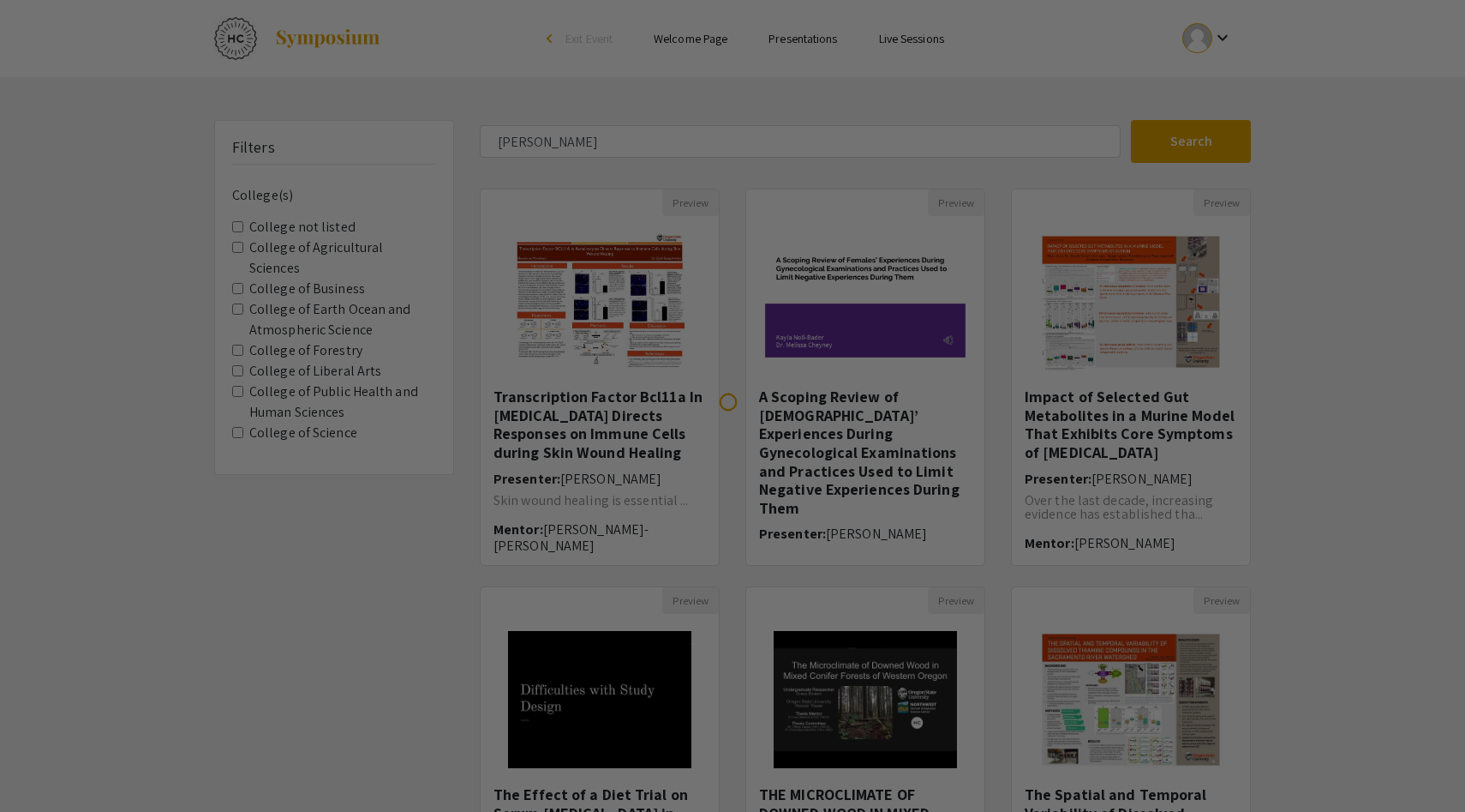
click at [725, 176] on div "Kim Search 105 Results found Preview Transcription Factor Bcl11a In Keratinocyt…" at bounding box center [865, 573] width 797 height 905
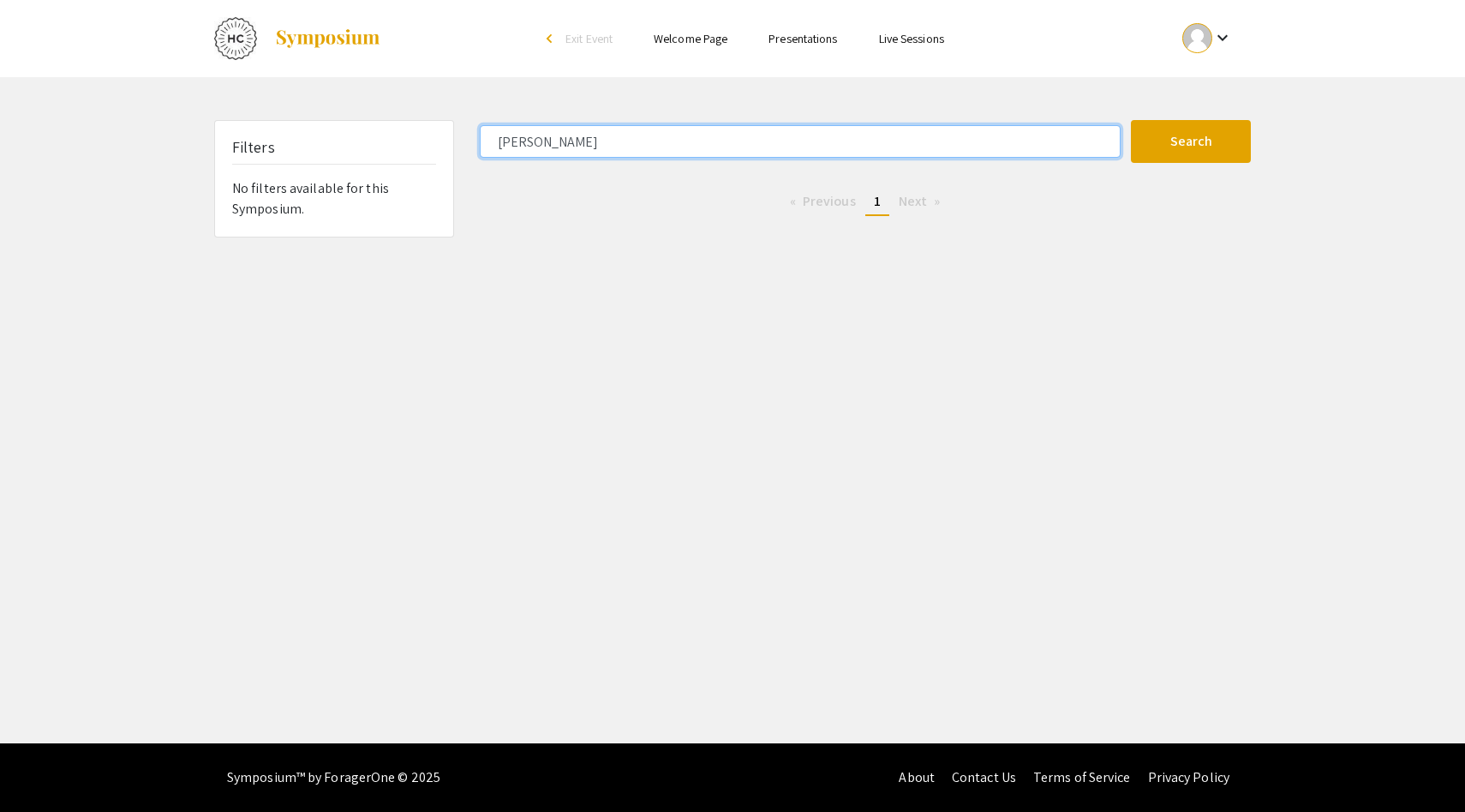
click at [932, 133] on input "Kim" at bounding box center [800, 141] width 641 height 33
type input "K"
click at [1131, 120] on button "Search" at bounding box center [1191, 141] width 120 height 43
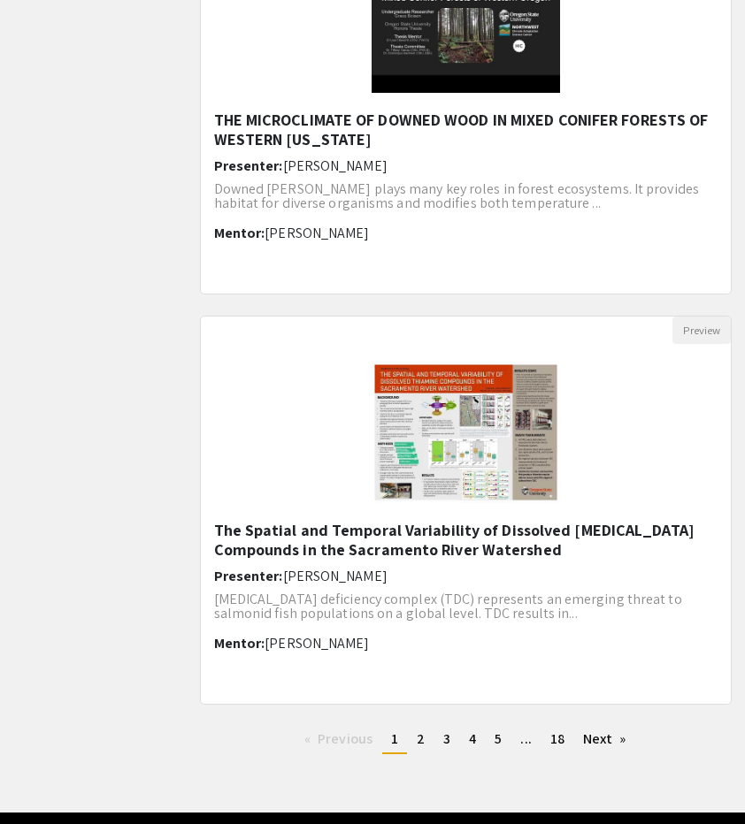
scroll to position [1990, 0]
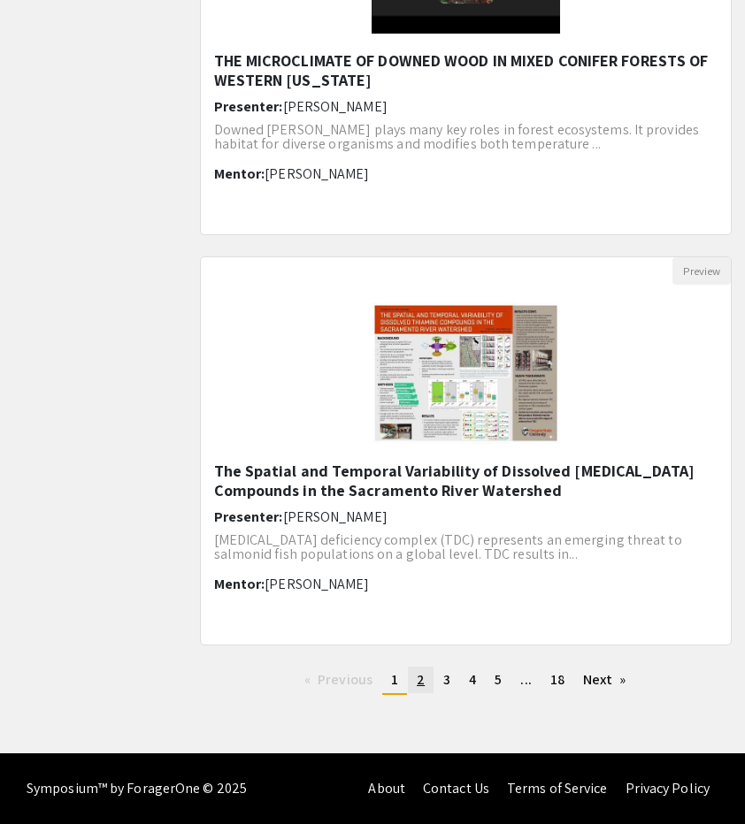
click at [417, 684] on span "2" at bounding box center [421, 679] width 8 height 19
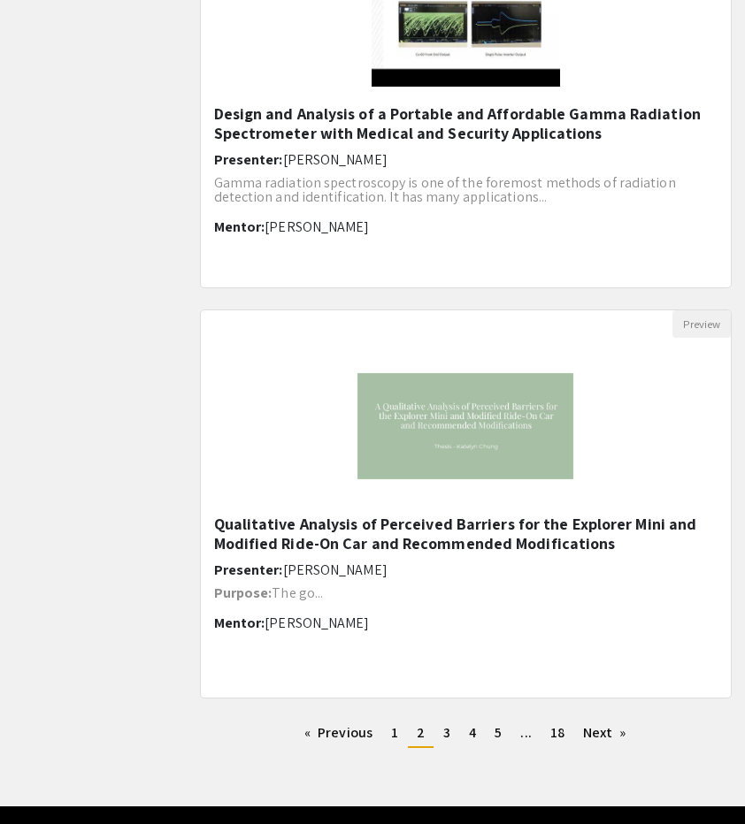
scroll to position [1990, 0]
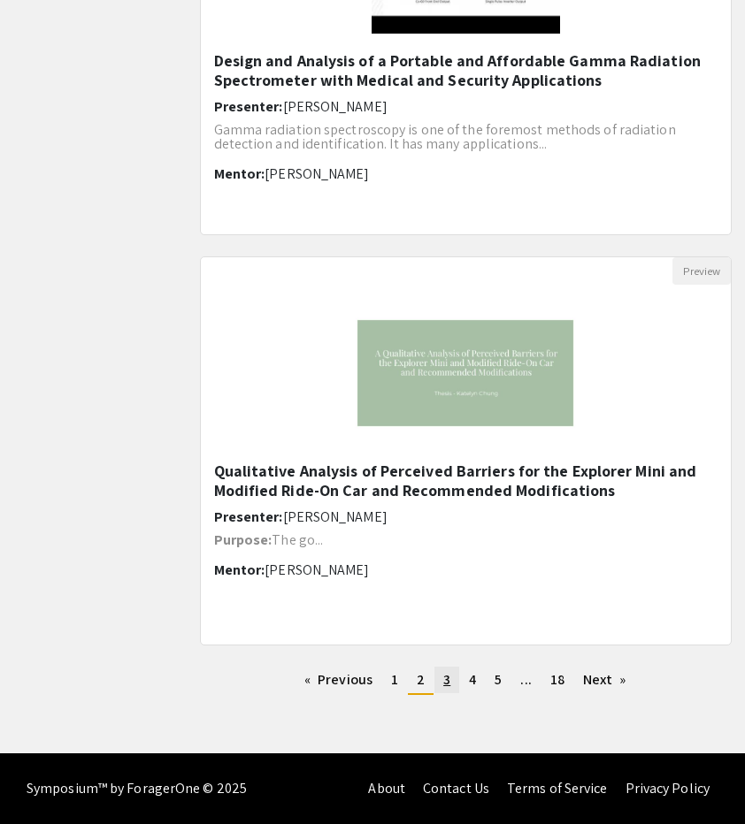
click at [443, 687] on span "3" at bounding box center [446, 679] width 7 height 19
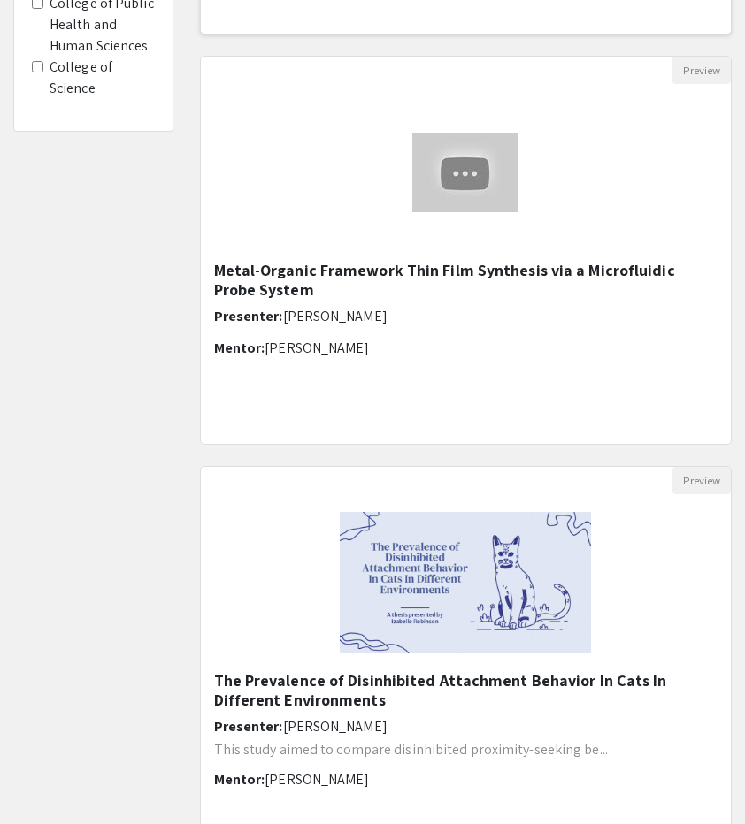
scroll to position [593, 0]
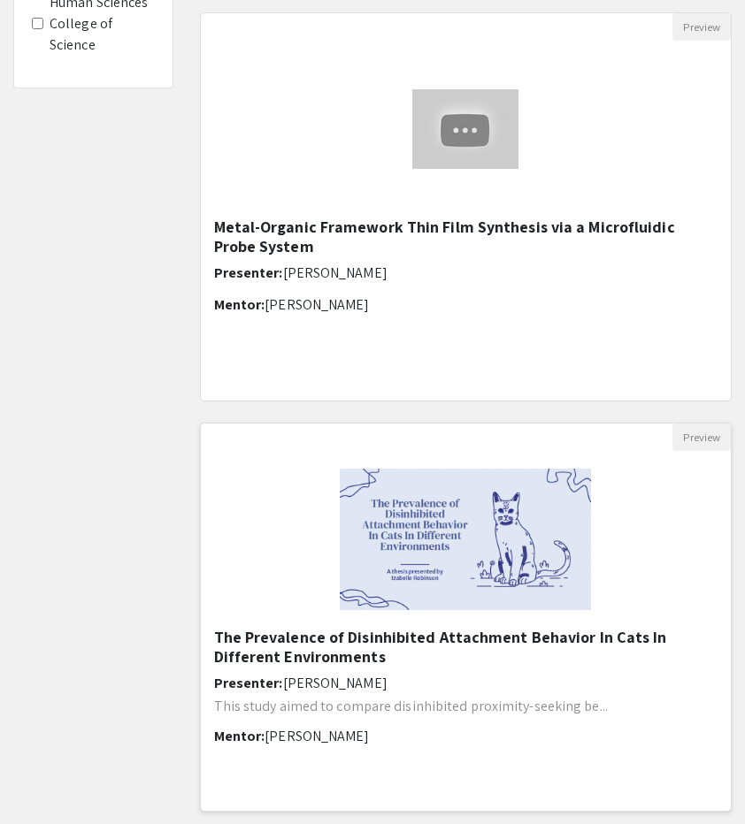
click at [335, 536] on img "Open Presentation <p>The Prevalence of Disinhibited Attachment Behavior In Cats…" at bounding box center [465, 539] width 287 height 177
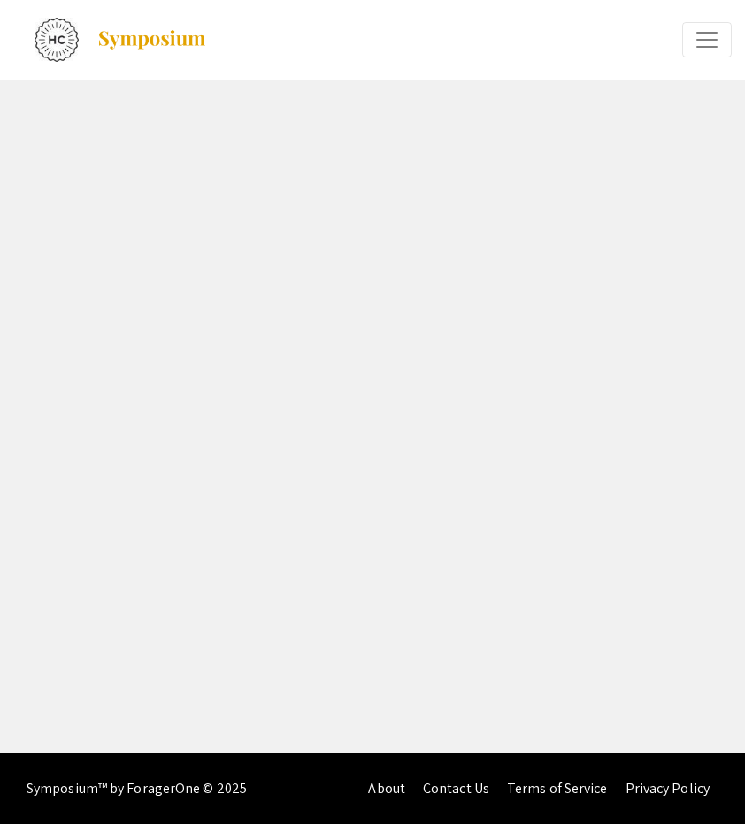
select select "custom"
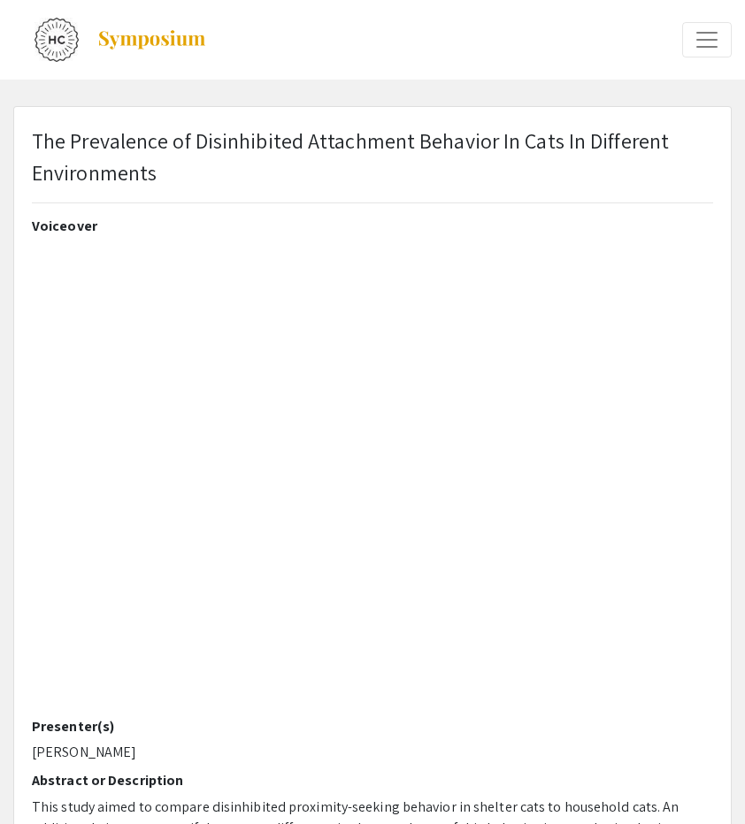
type input "1"
select select "auto"
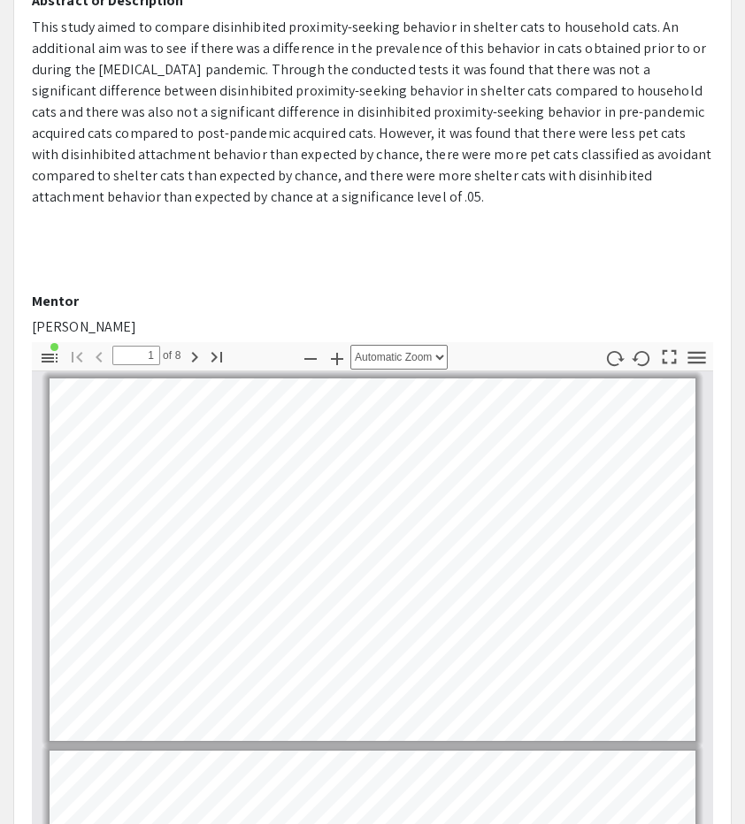
scroll to position [9, 0]
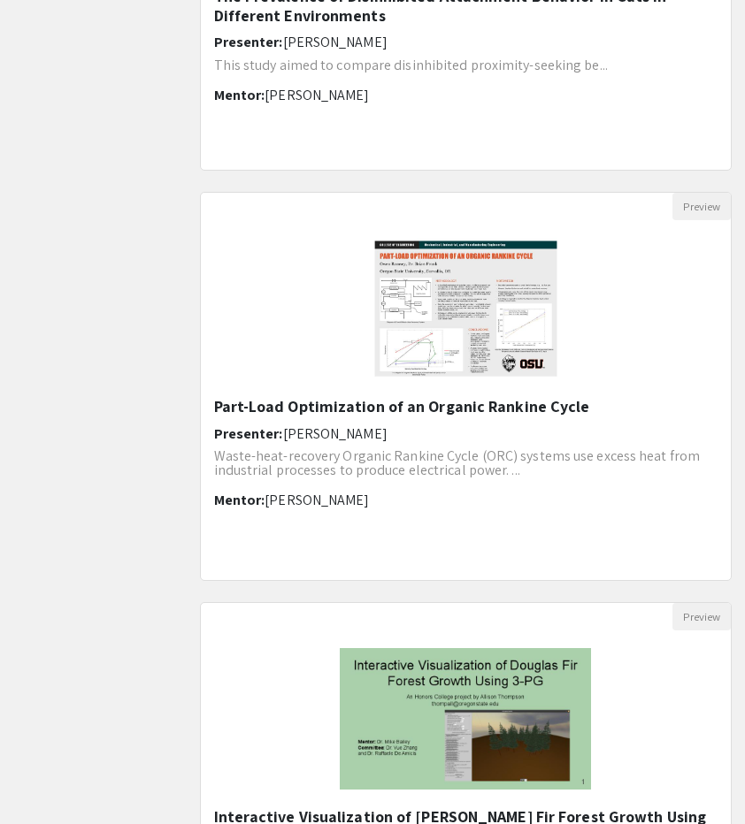
scroll to position [915, 0]
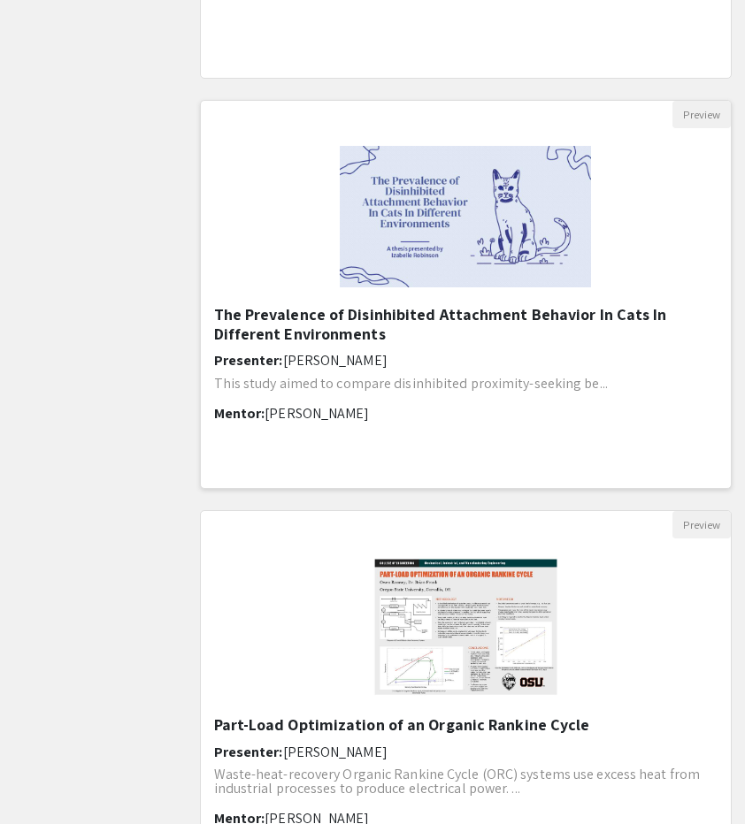
click at [424, 270] on img "Open Presentation <p>The Prevalence of Disinhibited Attachment Behavior In Cats…" at bounding box center [465, 216] width 287 height 177
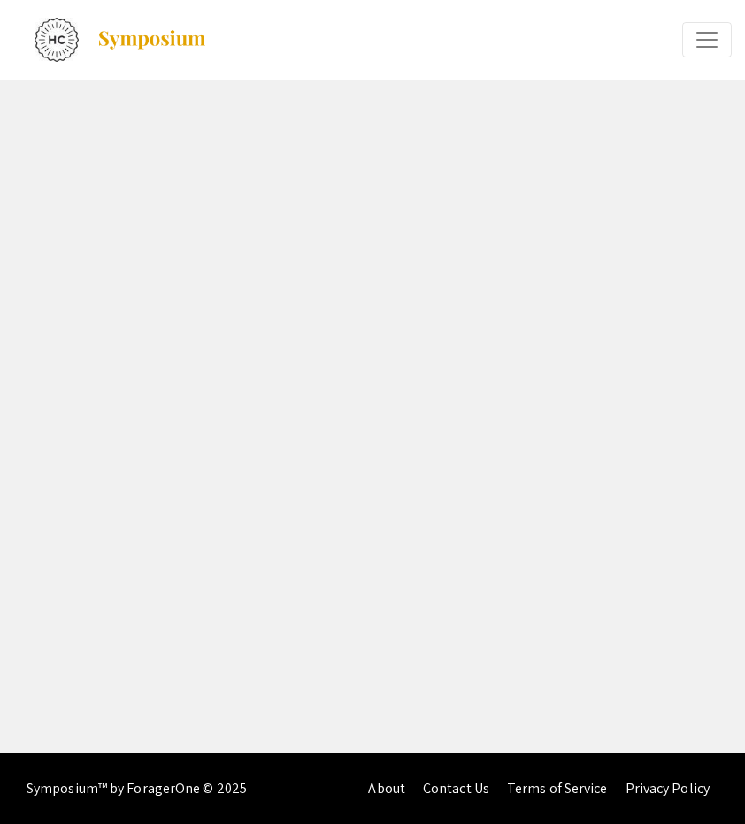
click at [424, 270] on div "arrow_back_ios Exit Event Welcome Page Presentations Live Sessions My Account M…" at bounding box center [372, 377] width 745 height 754
select select "custom"
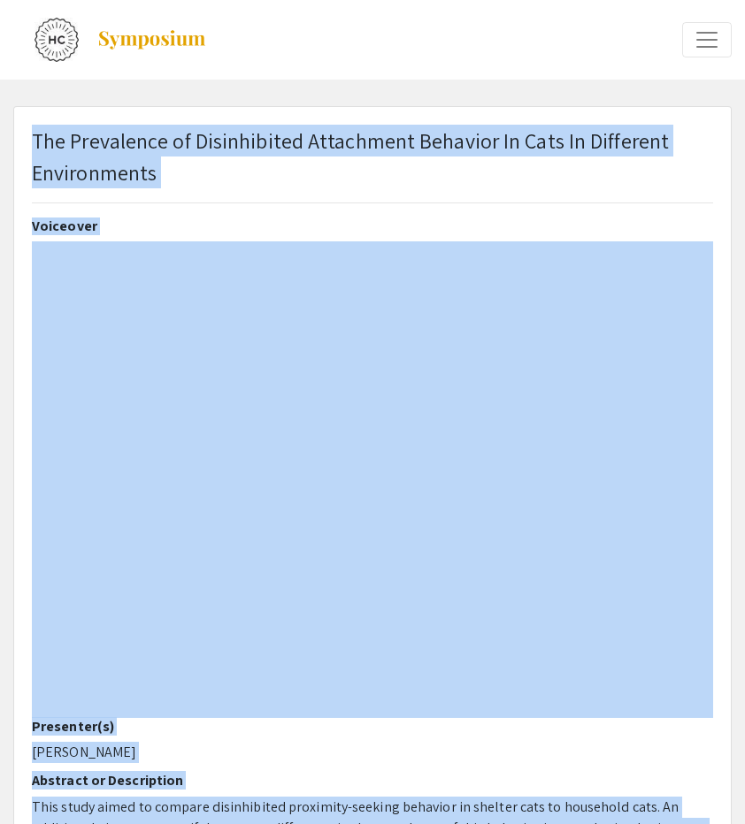
type input "0"
select select "auto"
type input "1"
select select "auto"
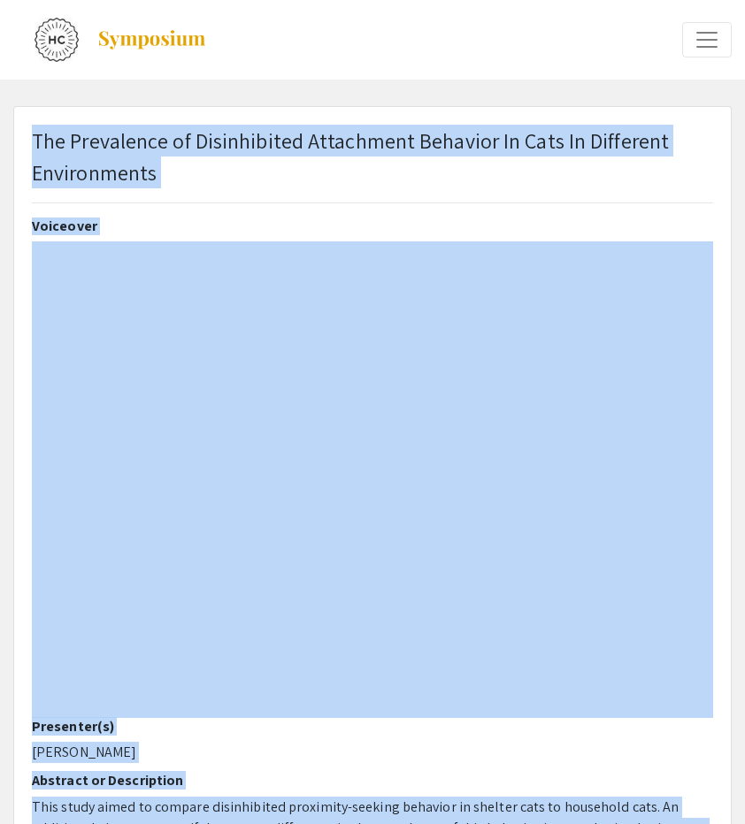
click at [456, 192] on div "The Prevalence of Disinhibited Attachment Behavior In Cats In Different Environ…" at bounding box center [372, 164] width 681 height 78
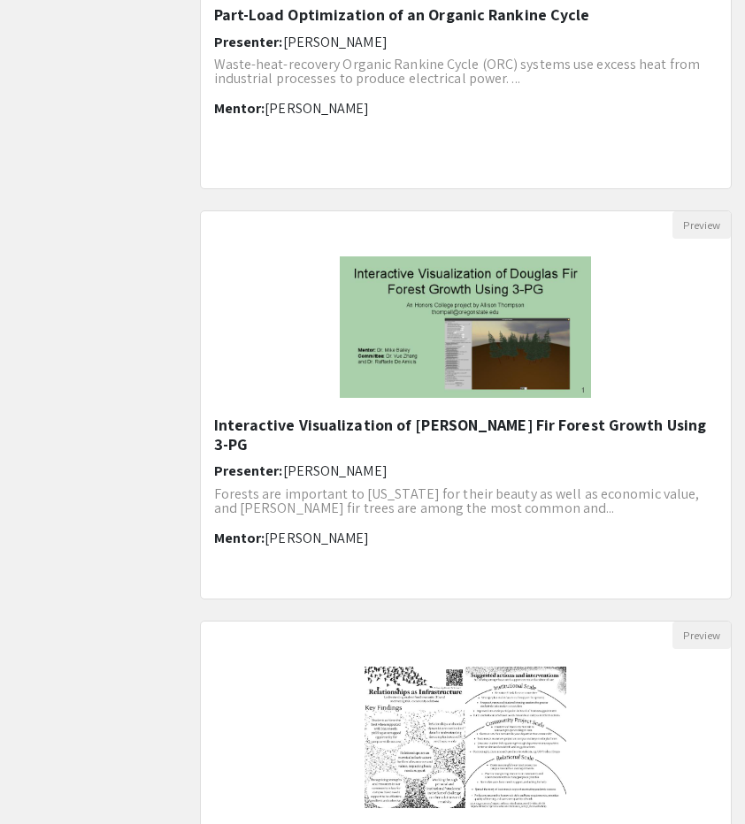
scroll to position [1990, 0]
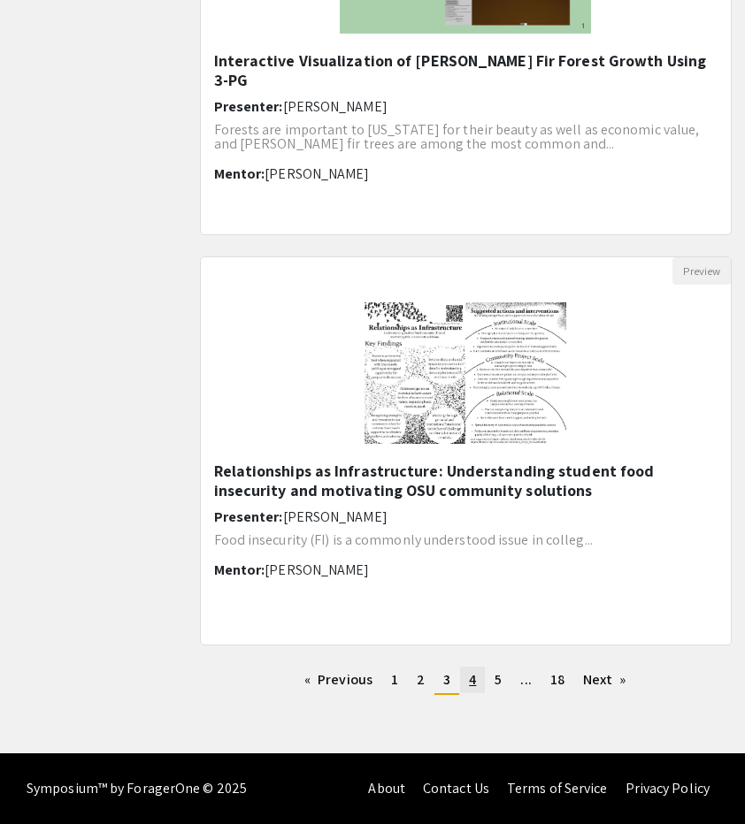
click at [477, 671] on link "page 4" at bounding box center [472, 680] width 25 height 27
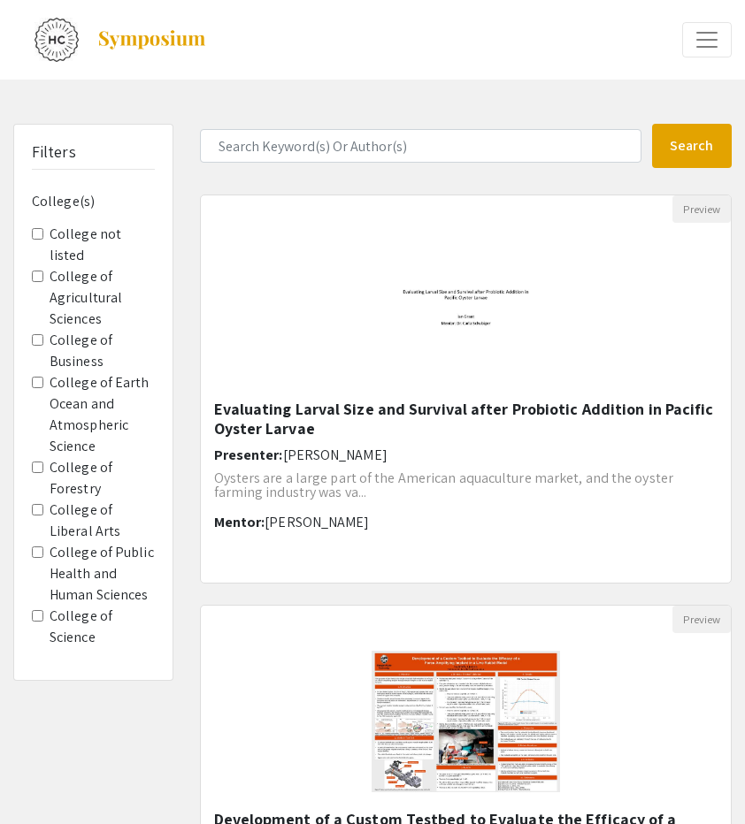
click at [466, 619] on div "Preview" at bounding box center [466, 619] width 531 height 27
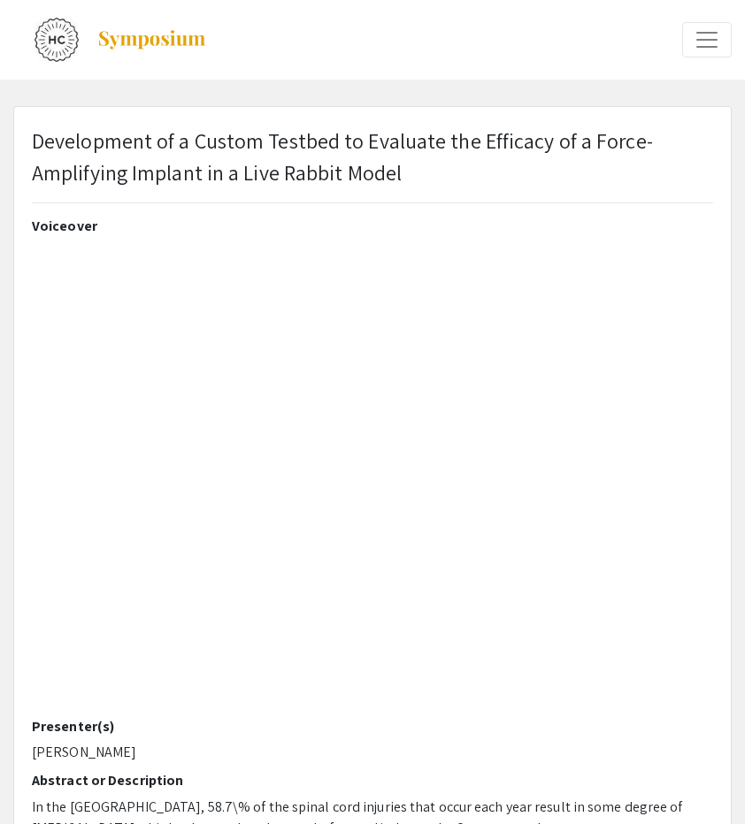
select select "custom"
type input "1"
select select "auto"
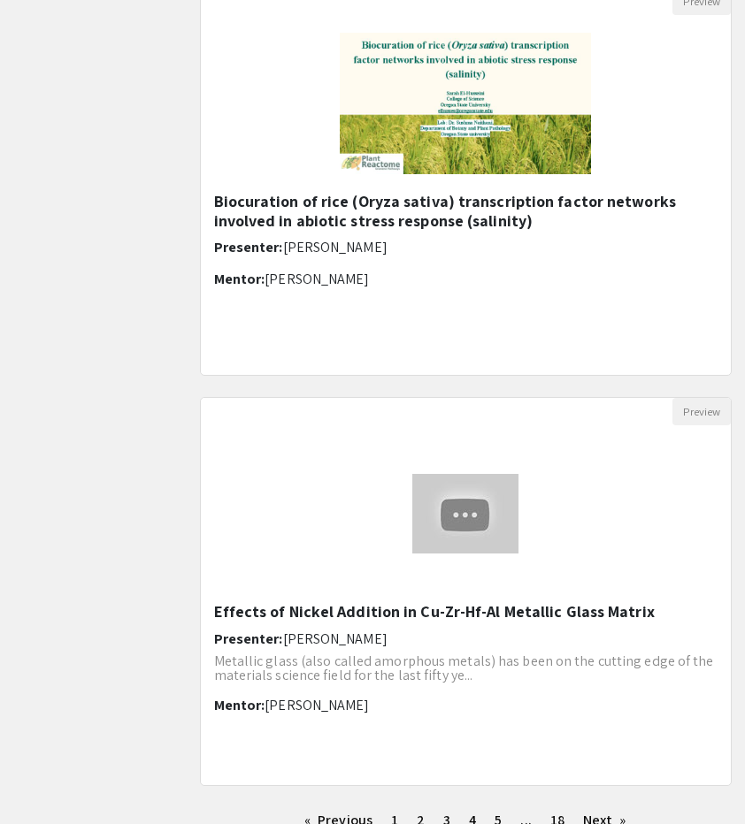
scroll to position [1956, 0]
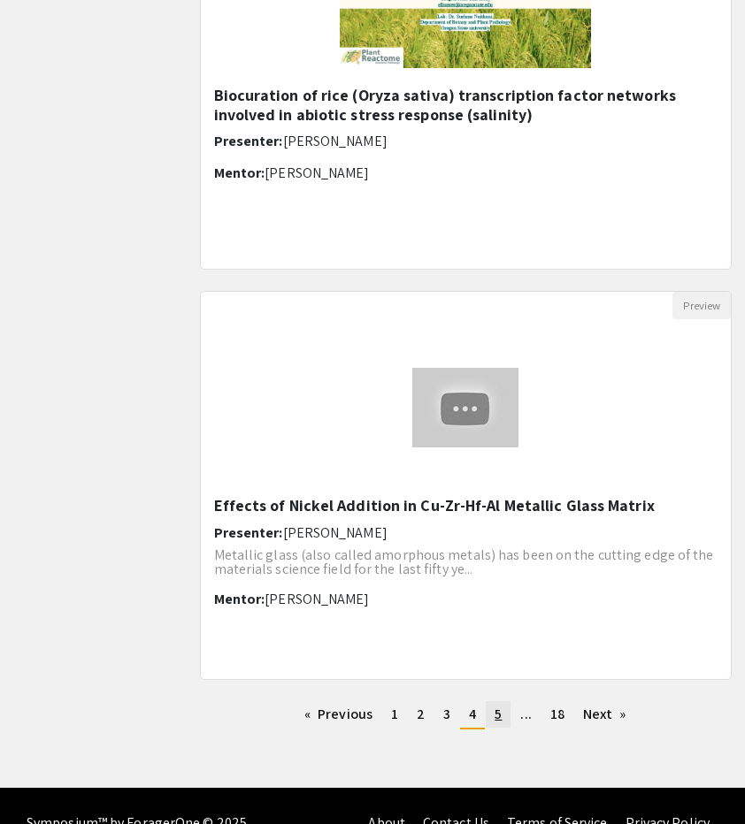
click at [507, 716] on link "page 5" at bounding box center [498, 714] width 25 height 27
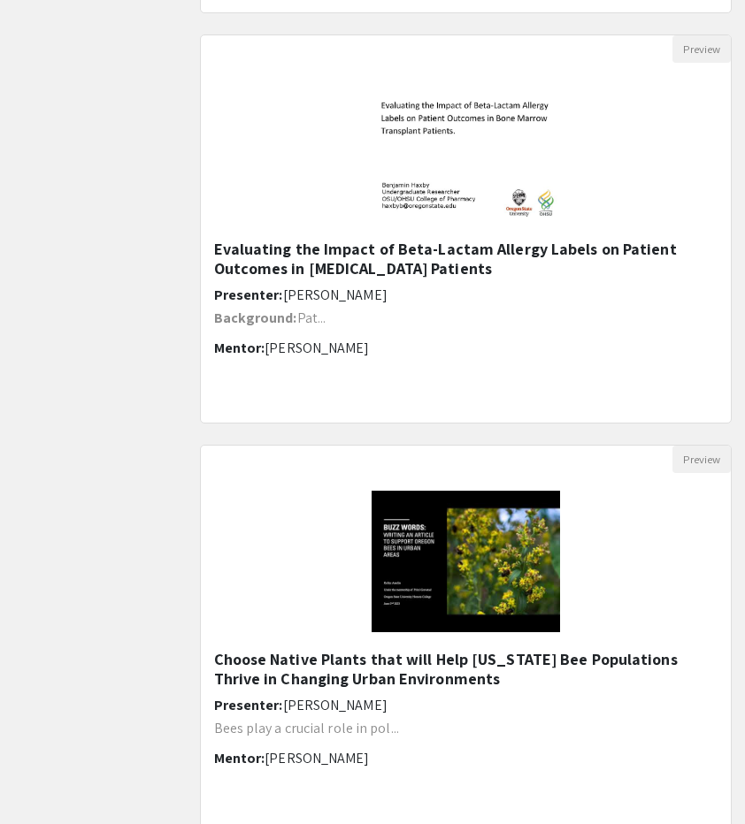
scroll to position [1990, 0]
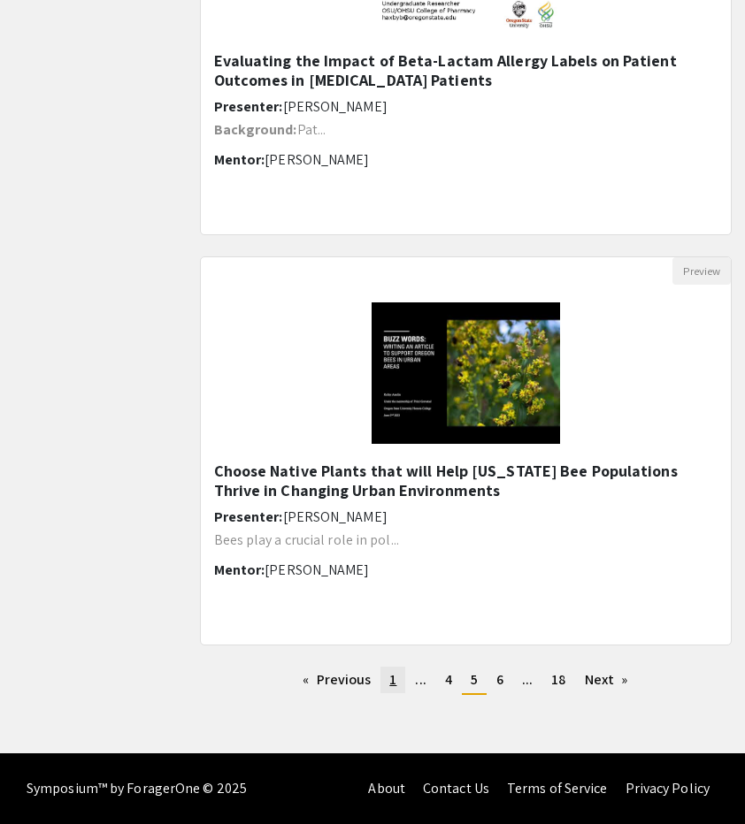
click at [390, 680] on span "1" at bounding box center [392, 679] width 7 height 19
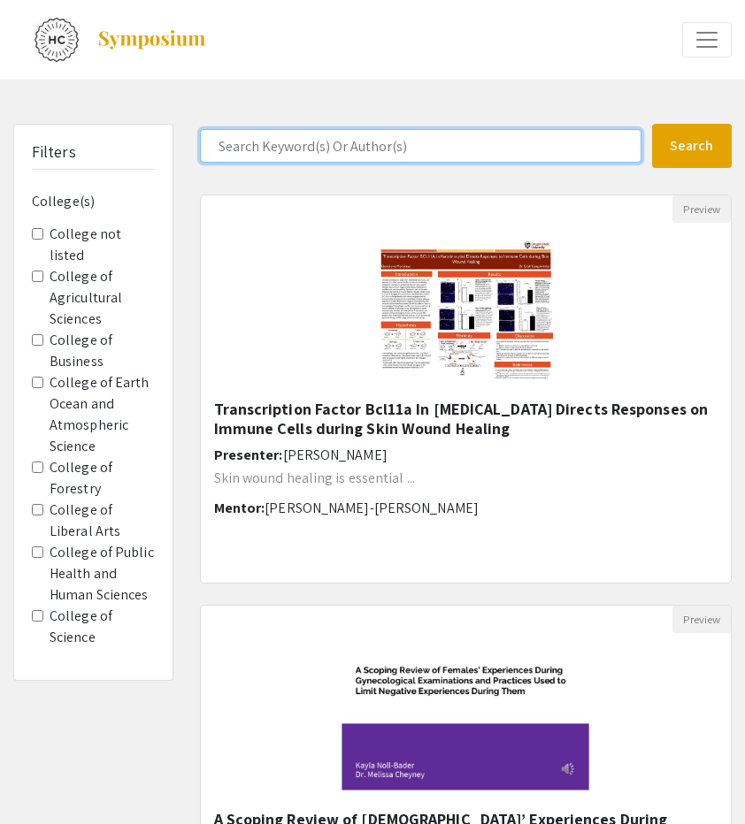
click at [418, 157] on input "Search Keyword(s) Or Author(s)" at bounding box center [420, 146] width 441 height 34
type input "algorithm"
click at [652, 124] on button "Search" at bounding box center [692, 146] width 80 height 44
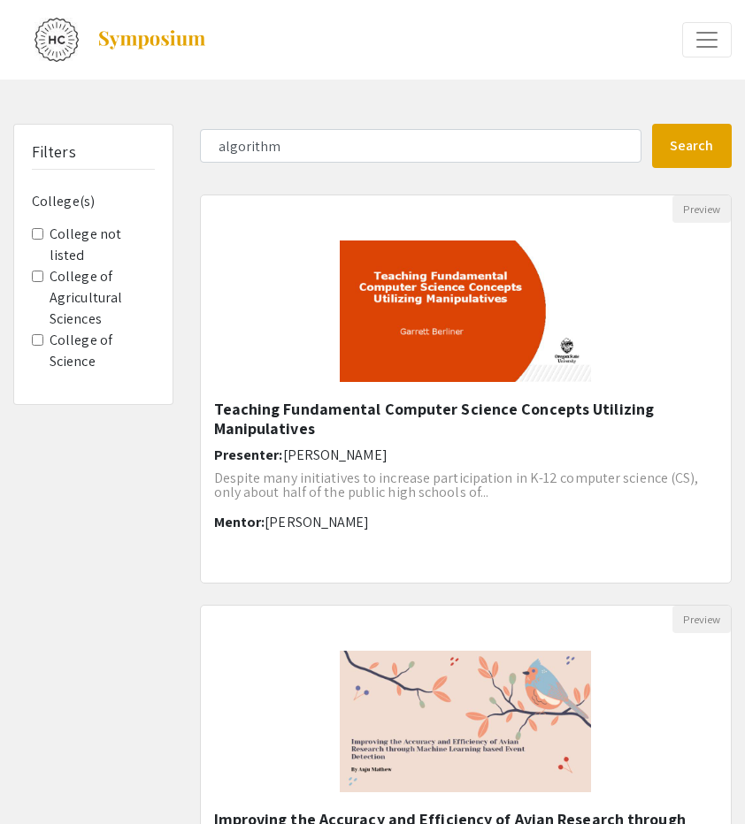
click at [176, 455] on div "Filters College(s) College not listed College of Agricultural Sciences College …" at bounding box center [93, 796] width 187 height 1344
click at [382, 426] on h5 "Teaching Fundamental Computer Science Concepts Utilizing Manipulatives" at bounding box center [466, 419] width 504 height 38
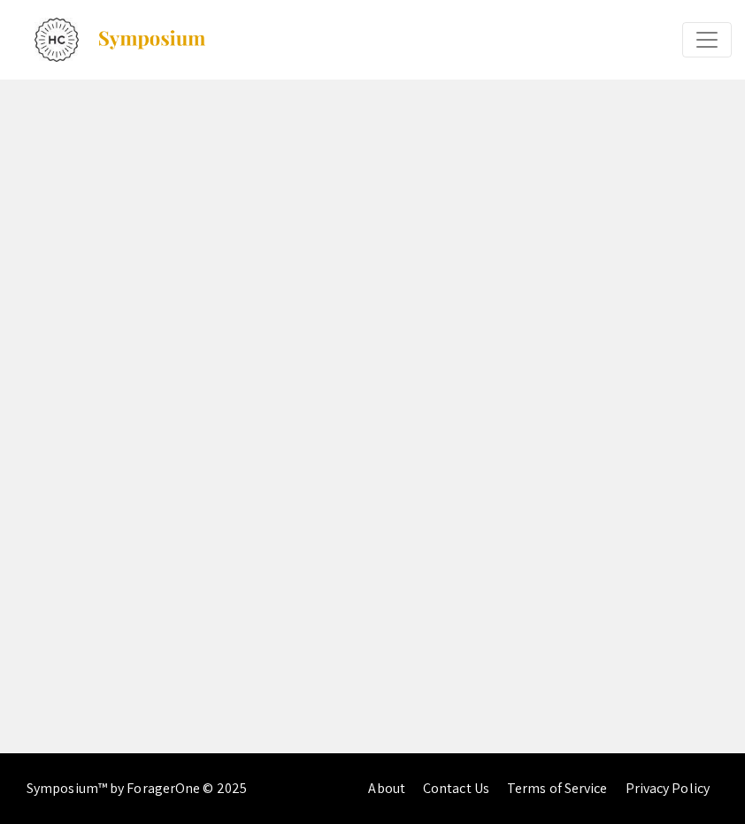
select select "custom"
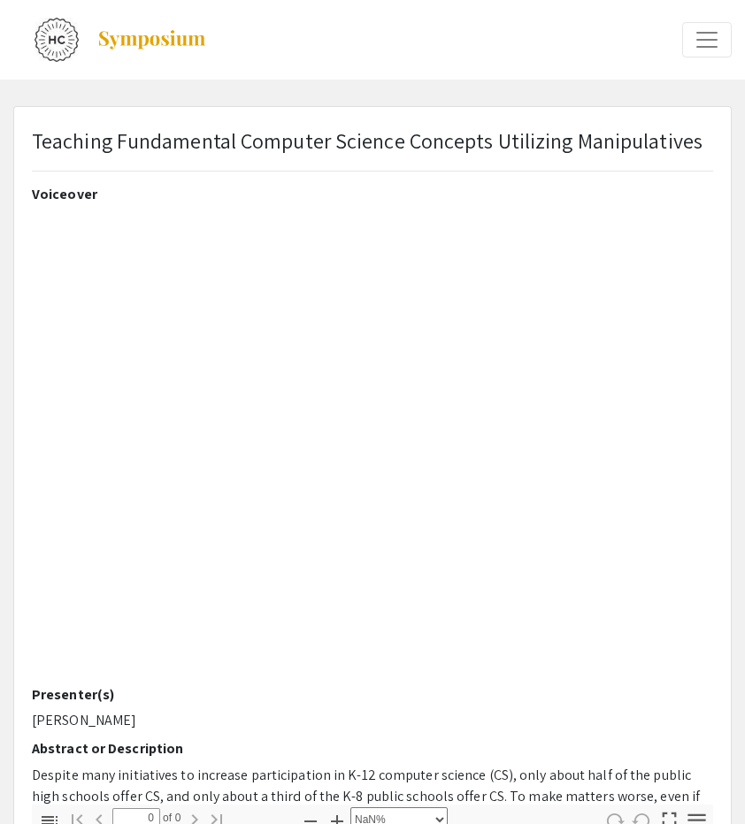
type input "1"
select select "auto"
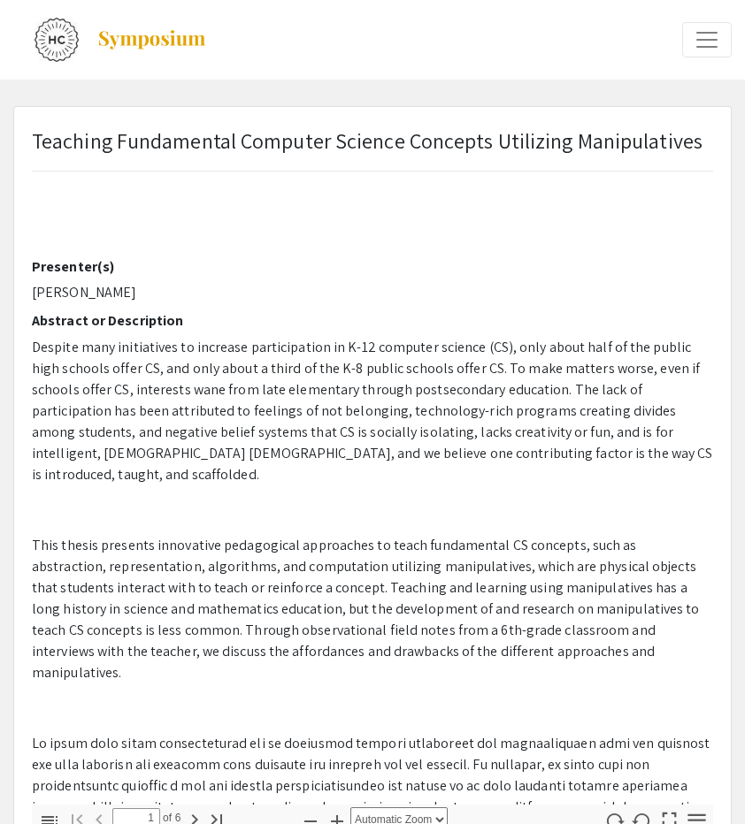
scroll to position [439, 0]
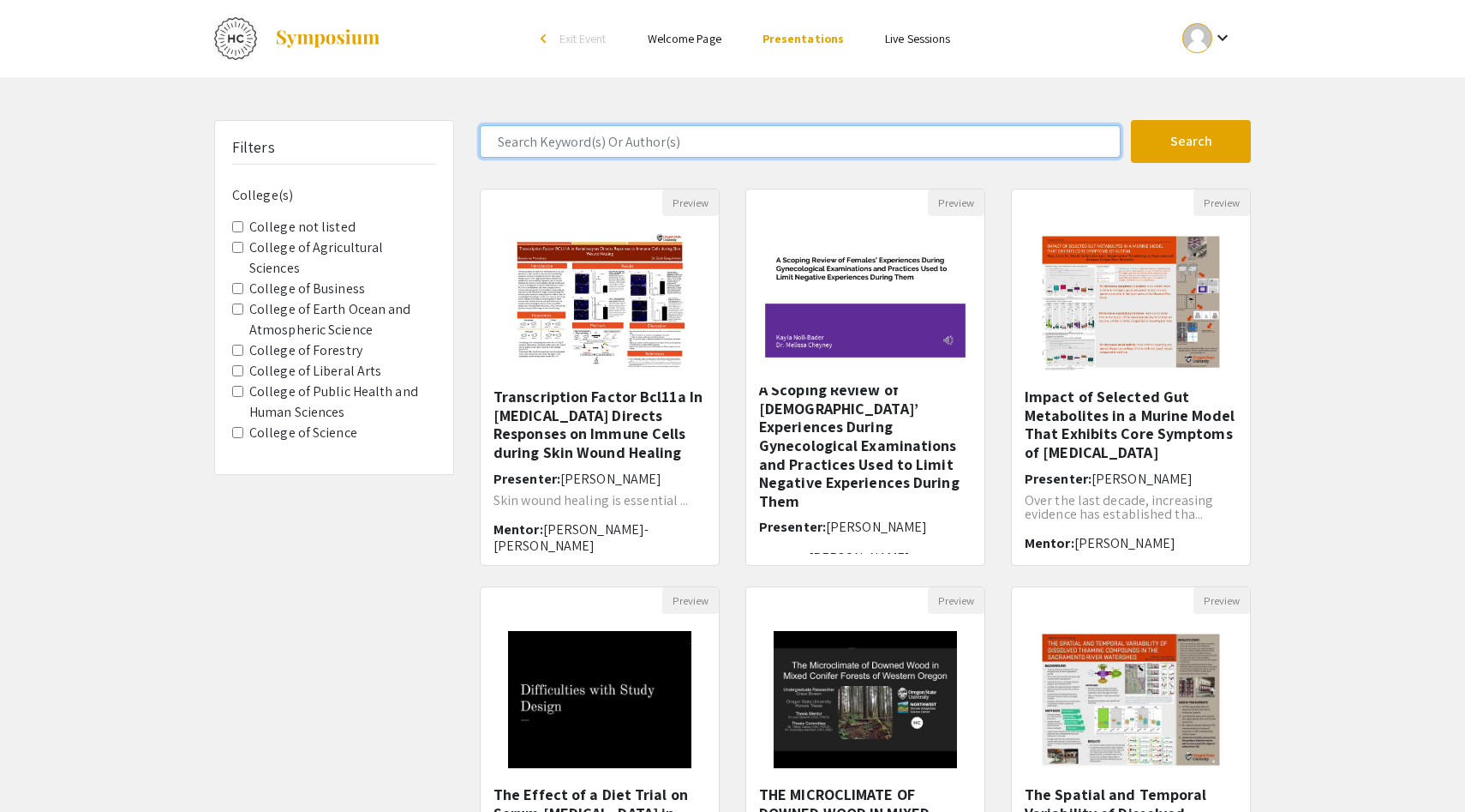
click at [697, 130] on input "Search Keyword(s) Or Author(s)" at bounding box center [800, 141] width 641 height 33
click at [1131, 120] on button "Search" at bounding box center [1191, 141] width 120 height 43
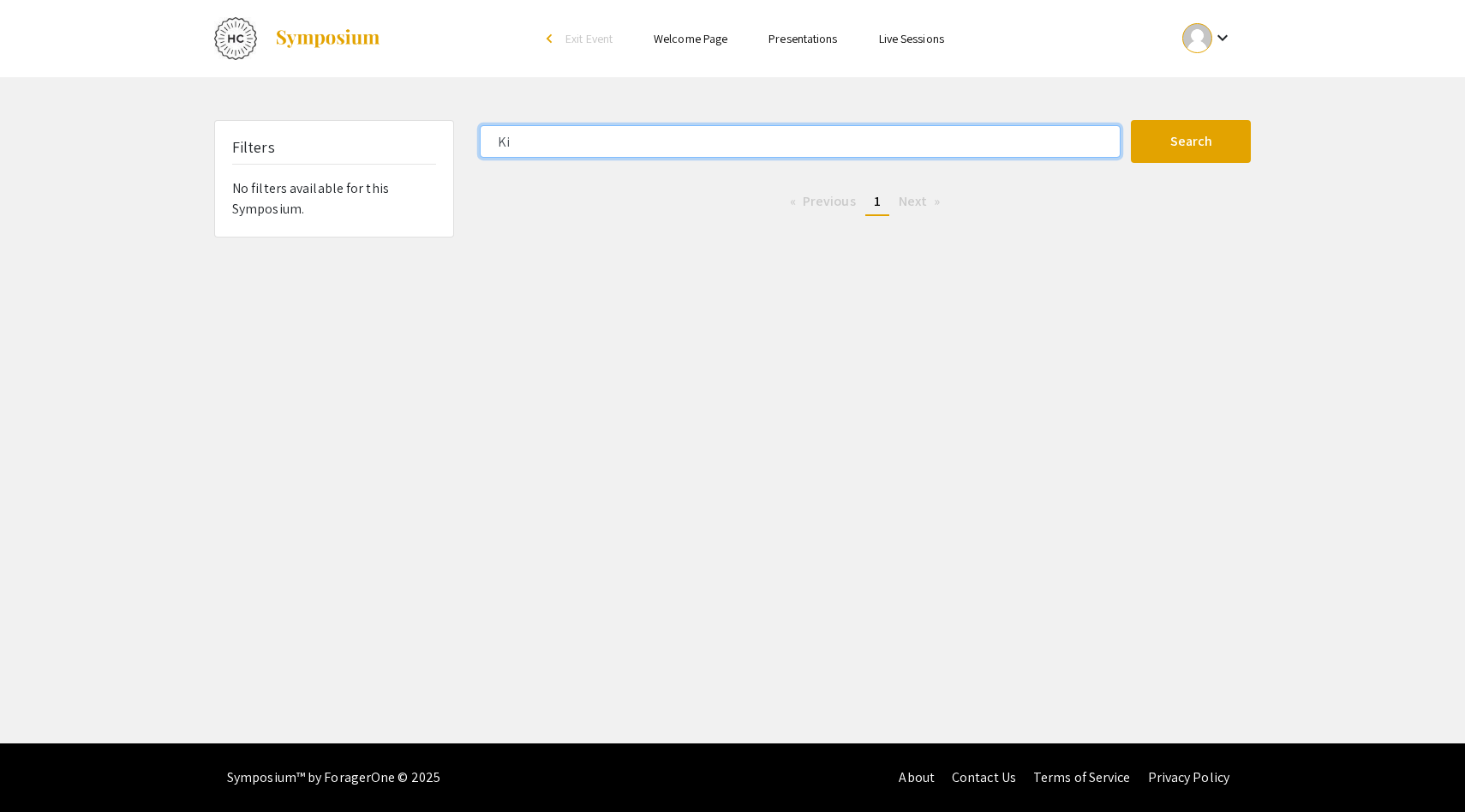
type input "K"
click at [1131, 120] on button "Search" at bounding box center [1191, 141] width 120 height 43
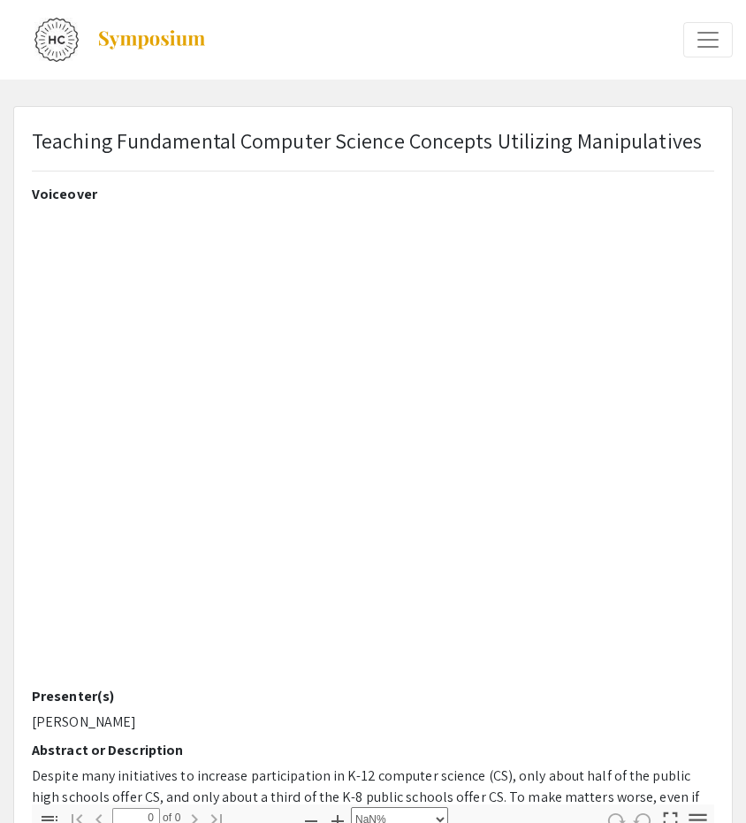
select select "auto"
type input "1"
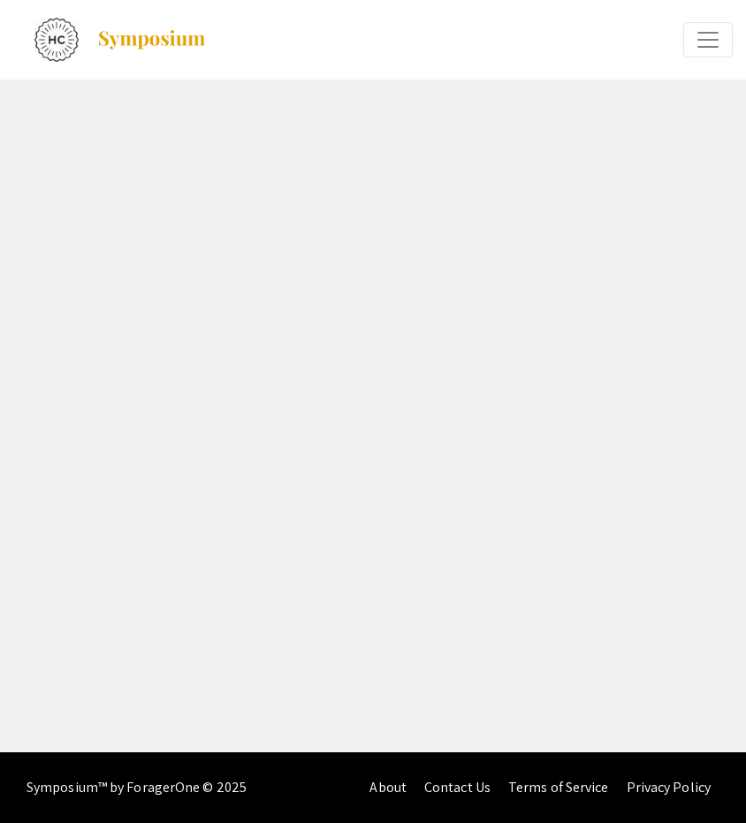
select select "custom"
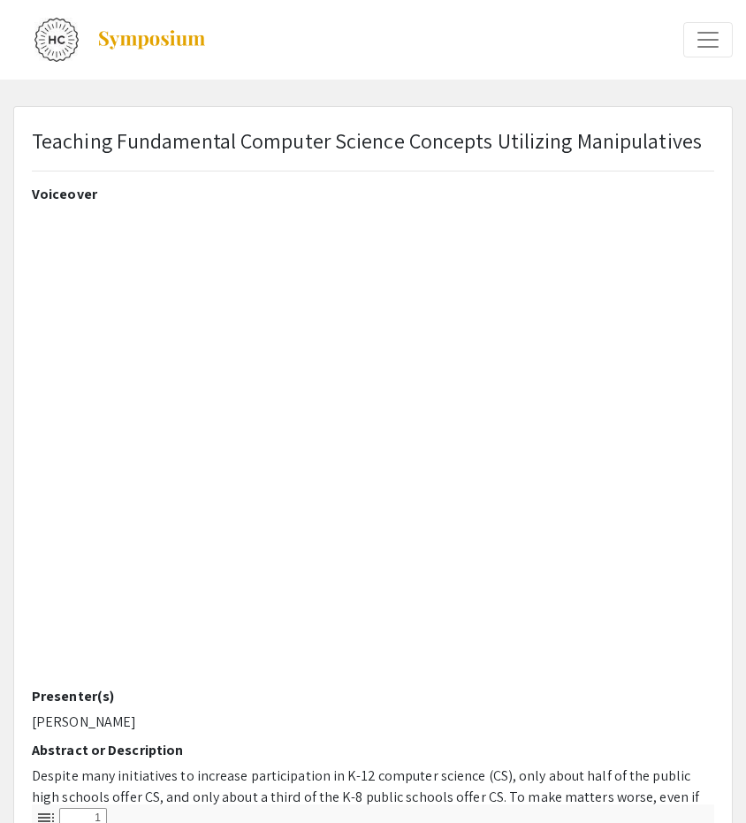
type input "0"
select select "custom"
type input "1"
select select "auto"
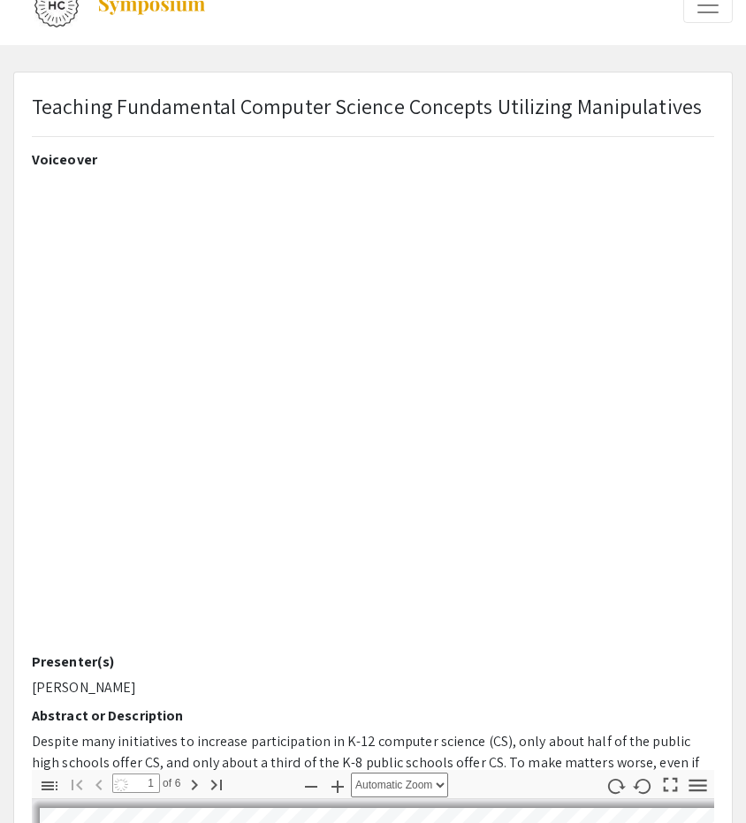
scroll to position [2, 0]
